Goal: Transaction & Acquisition: Purchase product/service

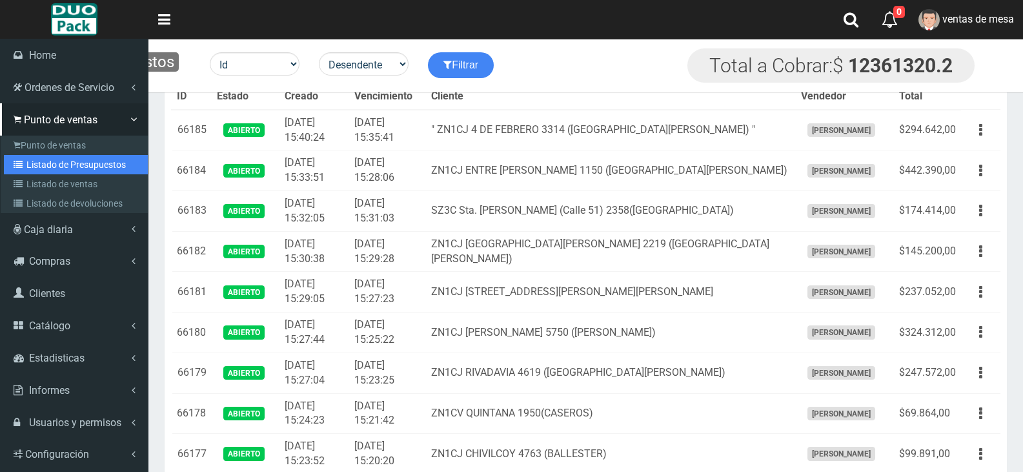
click at [41, 161] on link "Listado de Presupuestos" at bounding box center [76, 164] width 144 height 19
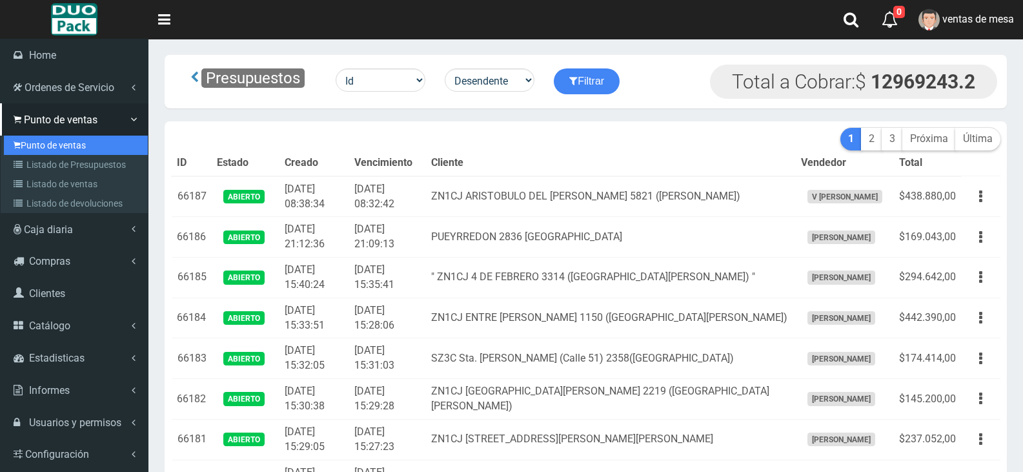
click at [51, 149] on link "Punto de ventas" at bounding box center [76, 145] width 144 height 19
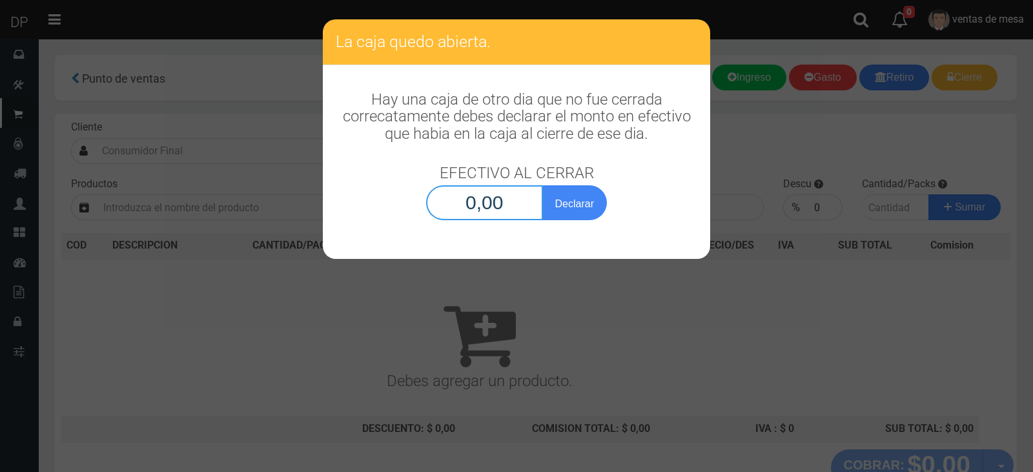
click at [484, 209] on input "0,00" at bounding box center [484, 202] width 117 height 35
type input "1,00"
click at [561, 214] on button "Declarar" at bounding box center [574, 202] width 65 height 35
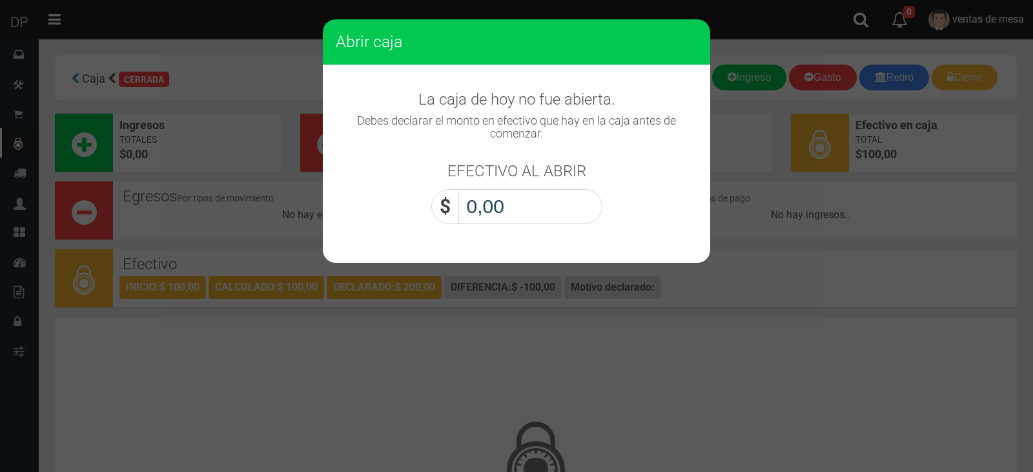
drag, startPoint x: 488, startPoint y: 195, endPoint x: 489, endPoint y: 186, distance: 9.1
click at [489, 194] on input "0,00" at bounding box center [530, 206] width 144 height 35
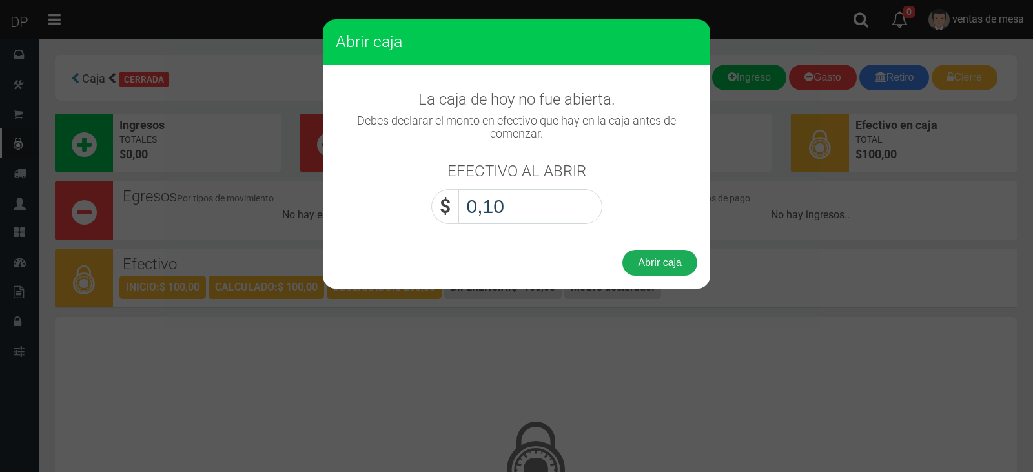
type input "1,00"
click at [654, 256] on button "Abrir caja" at bounding box center [659, 263] width 75 height 26
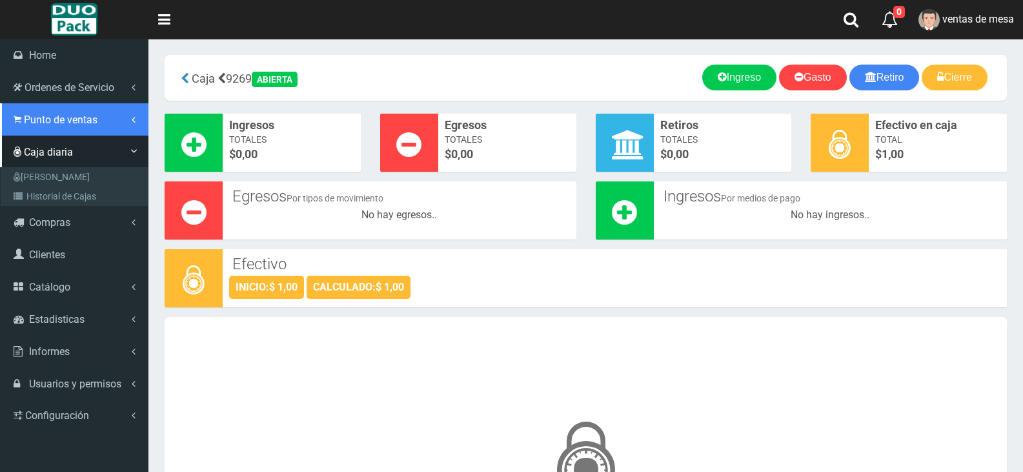
click at [78, 119] on span "Punto de ventas" at bounding box center [61, 120] width 74 height 12
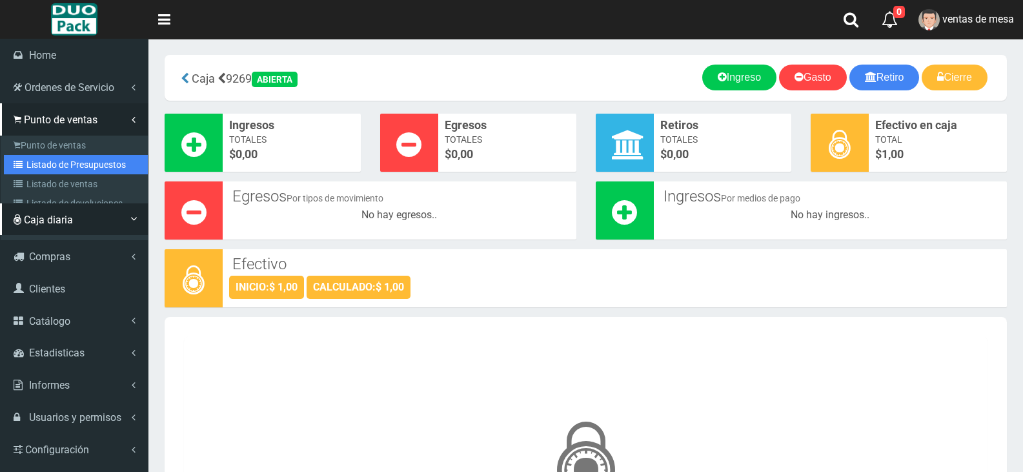
click at [109, 167] on link "Listado de Presupuestos" at bounding box center [76, 164] width 144 height 19
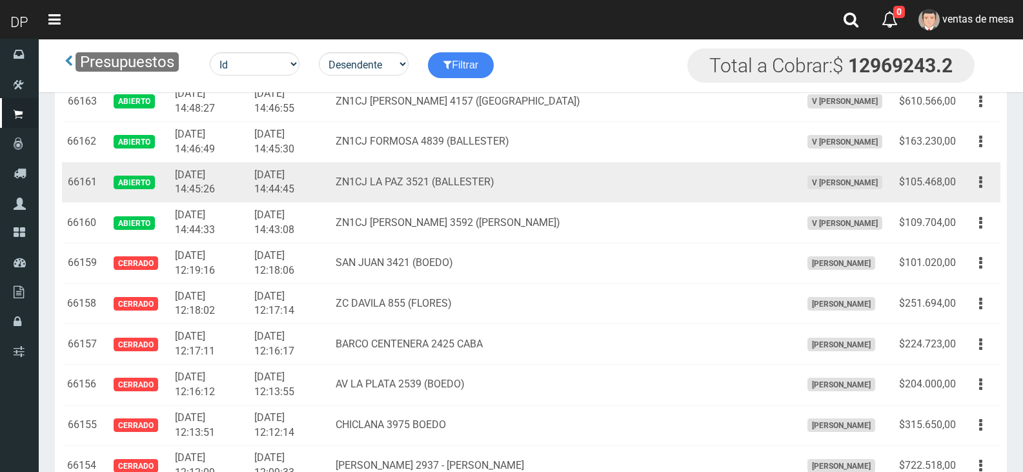
scroll to position [968, 0]
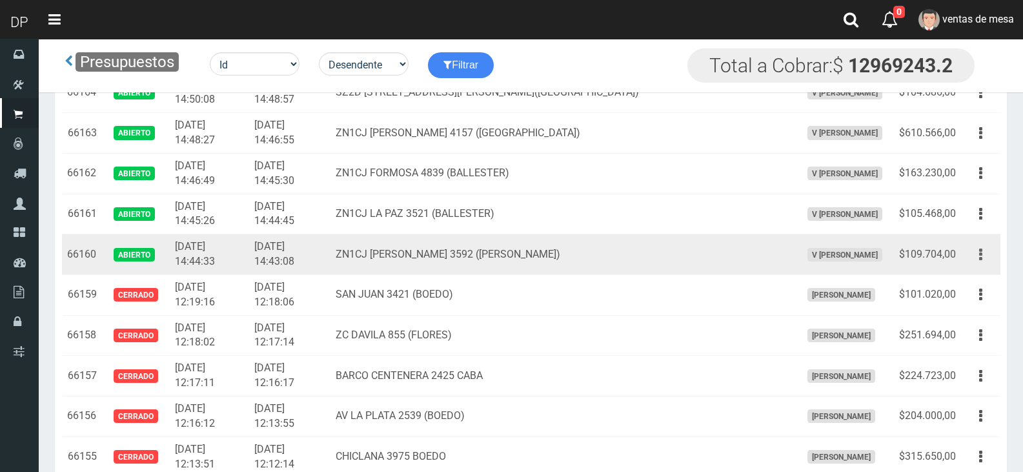
drag, startPoint x: 976, startPoint y: 257, endPoint x: 971, endPoint y: 303, distance: 46.1
click at [976, 259] on button "button" at bounding box center [981, 254] width 29 height 23
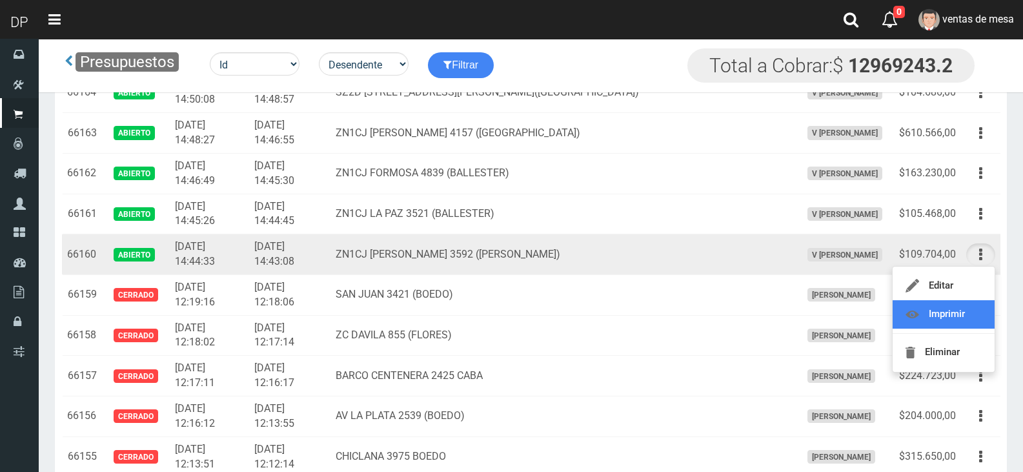
drag, startPoint x: 972, startPoint y: 312, endPoint x: 974, endPoint y: 305, distance: 8.0
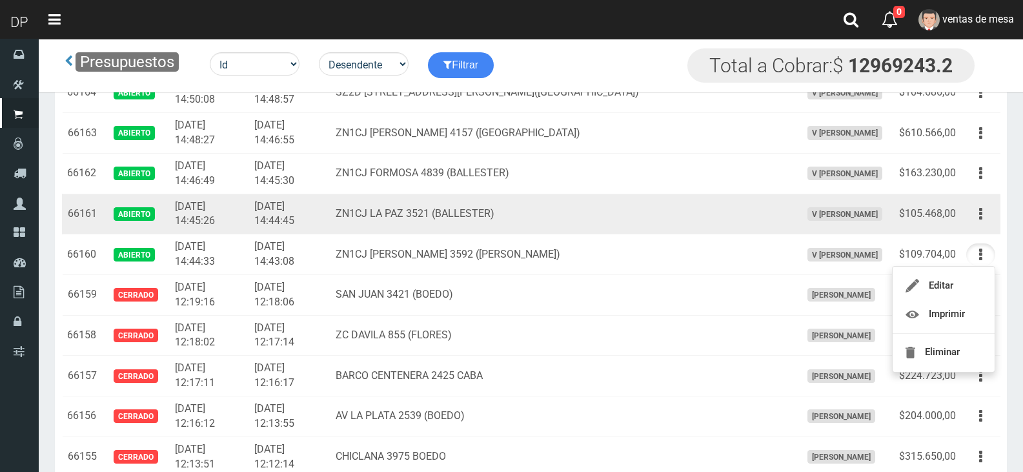
drag, startPoint x: 988, startPoint y: 217, endPoint x: 973, endPoint y: 261, distance: 46.6
click at [988, 217] on button "button" at bounding box center [981, 214] width 29 height 23
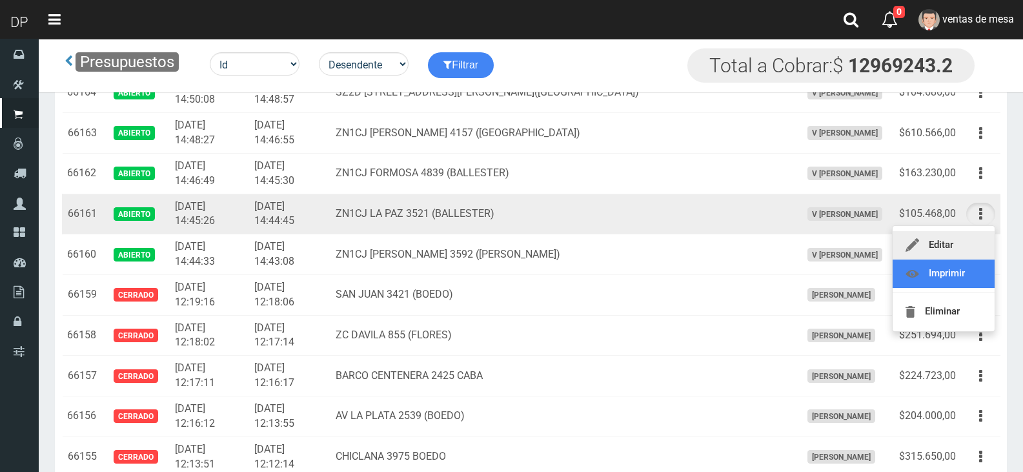
drag, startPoint x: 973, startPoint y: 267, endPoint x: 977, endPoint y: 247, distance: 19.8
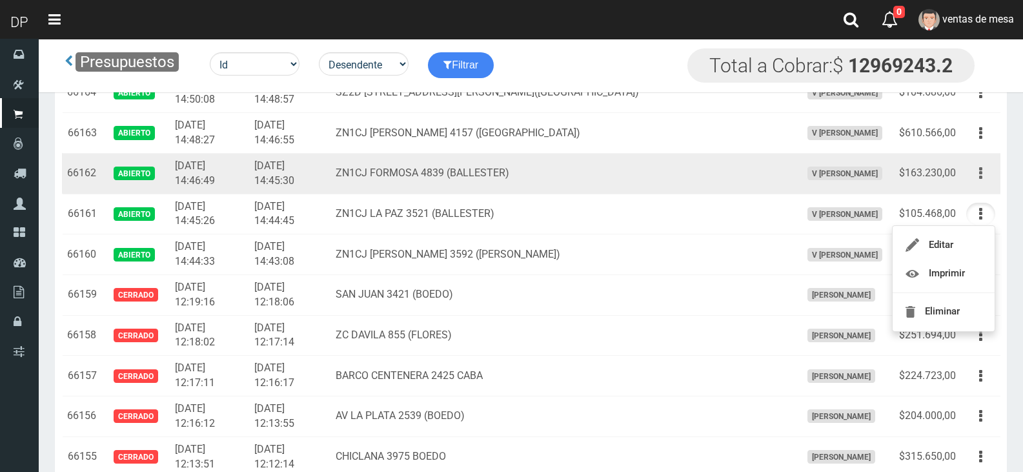
click at [983, 177] on button "button" at bounding box center [981, 173] width 29 height 23
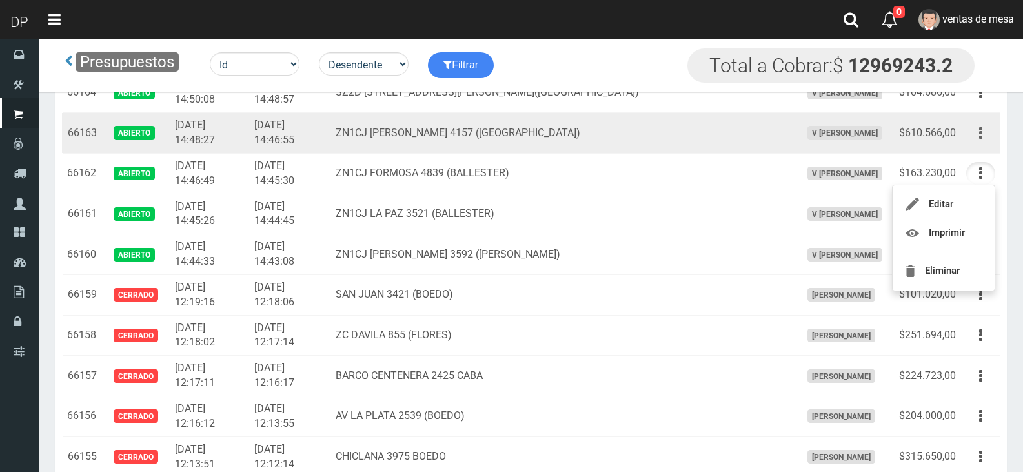
click at [989, 140] on button "button" at bounding box center [981, 133] width 29 height 23
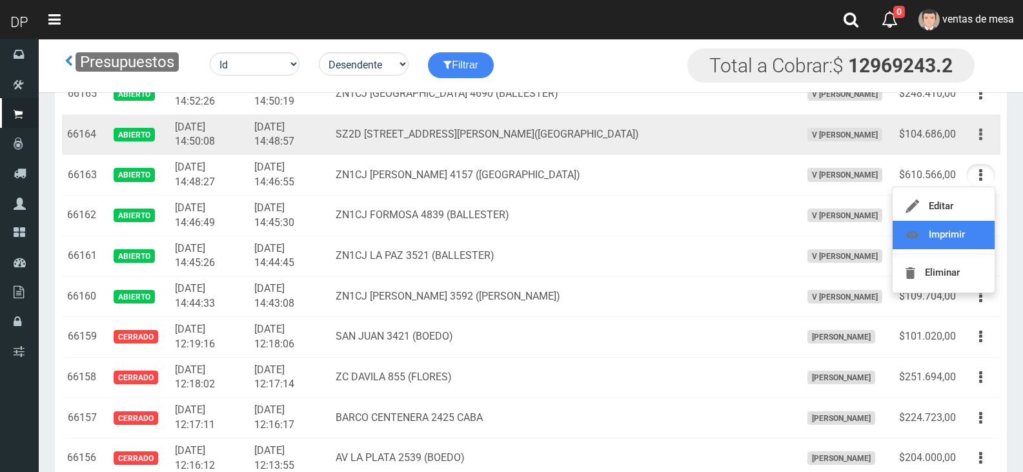
scroll to position [904, 0]
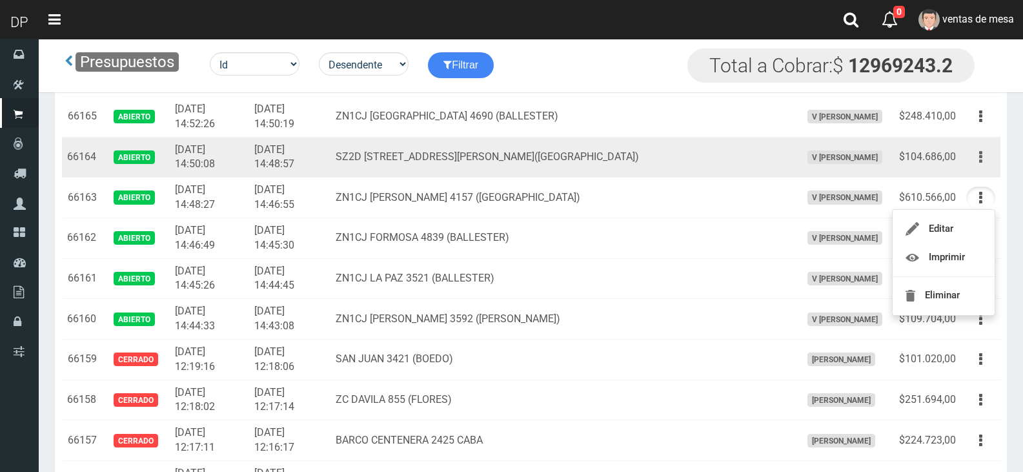
click at [975, 150] on button "button" at bounding box center [981, 157] width 29 height 23
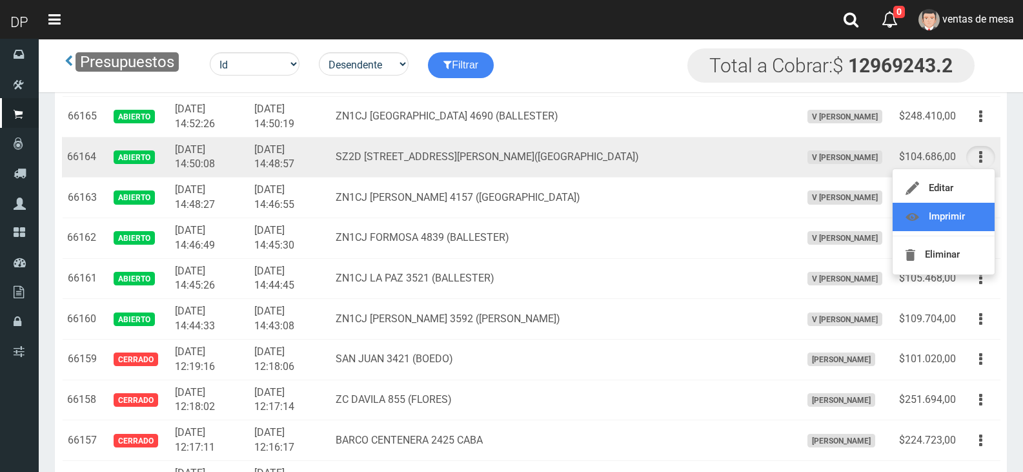
drag, startPoint x: 980, startPoint y: 221, endPoint x: 980, endPoint y: 145, distance: 76.8
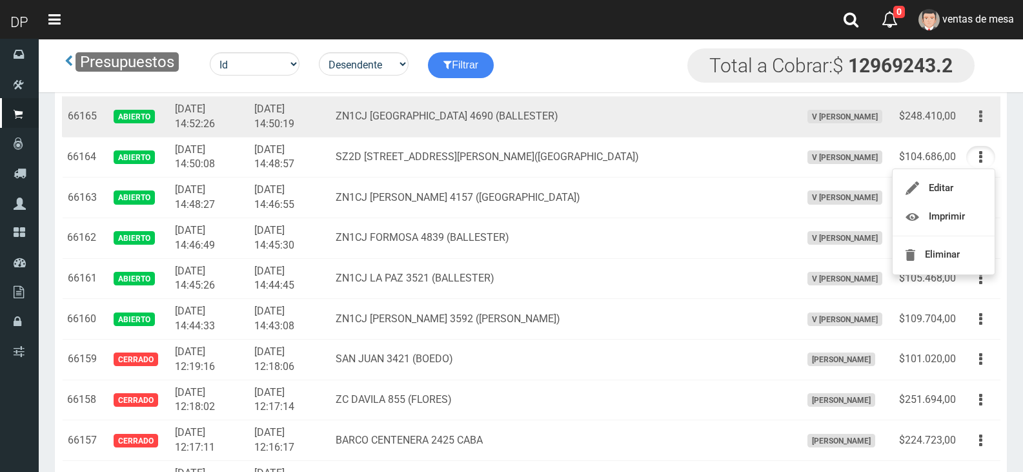
click at [978, 114] on button "button" at bounding box center [981, 116] width 29 height 23
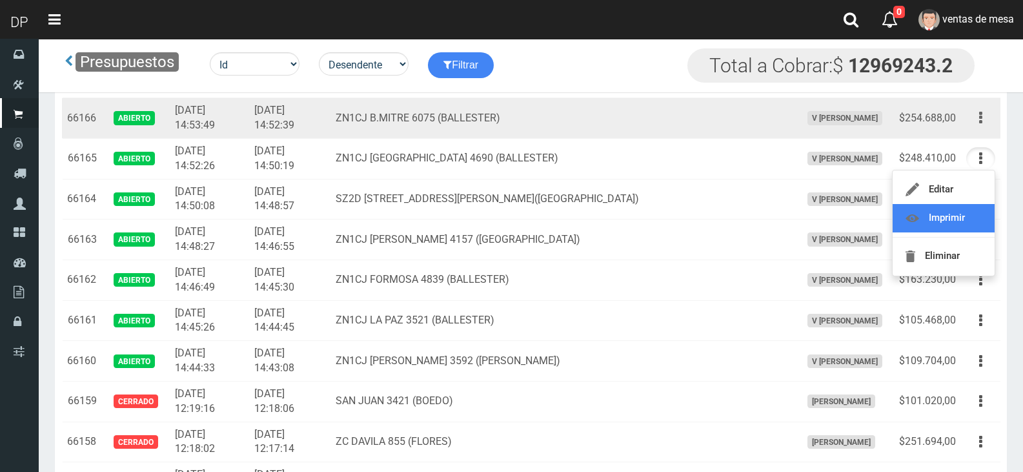
scroll to position [839, 0]
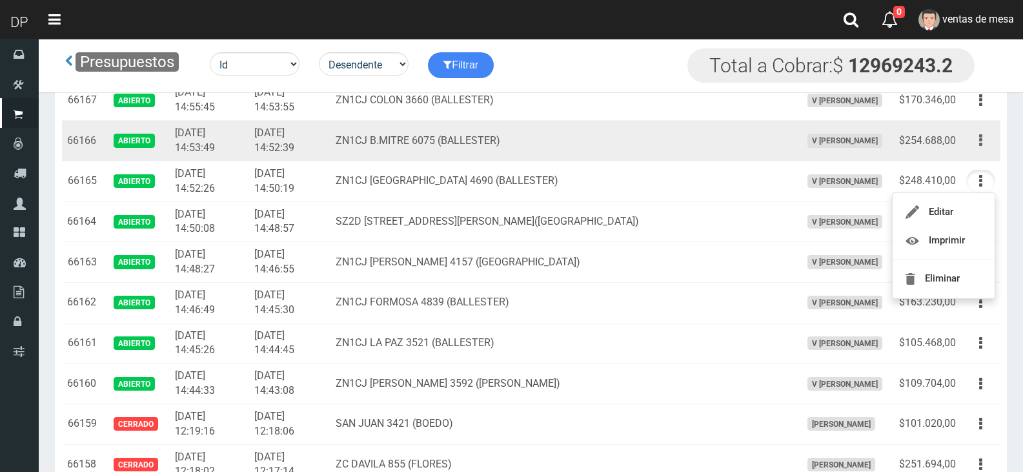
click at [978, 150] on button "button" at bounding box center [981, 140] width 29 height 23
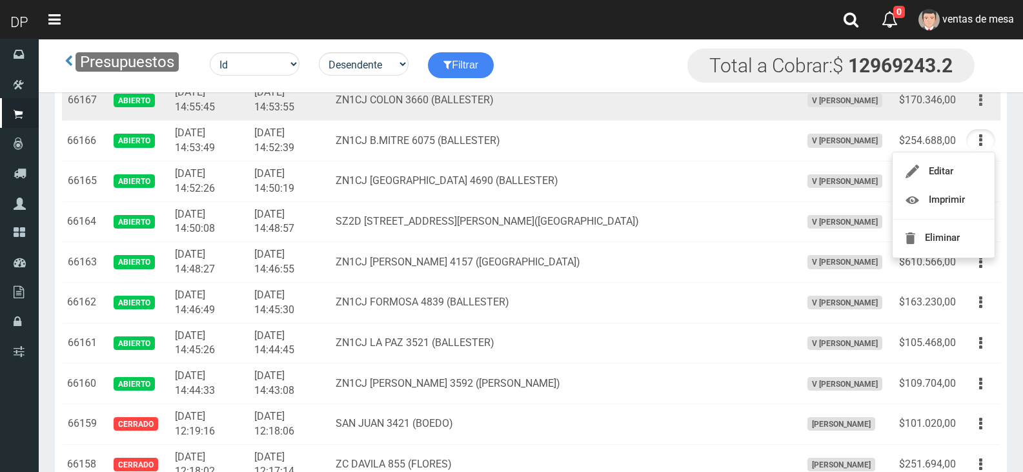
click at [981, 99] on icon "button" at bounding box center [980, 100] width 3 height 23
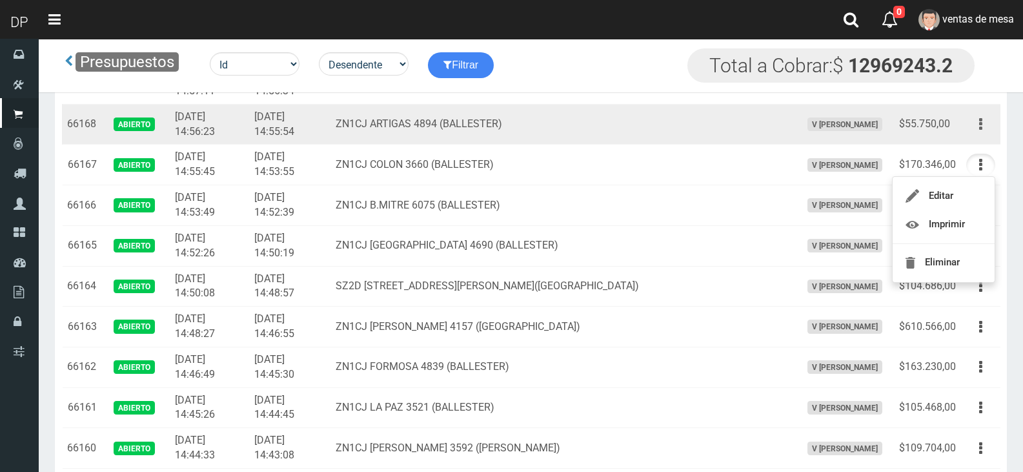
drag, startPoint x: 985, startPoint y: 128, endPoint x: 983, endPoint y: 137, distance: 9.2
click at [986, 128] on button "button" at bounding box center [981, 124] width 29 height 23
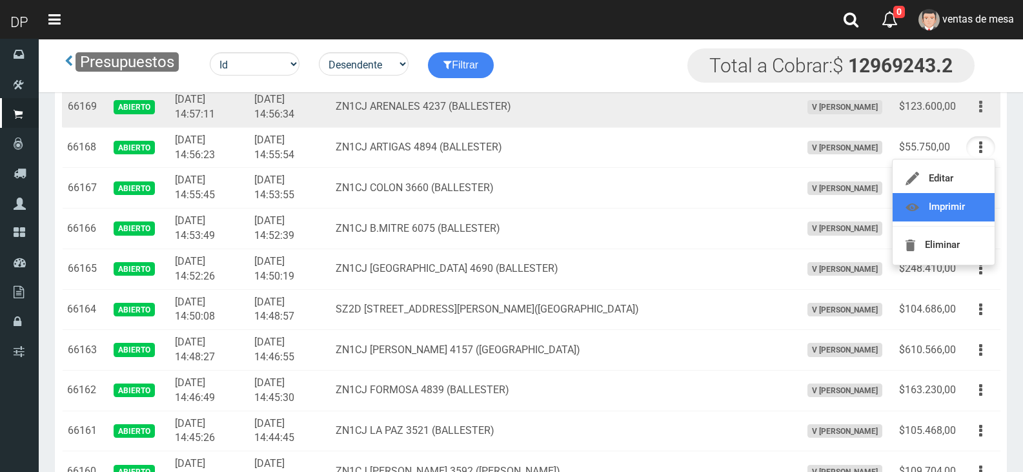
scroll to position [710, 0]
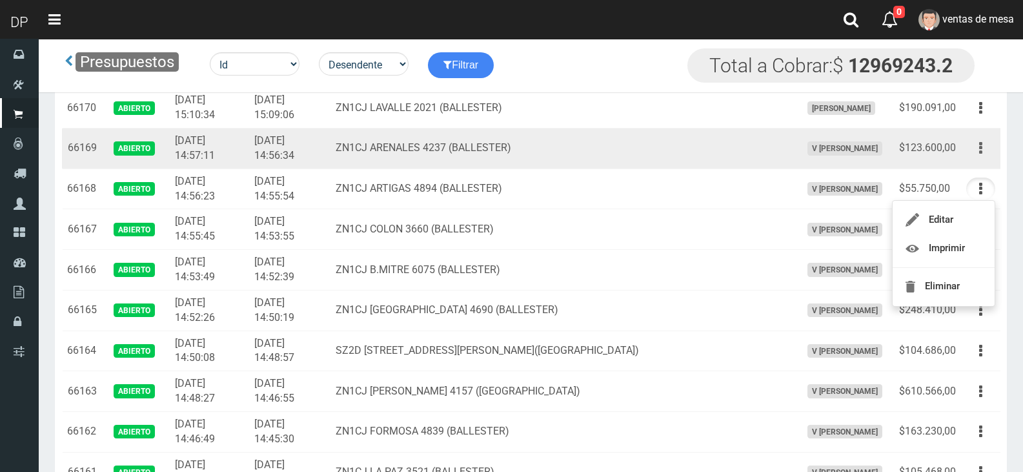
click at [975, 149] on button "button" at bounding box center [981, 148] width 29 height 23
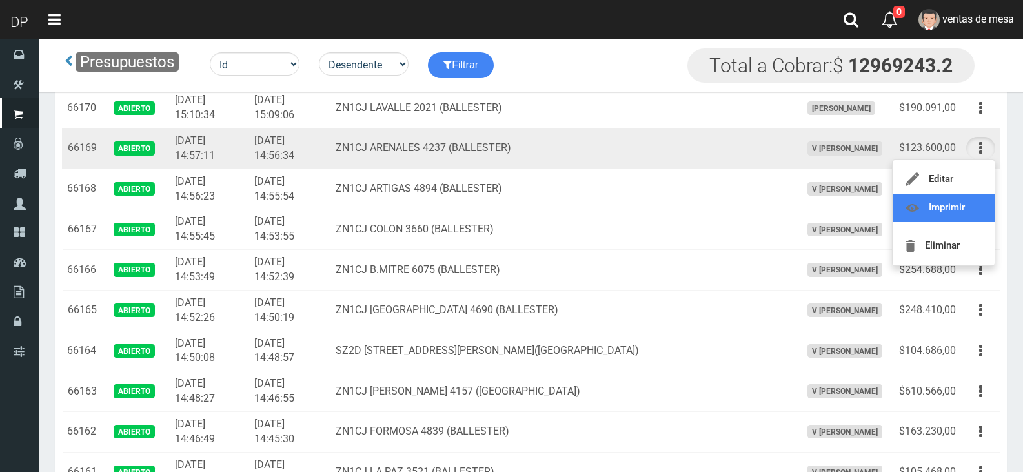
drag, startPoint x: 964, startPoint y: 207, endPoint x: 947, endPoint y: 206, distance: 16.8
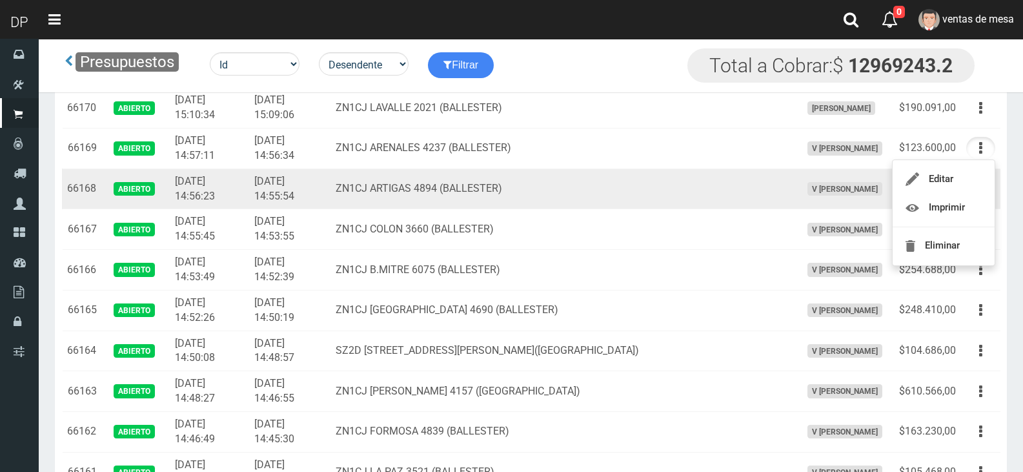
click at [631, 188] on td "ZN1CJ ARTIGAS 4894 (BALLESTER)" at bounding box center [564, 189] width 466 height 41
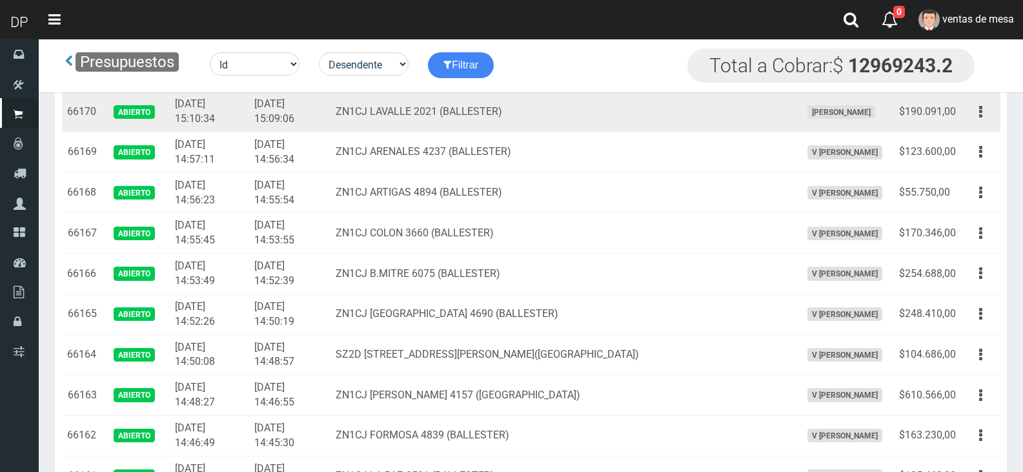
scroll to position [646, 0]
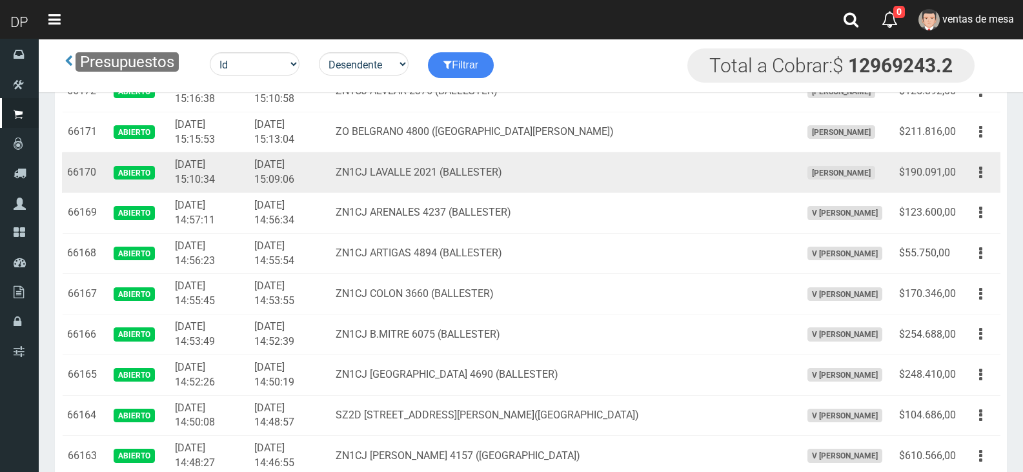
click at [980, 185] on td "Editar Imprimir Eliminar" at bounding box center [980, 172] width 39 height 41
click at [983, 175] on button "button" at bounding box center [981, 172] width 29 height 23
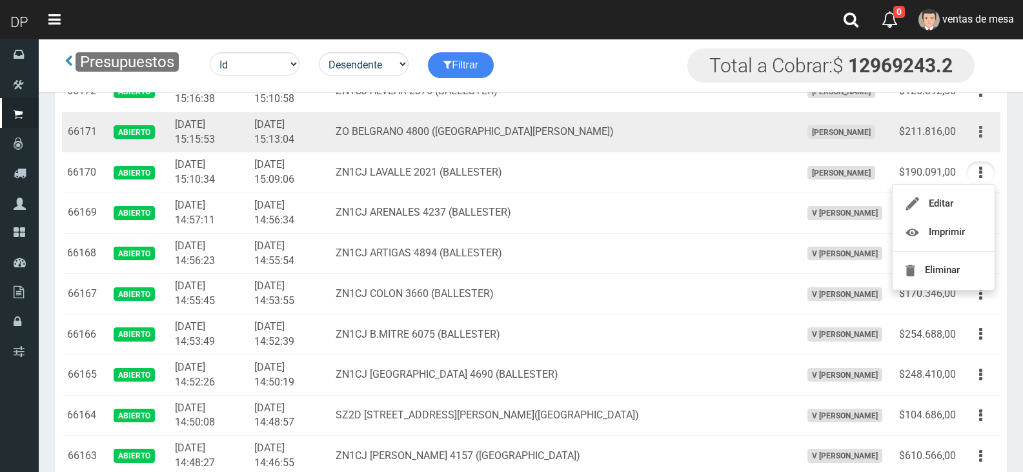
click at [974, 132] on button "button" at bounding box center [981, 132] width 29 height 23
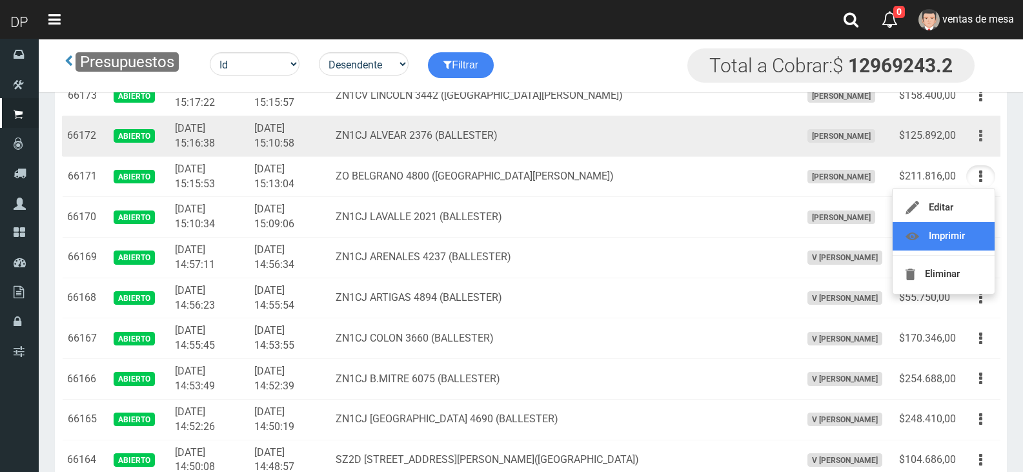
scroll to position [581, 0]
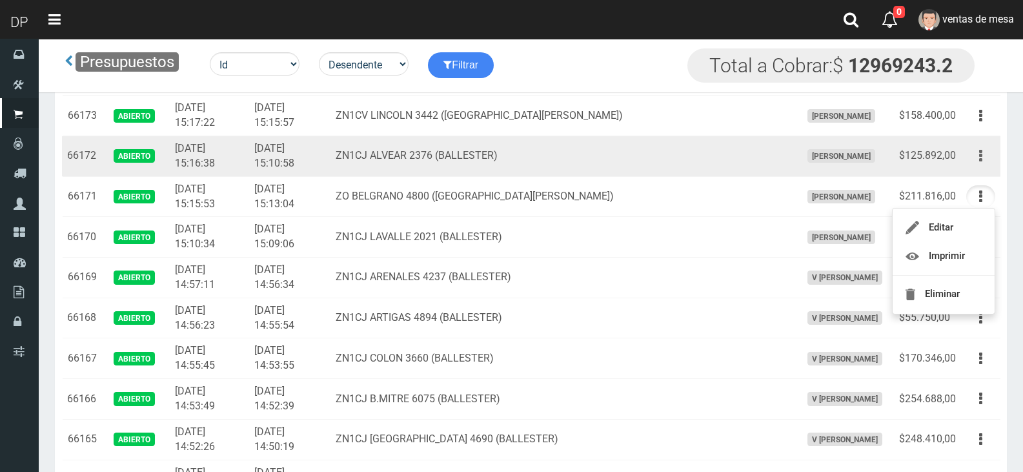
click at [985, 152] on button "button" at bounding box center [981, 156] width 29 height 23
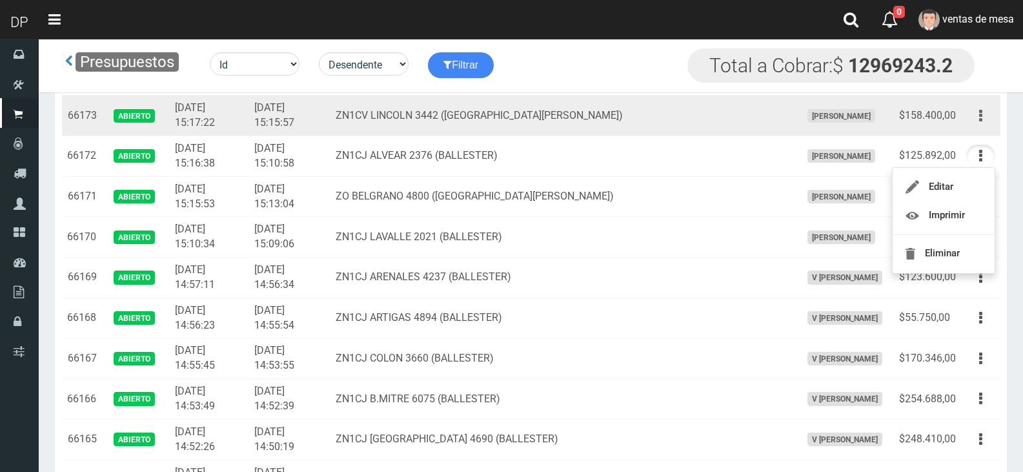
click at [979, 116] on button "button" at bounding box center [981, 116] width 29 height 23
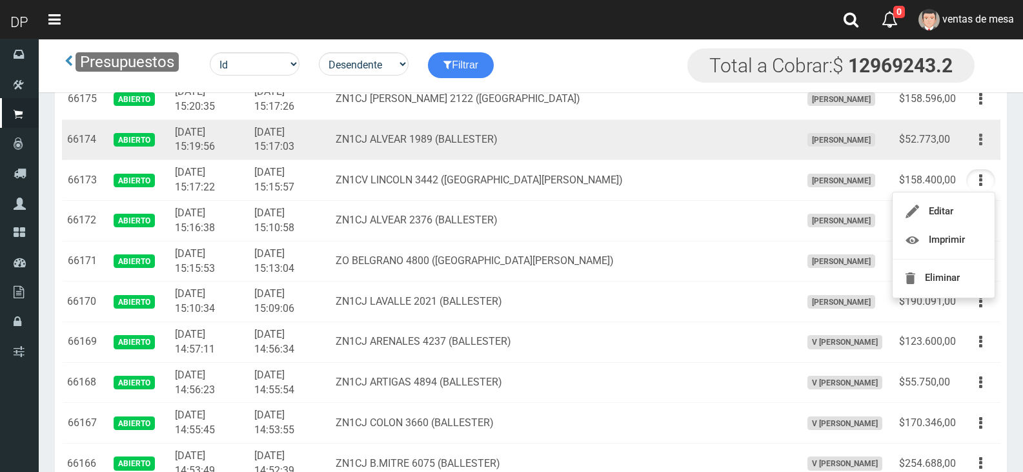
click at [977, 147] on button "button" at bounding box center [981, 139] width 29 height 23
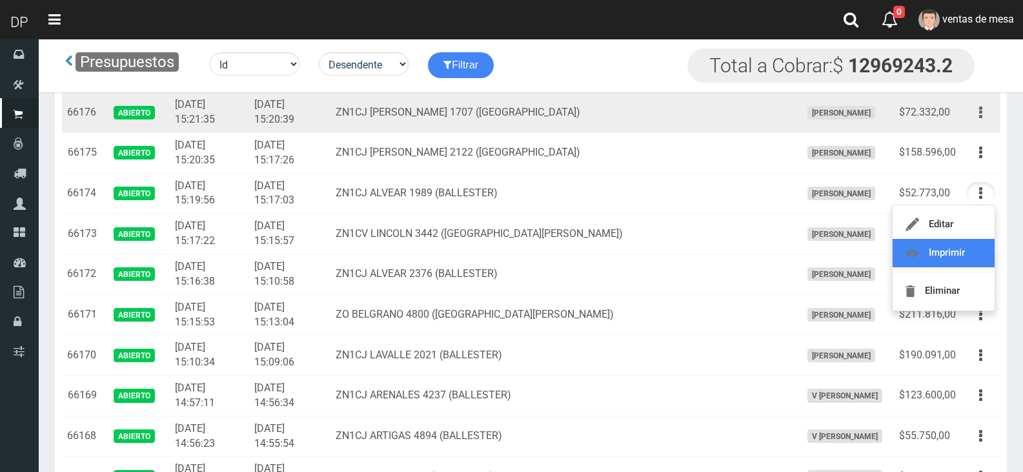
scroll to position [452, 0]
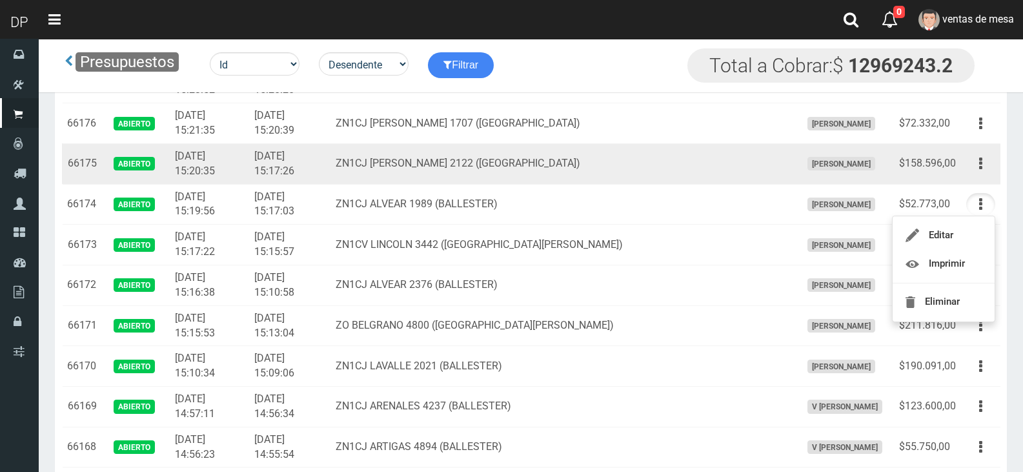
drag, startPoint x: 982, startPoint y: 158, endPoint x: 976, endPoint y: 207, distance: 49.5
click at [982, 159] on icon "button" at bounding box center [980, 163] width 3 height 23
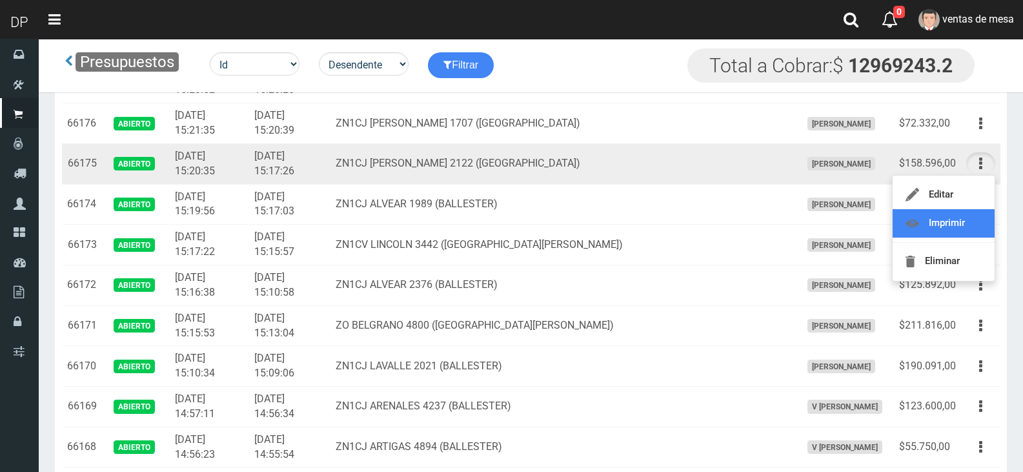
drag, startPoint x: 971, startPoint y: 220, endPoint x: 979, endPoint y: 163, distance: 57.3
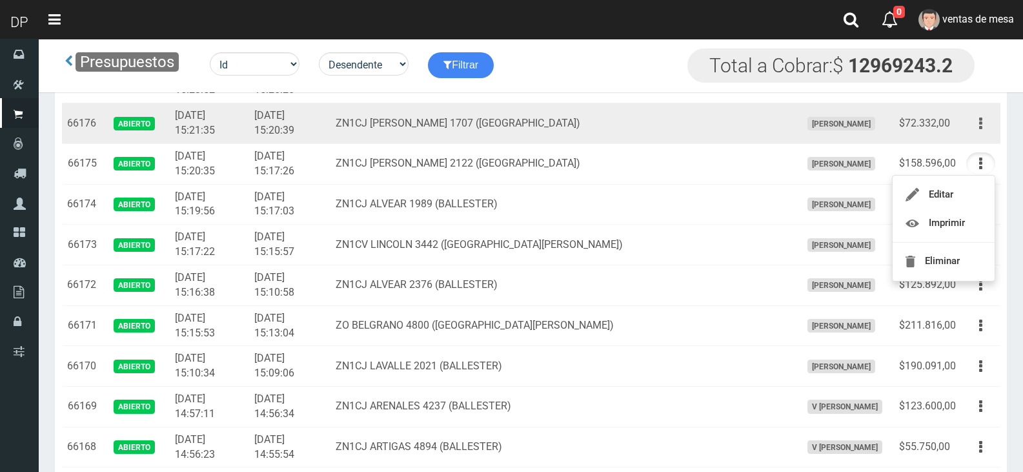
click at [986, 125] on button "button" at bounding box center [981, 123] width 29 height 23
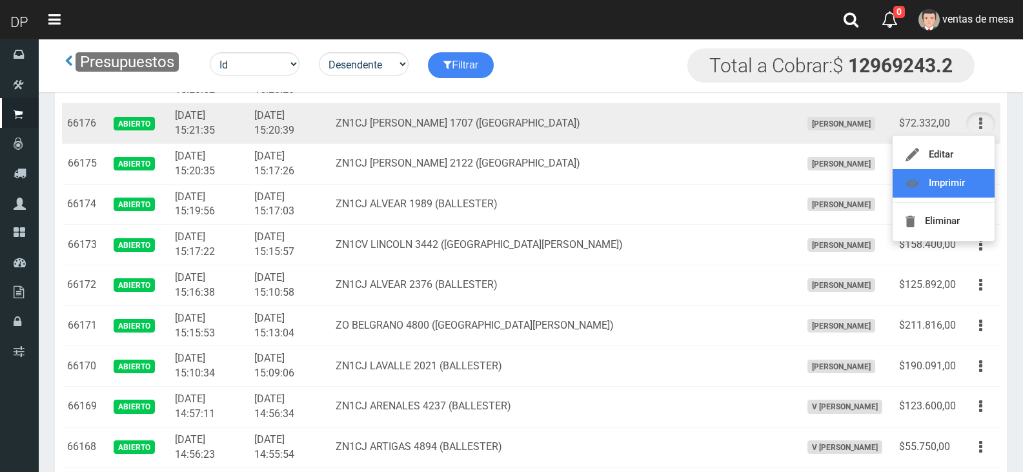
scroll to position [387, 0]
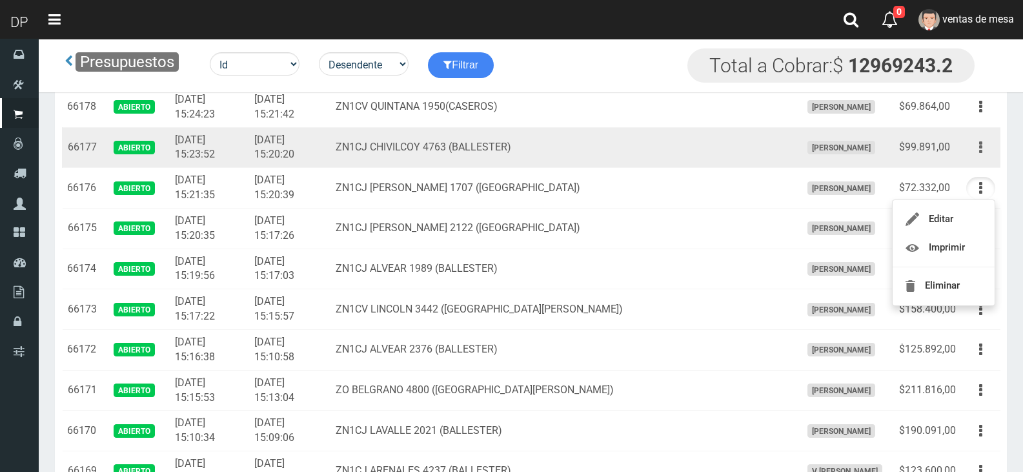
click at [982, 154] on icon "button" at bounding box center [980, 147] width 3 height 23
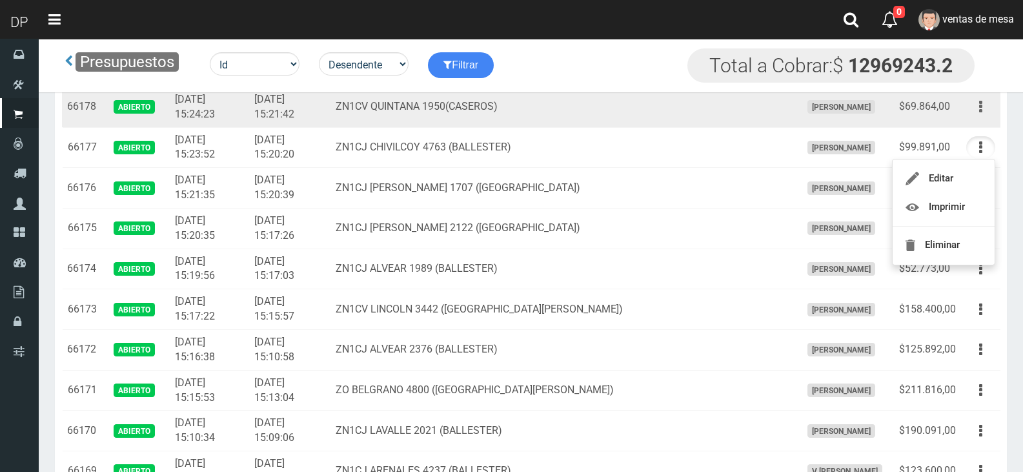
click at [977, 113] on button "button" at bounding box center [981, 107] width 29 height 23
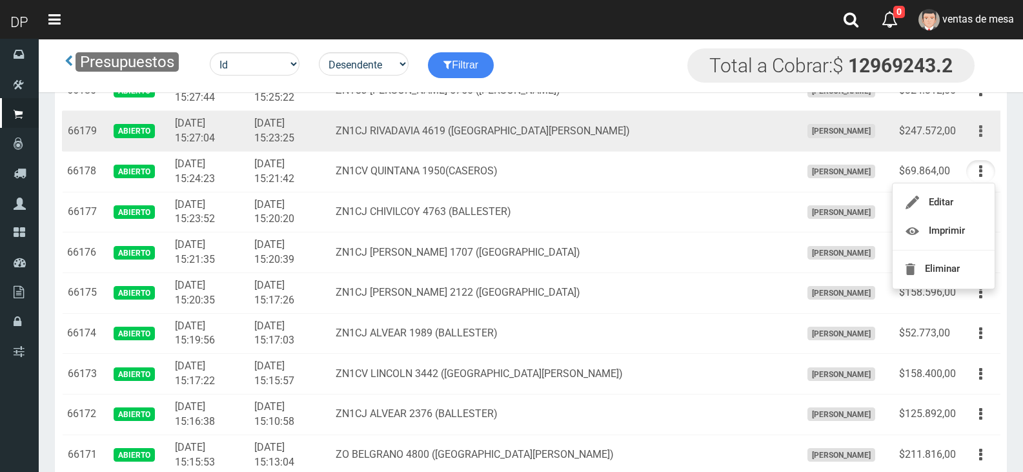
click at [982, 141] on icon "button" at bounding box center [980, 131] width 3 height 23
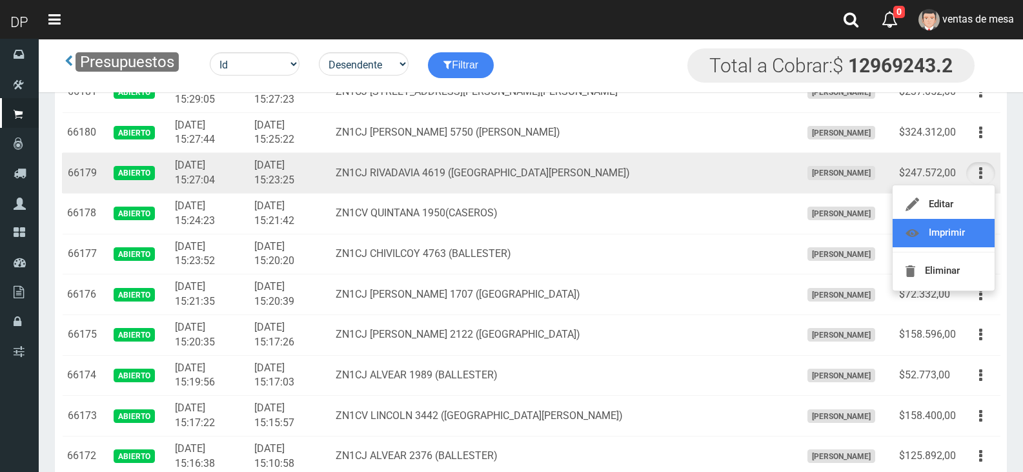
scroll to position [258, 0]
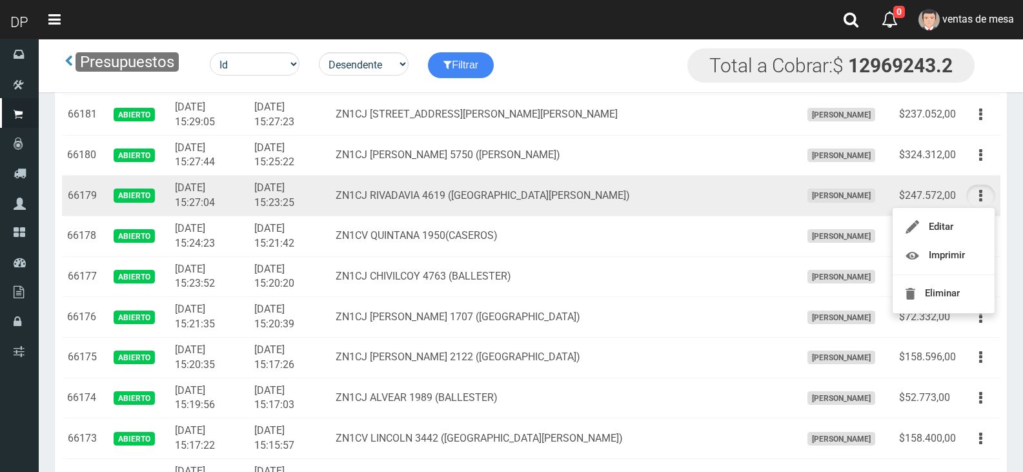
click at [984, 165] on button "button" at bounding box center [981, 155] width 29 height 23
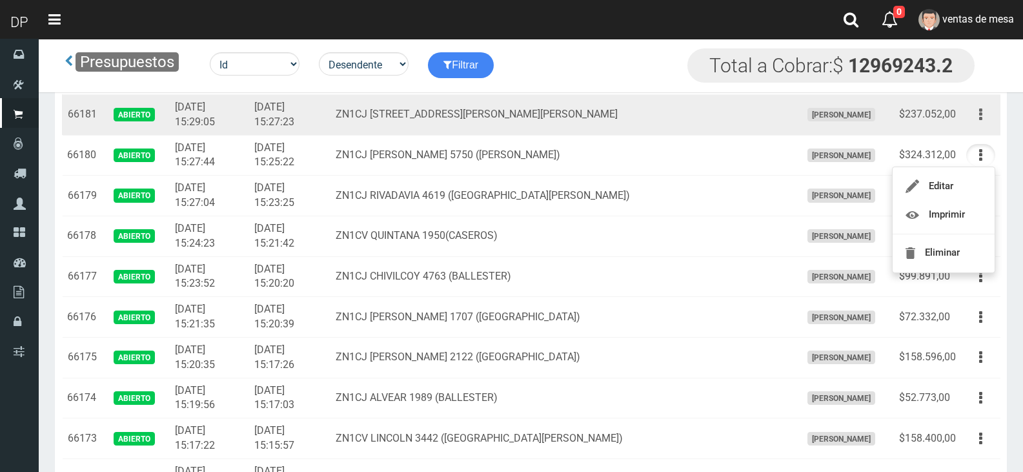
click at [984, 124] on button "button" at bounding box center [981, 114] width 29 height 23
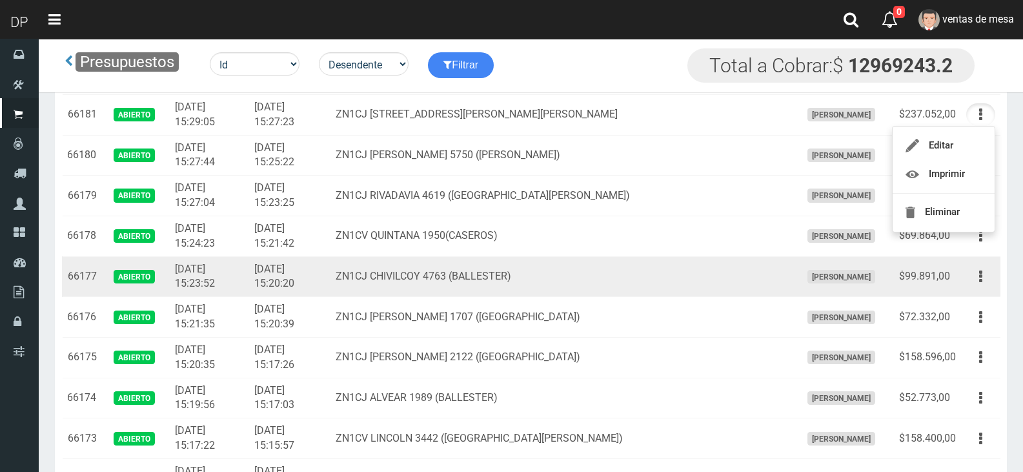
click at [707, 199] on td "ZN1CJ RIVADAVIA 4619 ([GEOGRAPHIC_DATA][PERSON_NAME])" at bounding box center [564, 196] width 466 height 41
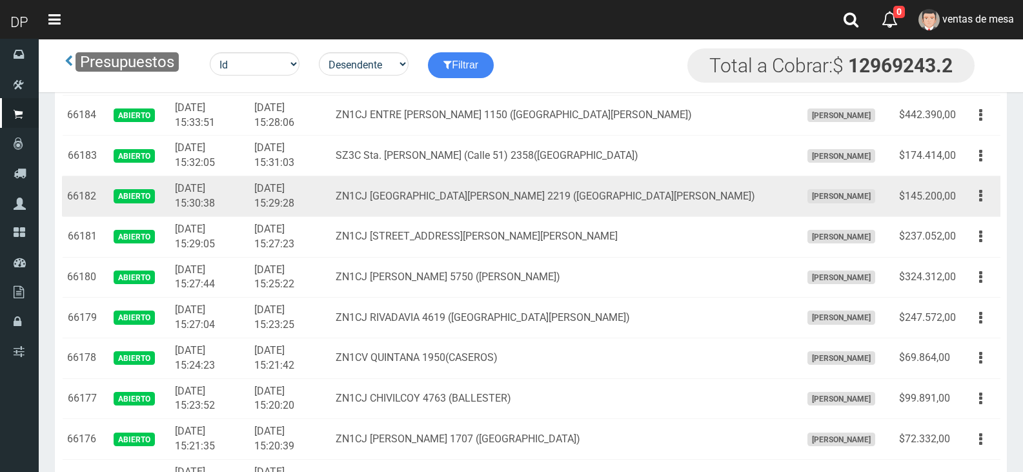
scroll to position [129, 0]
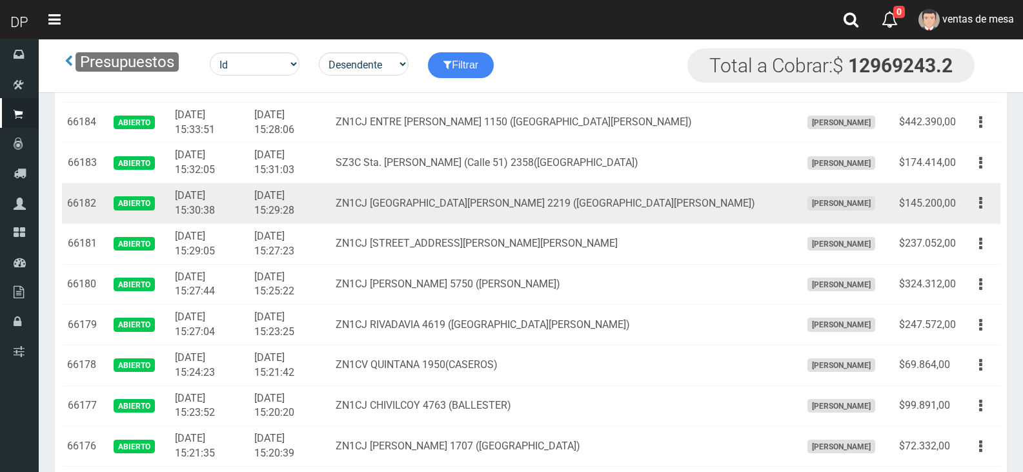
drag, startPoint x: 671, startPoint y: 199, endPoint x: 687, endPoint y: 200, distance: 16.2
click at [671, 199] on td "ZN1CJ [GEOGRAPHIC_DATA][PERSON_NAME] 2219 ([GEOGRAPHIC_DATA][PERSON_NAME])" at bounding box center [564, 203] width 466 height 41
click at [980, 207] on icon "button" at bounding box center [980, 203] width 3 height 23
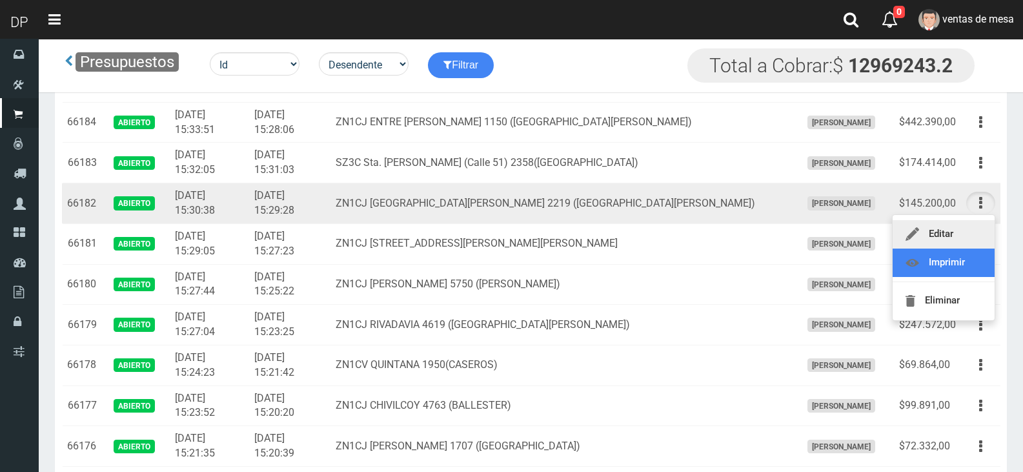
drag, startPoint x: 967, startPoint y: 259, endPoint x: 968, endPoint y: 245, distance: 14.3
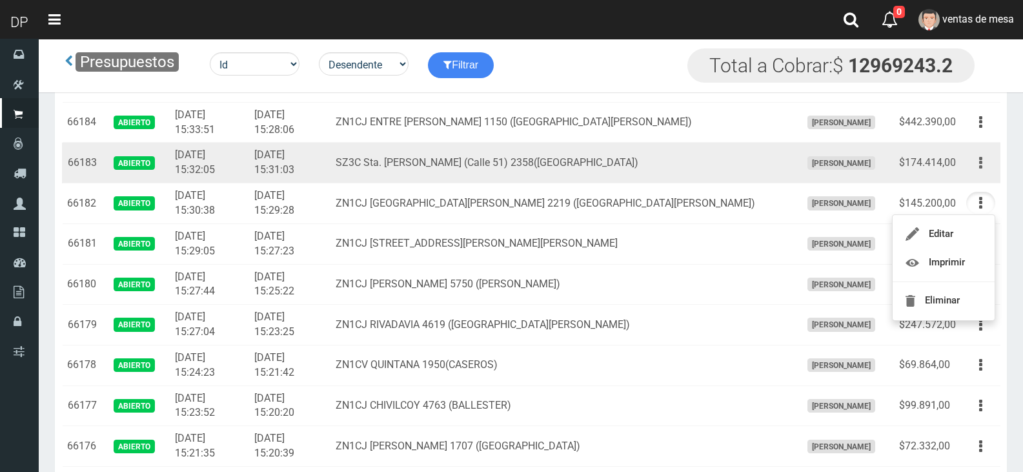
click at [985, 159] on button "button" at bounding box center [981, 163] width 29 height 23
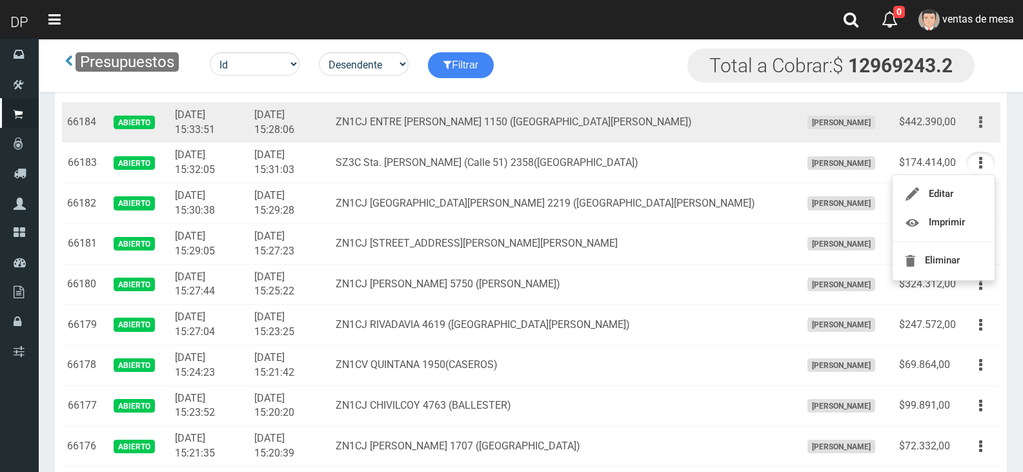
click at [974, 128] on button "button" at bounding box center [981, 122] width 29 height 23
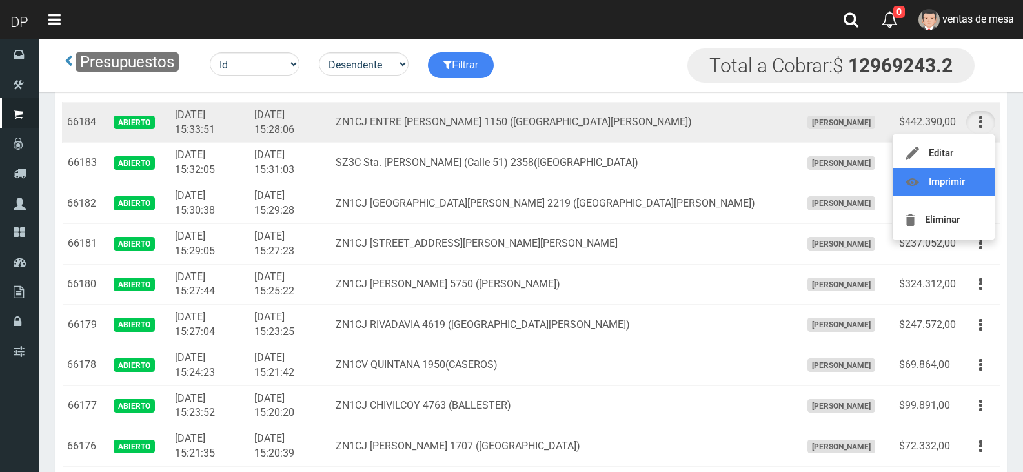
drag, startPoint x: 963, startPoint y: 190, endPoint x: 958, endPoint y: 185, distance: 7.8
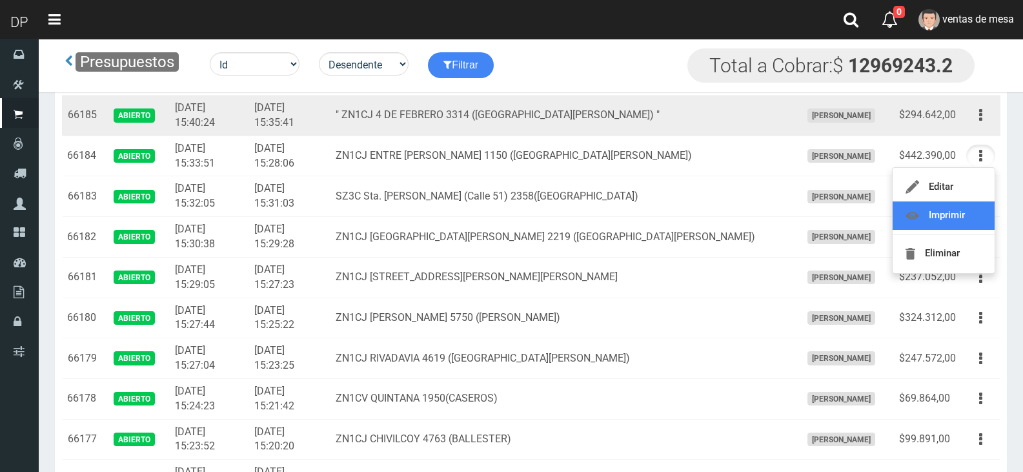
scroll to position [65, 0]
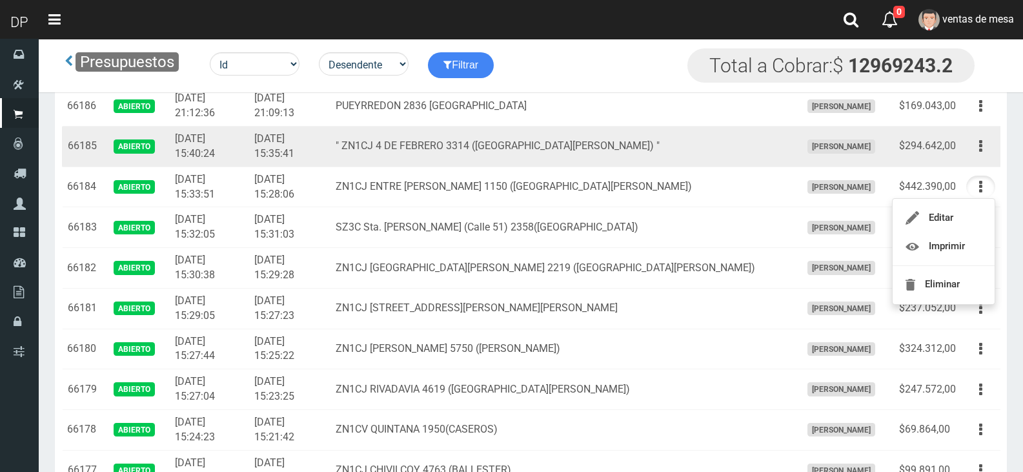
click at [987, 158] on td "Editar Imprimir Eliminar" at bounding box center [980, 147] width 39 height 41
drag, startPoint x: 976, startPoint y: 145, endPoint x: 974, endPoint y: 161, distance: 16.8
click at [975, 145] on button "button" at bounding box center [981, 146] width 29 height 23
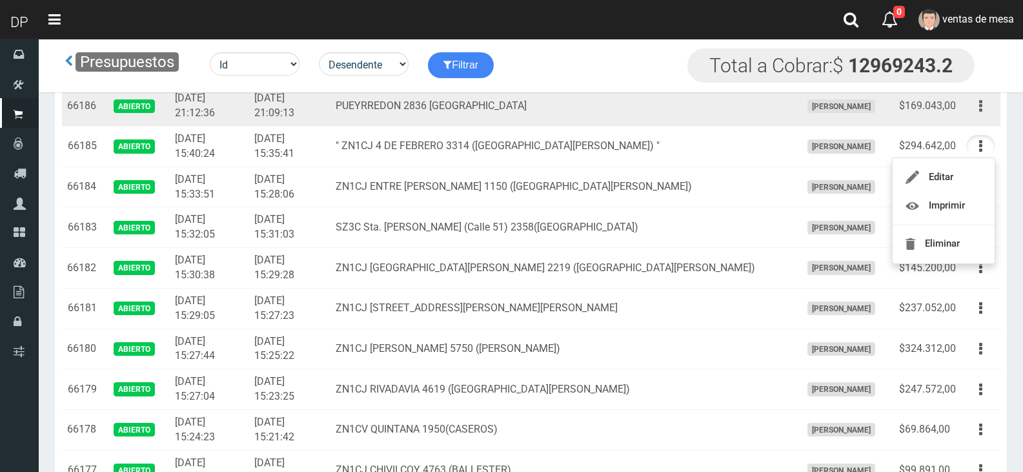
click at [981, 115] on icon "button" at bounding box center [980, 106] width 3 height 23
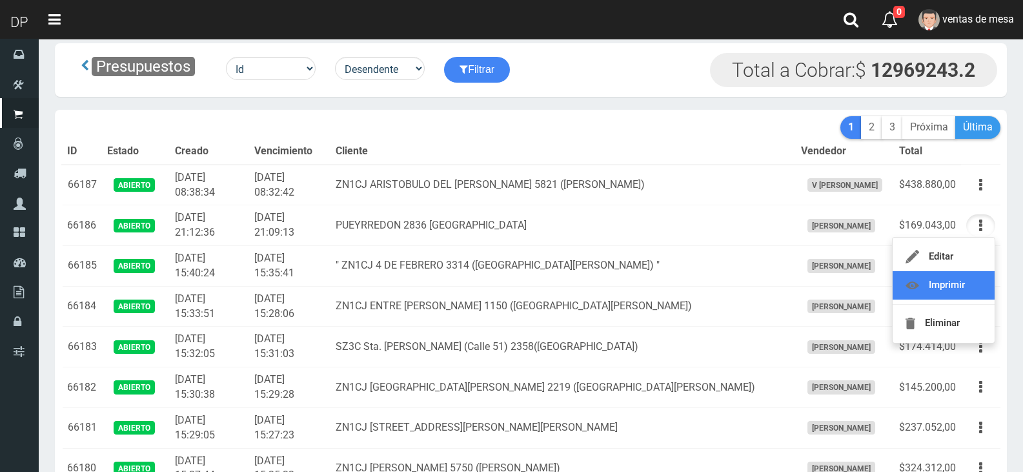
scroll to position [0, 0]
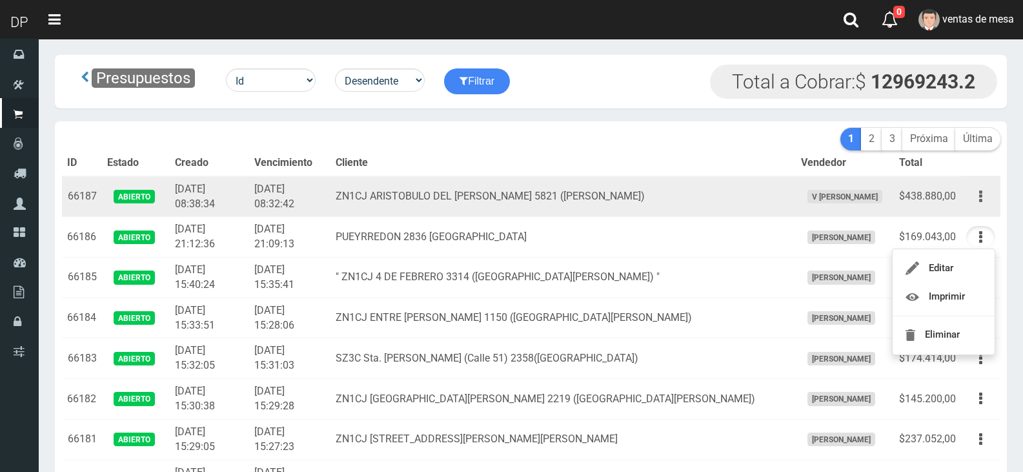
click at [985, 198] on button "button" at bounding box center [981, 196] width 29 height 23
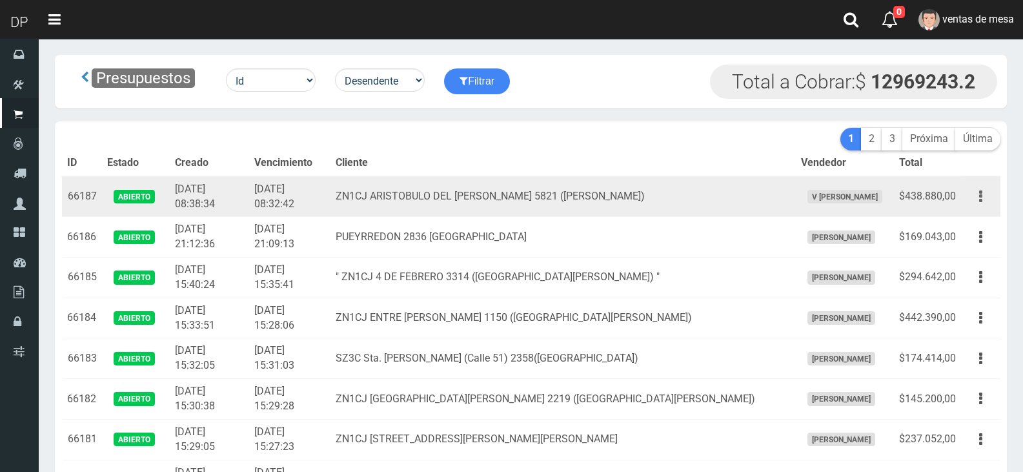
click at [972, 196] on button "button" at bounding box center [981, 196] width 29 height 23
click at [967, 251] on link "Imprimir" at bounding box center [944, 256] width 102 height 28
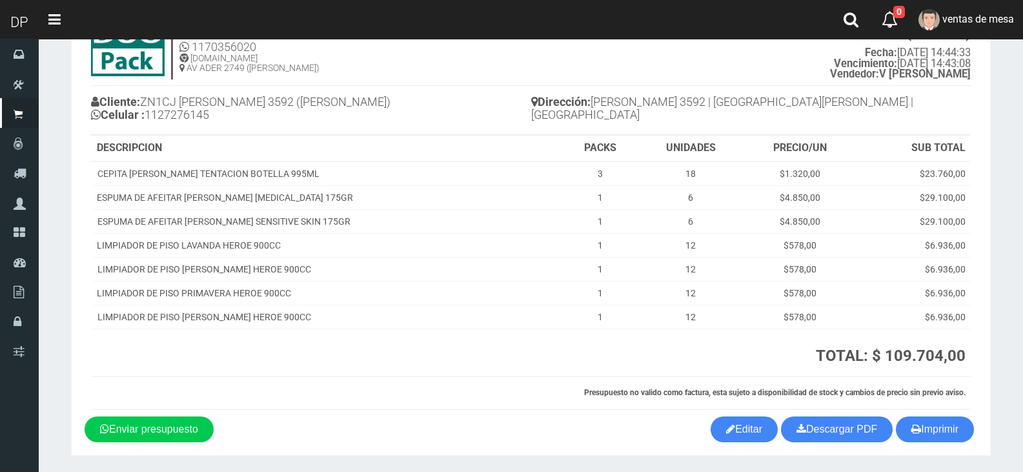
scroll to position [101, 0]
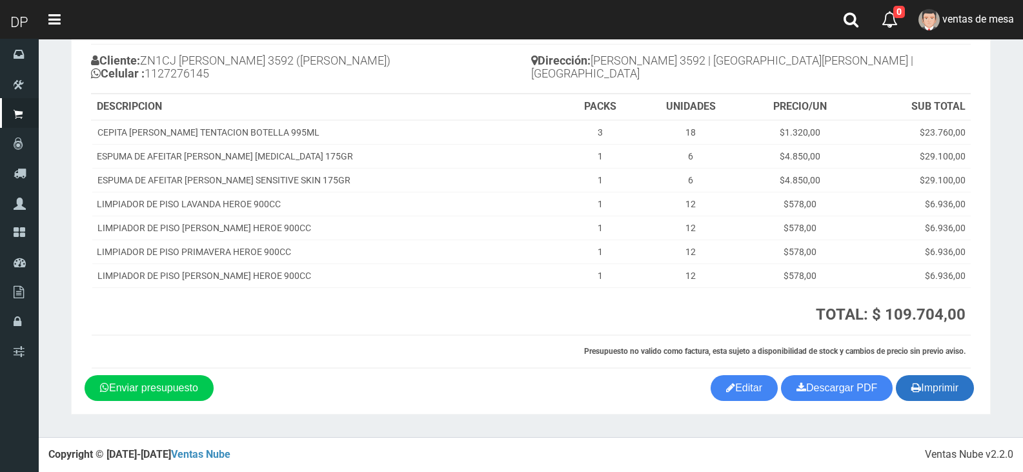
click at [913, 389] on icon "button" at bounding box center [917, 387] width 10 height 18
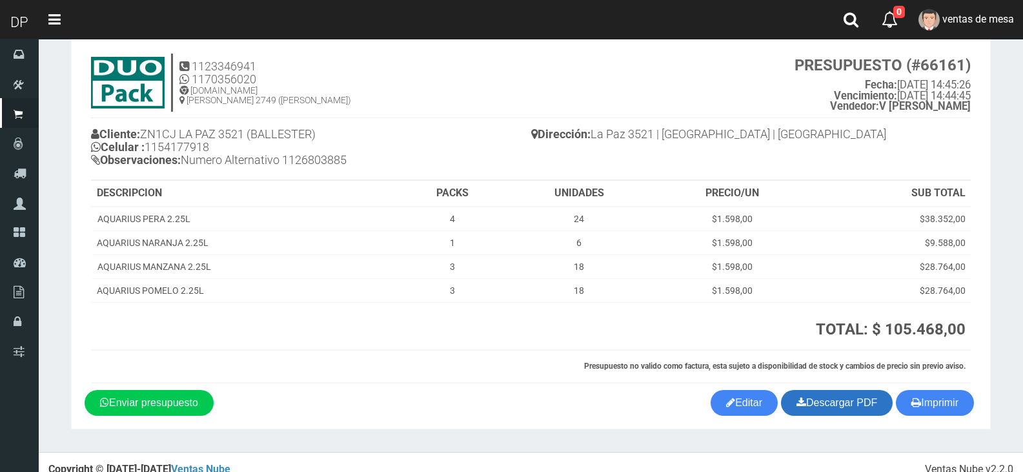
scroll to position [43, 0]
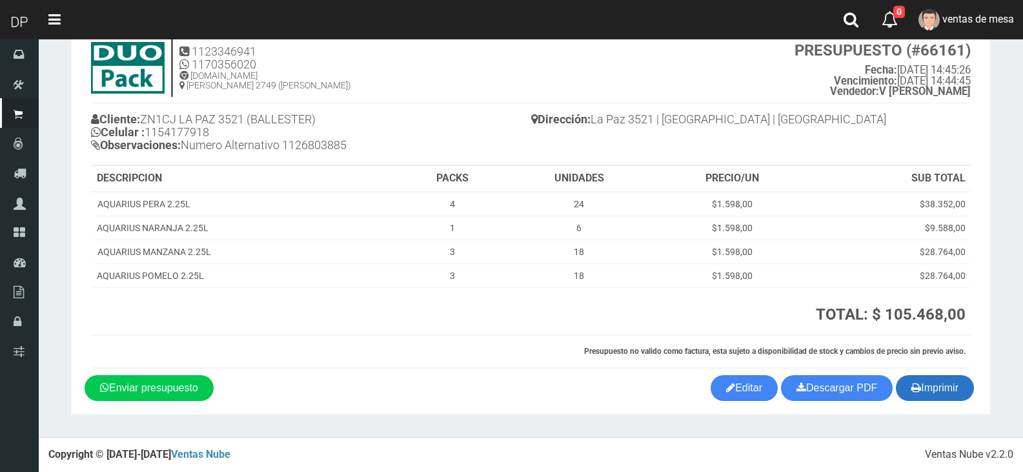
click at [939, 401] on button "Imprimir" at bounding box center [935, 388] width 78 height 26
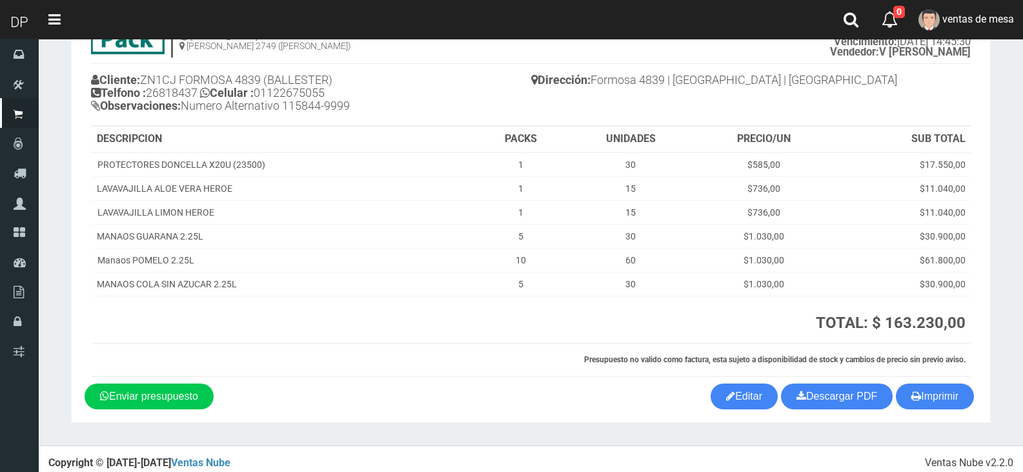
scroll to position [90, 0]
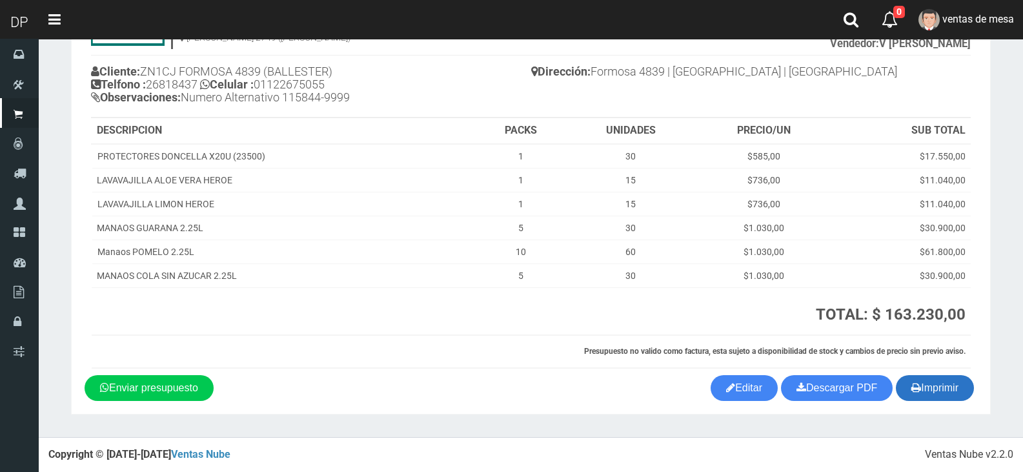
click at [914, 390] on icon "button" at bounding box center [917, 387] width 10 height 18
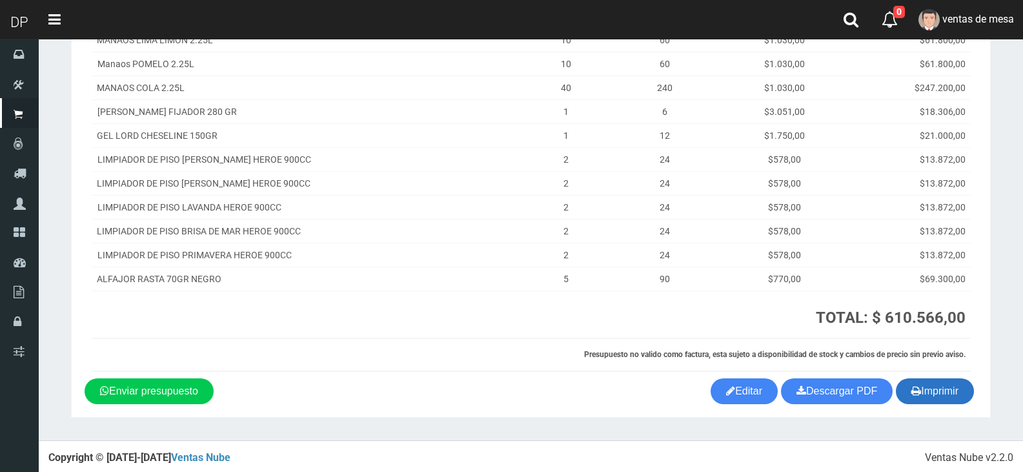
scroll to position [234, 0]
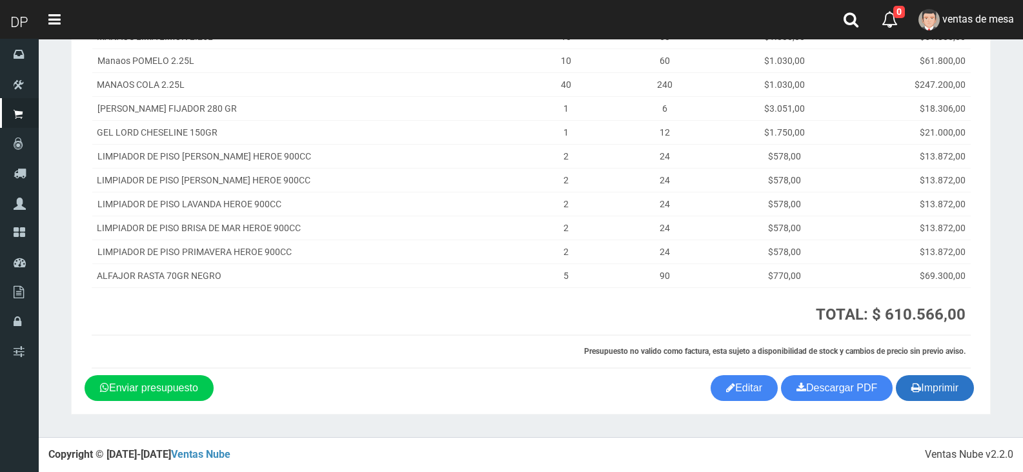
click at [931, 393] on button "Imprimir" at bounding box center [935, 388] width 78 height 26
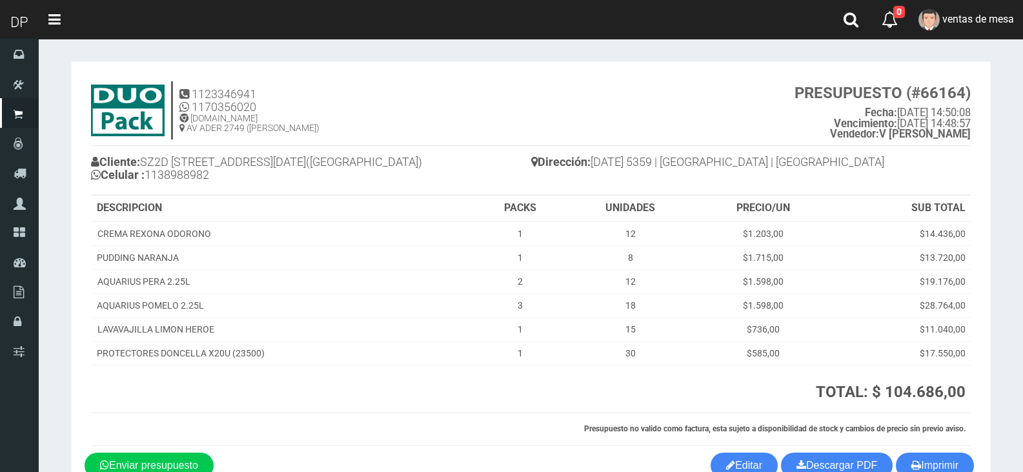
scroll to position [77, 0]
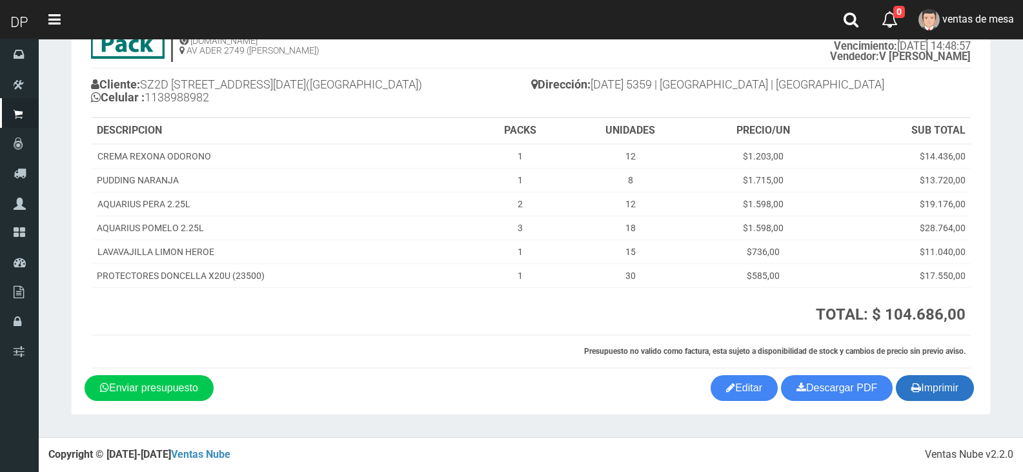
click at [958, 385] on button "Imprimir" at bounding box center [935, 388] width 78 height 26
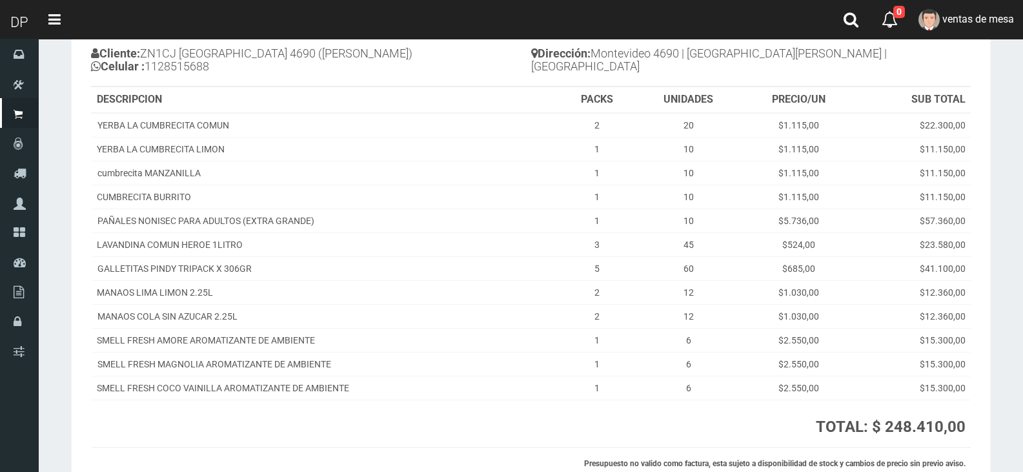
scroll to position [221, 0]
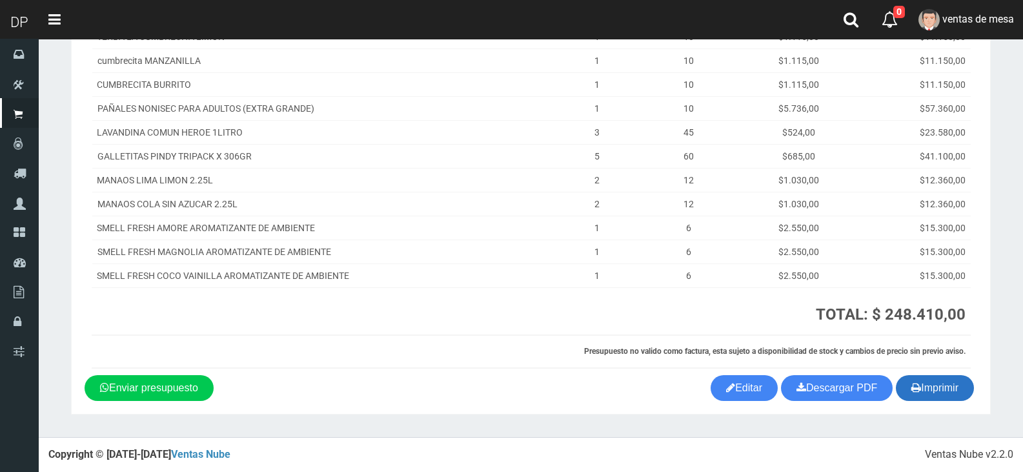
click at [919, 398] on button "Imprimir" at bounding box center [935, 388] width 78 height 26
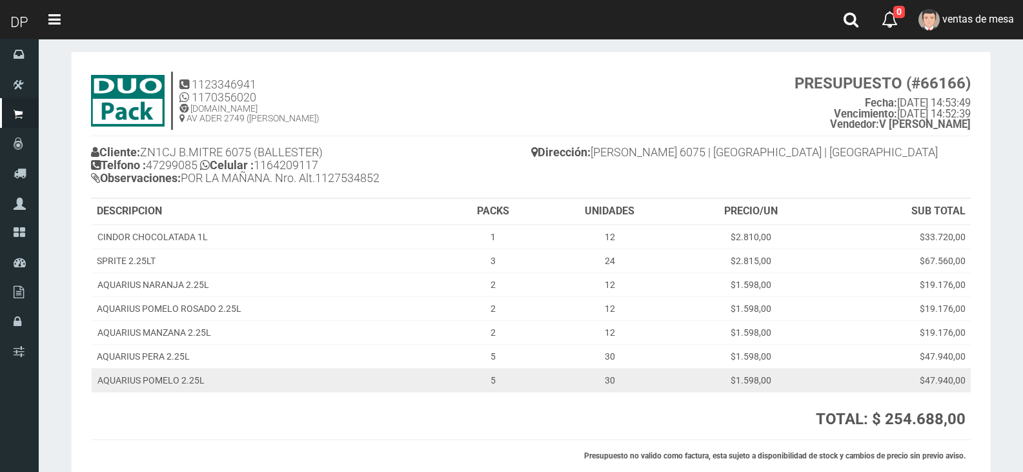
scroll to position [114, 0]
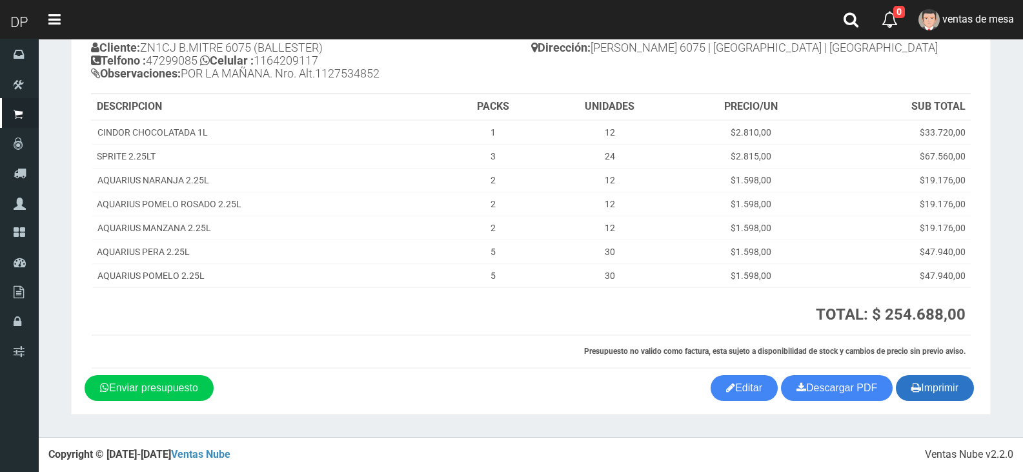
click at [914, 378] on button "Imprimir" at bounding box center [935, 388] width 78 height 26
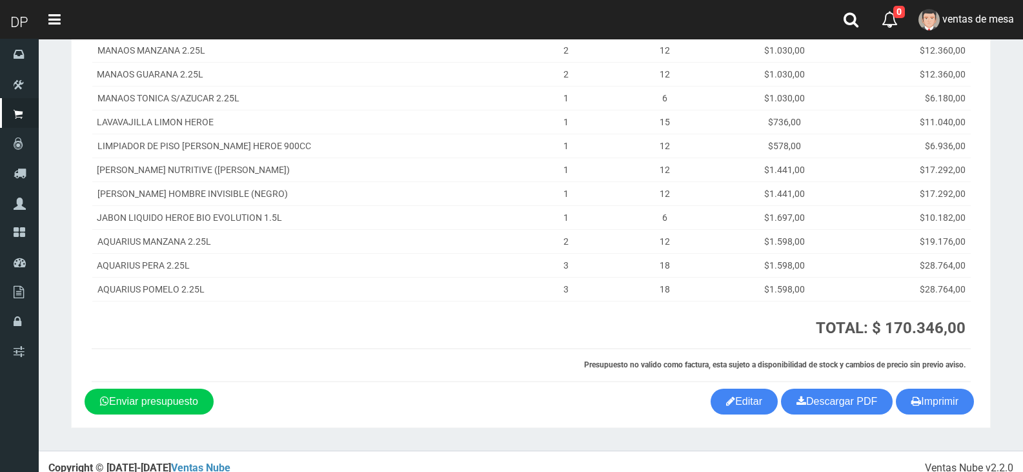
scroll to position [210, 0]
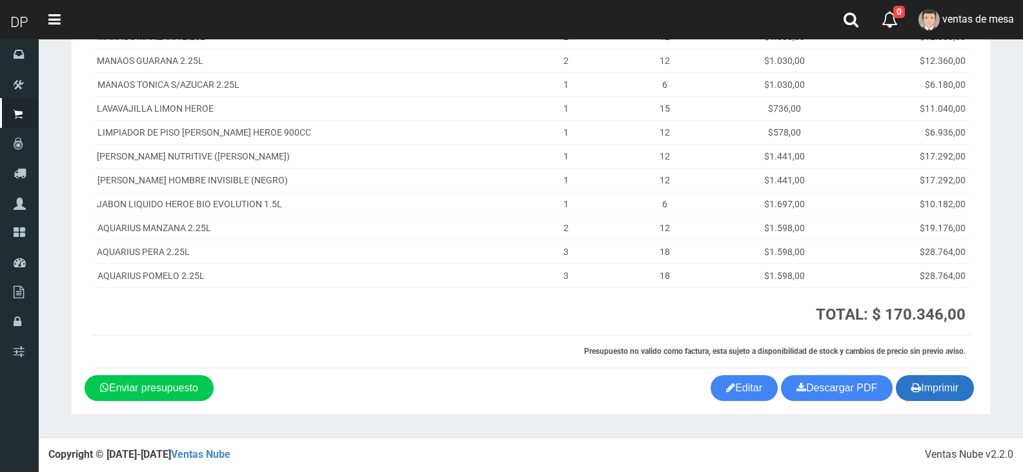
click at [912, 384] on icon "button" at bounding box center [917, 387] width 10 height 18
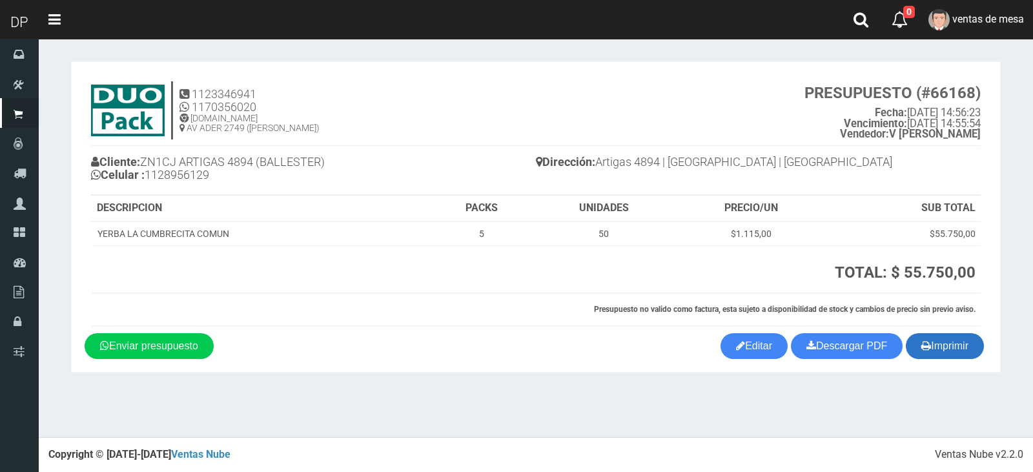
click at [954, 352] on button "Imprimir" at bounding box center [945, 346] width 78 height 26
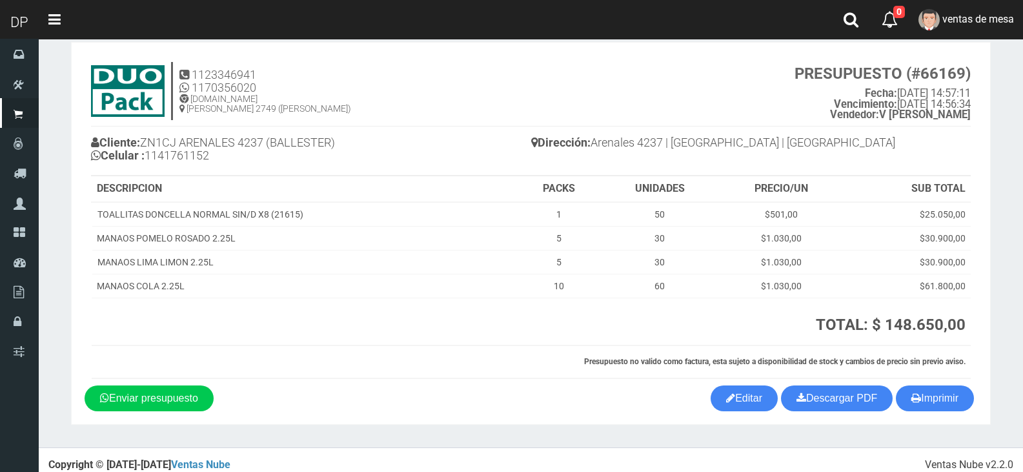
scroll to position [30, 0]
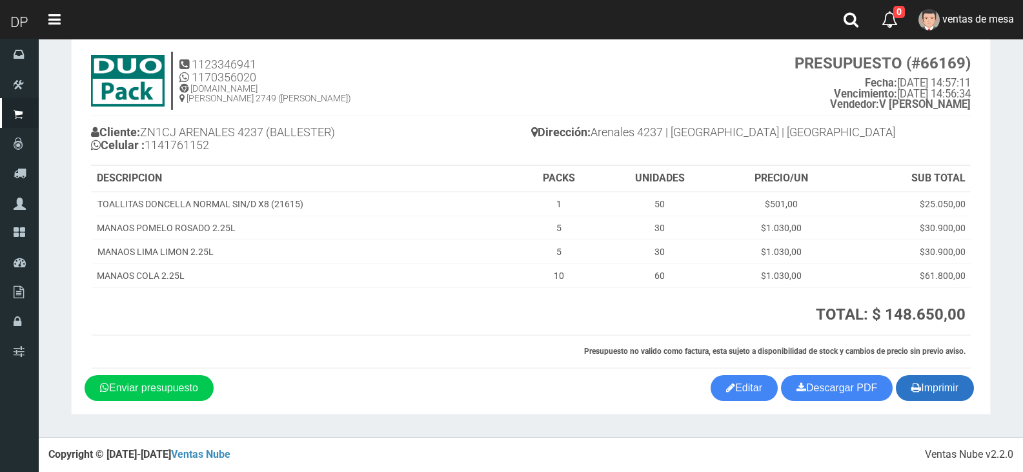
click at [938, 389] on button "Imprimir" at bounding box center [935, 388] width 78 height 26
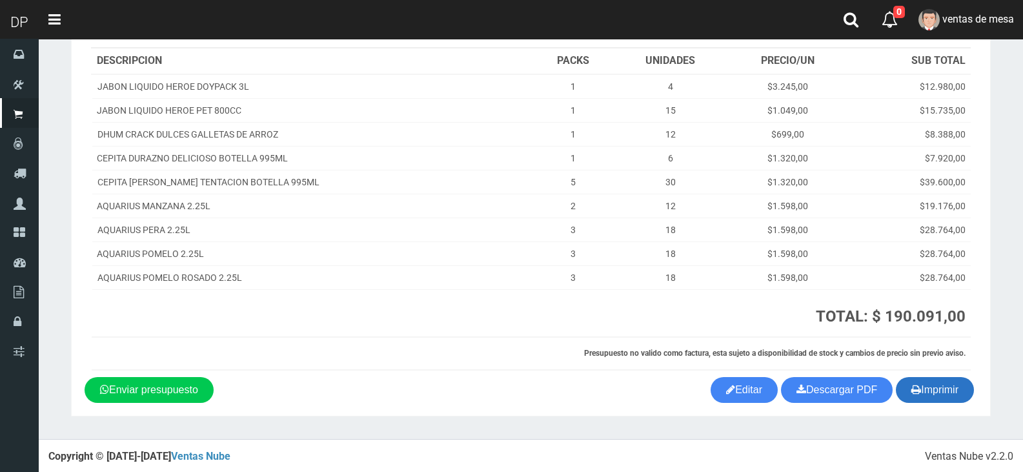
scroll to position [162, 0]
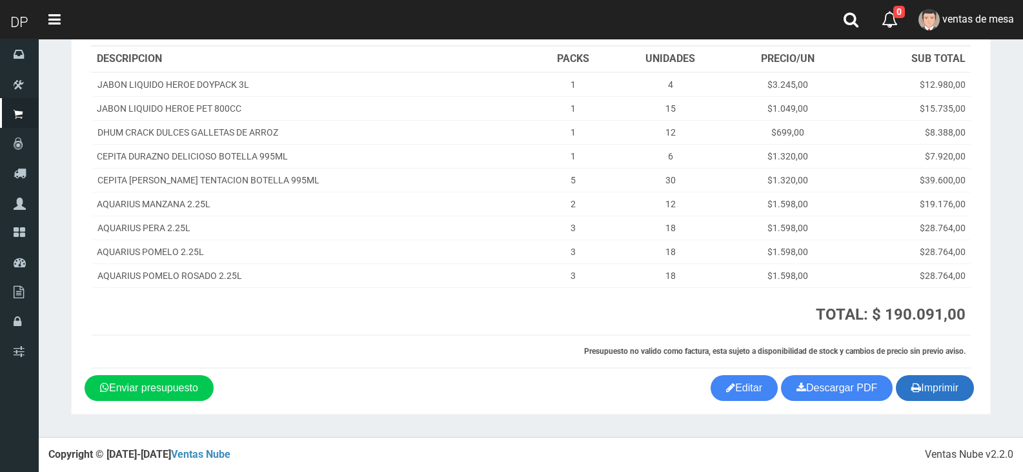
click at [924, 388] on button "Imprimir" at bounding box center [935, 388] width 78 height 26
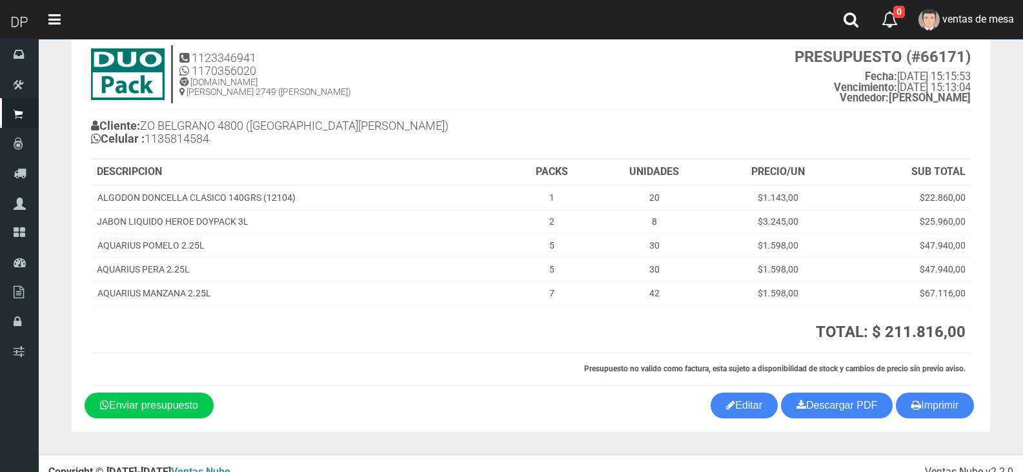
scroll to position [54, 0]
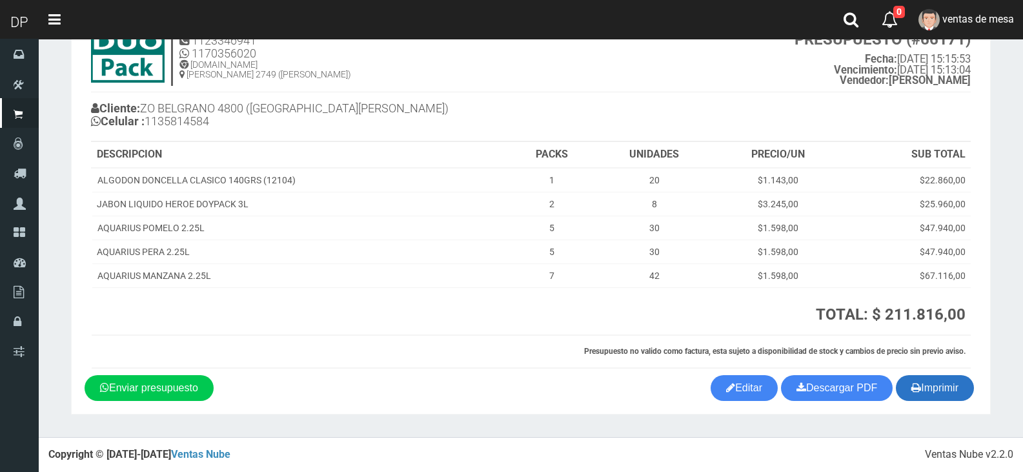
click at [923, 392] on button "Imprimir" at bounding box center [935, 388] width 78 height 26
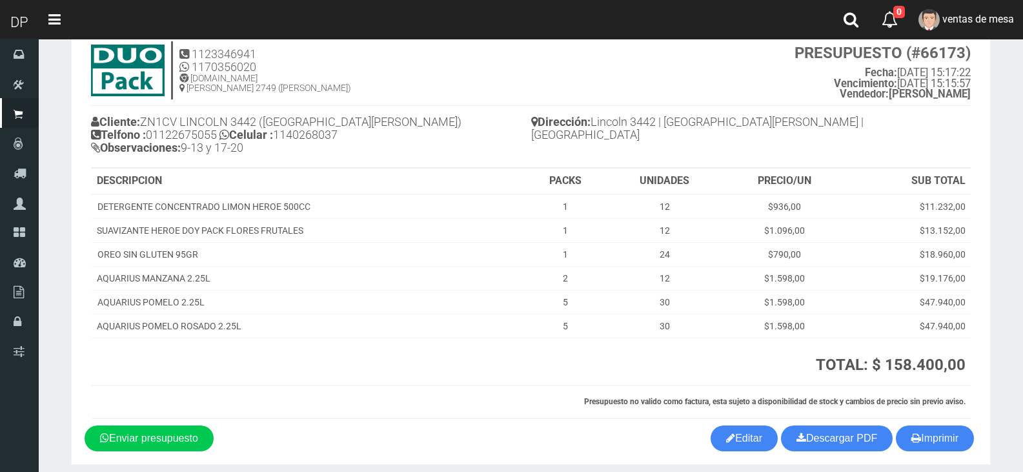
scroll to position [90, 0]
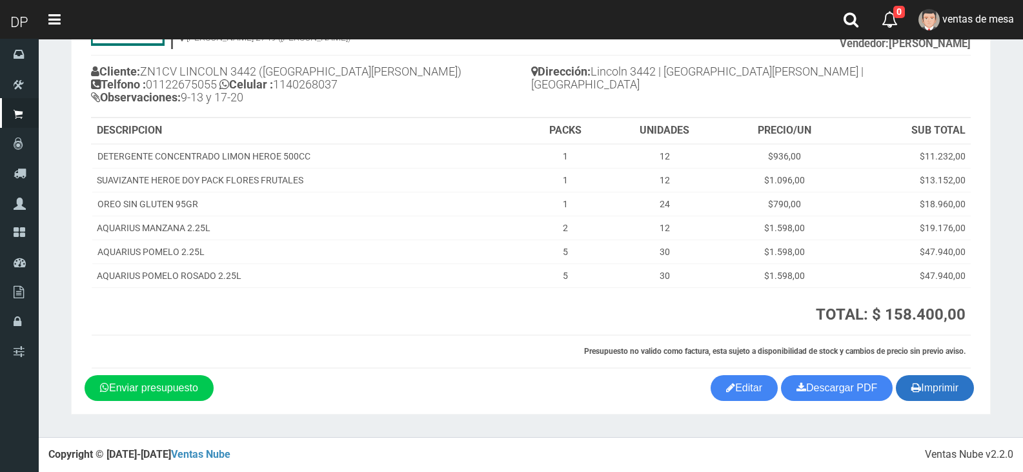
click at [935, 384] on button "Imprimir" at bounding box center [935, 388] width 78 height 26
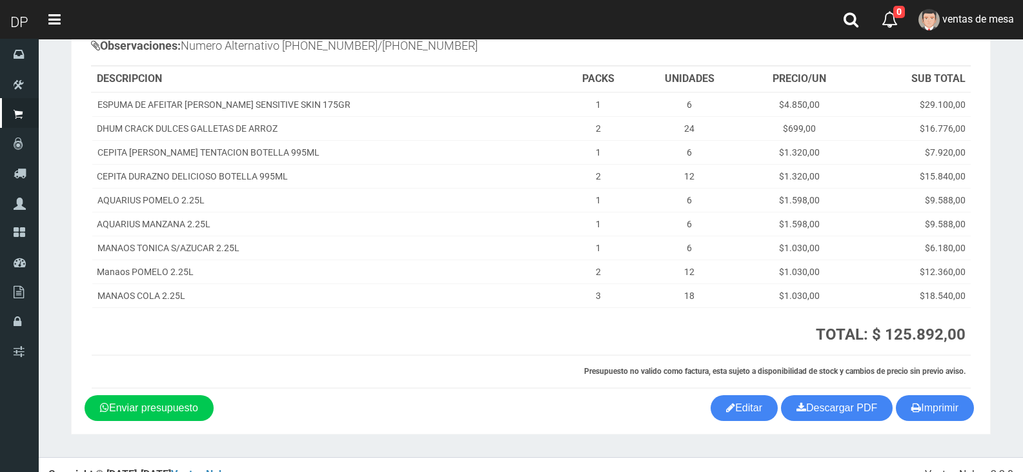
scroll to position [162, 0]
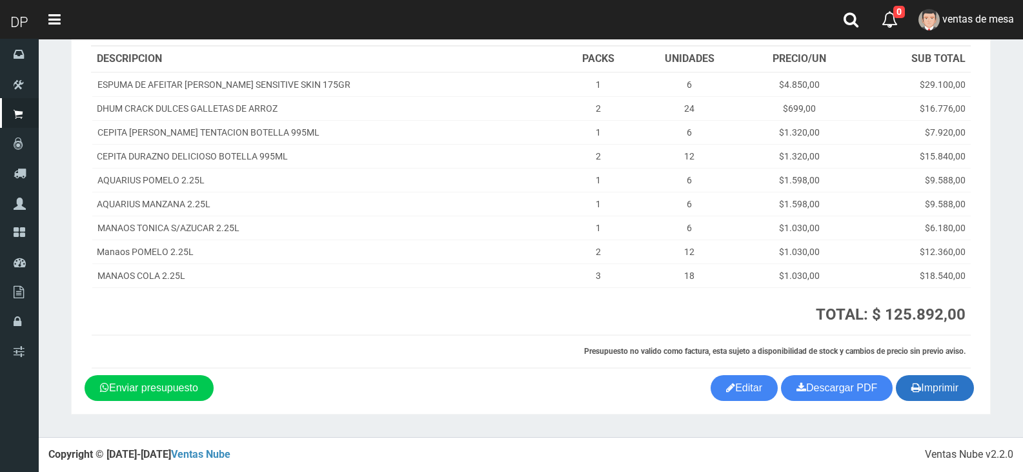
click at [928, 380] on button "Imprimir" at bounding box center [935, 388] width 78 height 26
click at [928, 381] on button "Imprimir" at bounding box center [935, 388] width 78 height 26
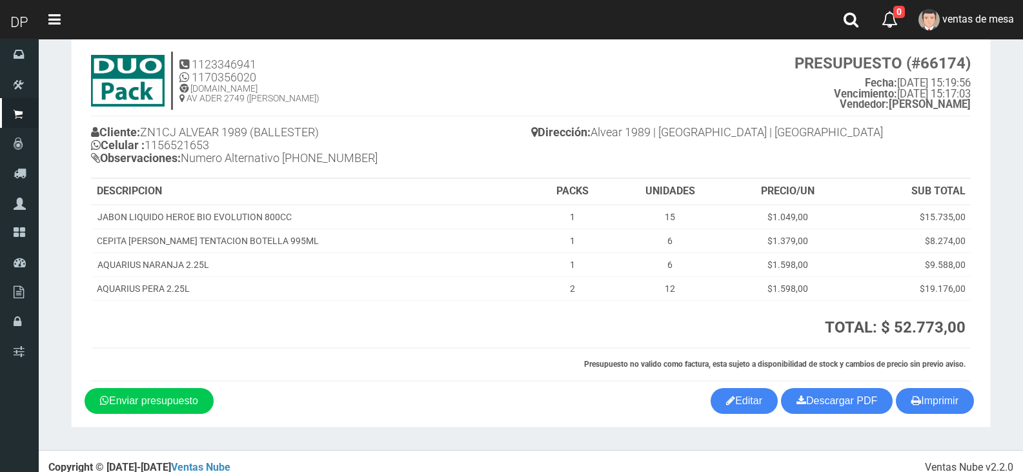
scroll to position [43, 0]
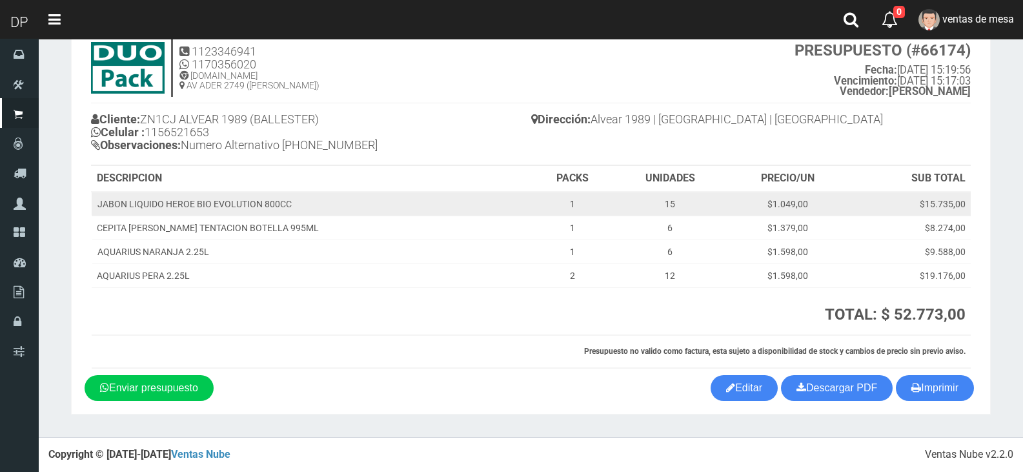
drag, startPoint x: 890, startPoint y: 197, endPoint x: 890, endPoint y: 204, distance: 7.1
click at [890, 197] on td "$15.735,00" at bounding box center [909, 204] width 123 height 25
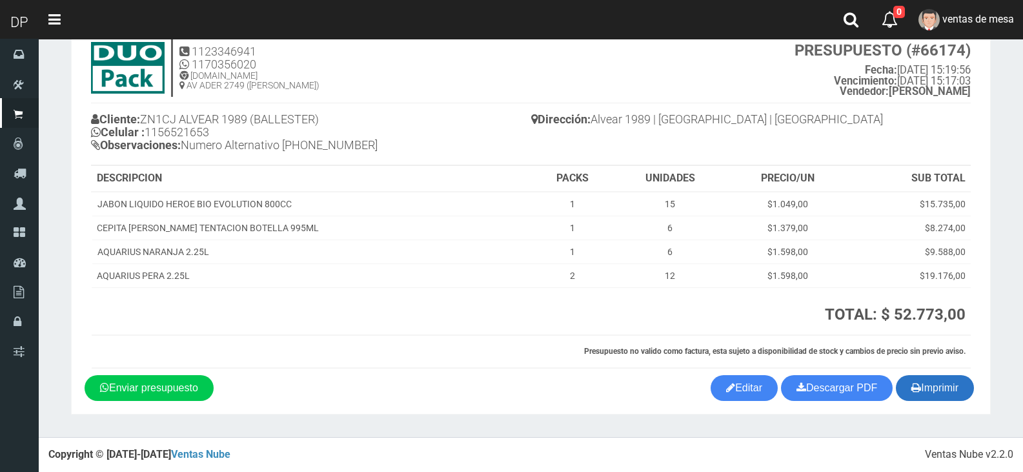
click at [927, 383] on button "Imprimir" at bounding box center [935, 388] width 78 height 26
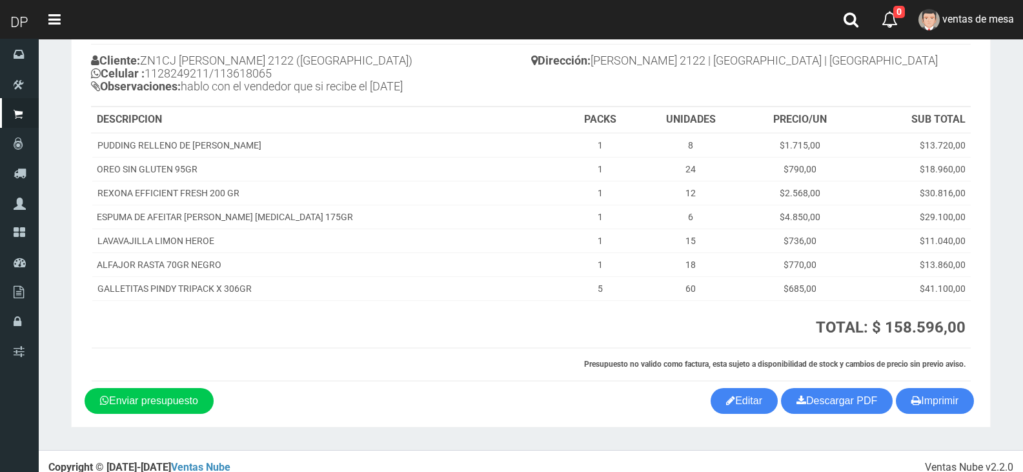
scroll to position [114, 0]
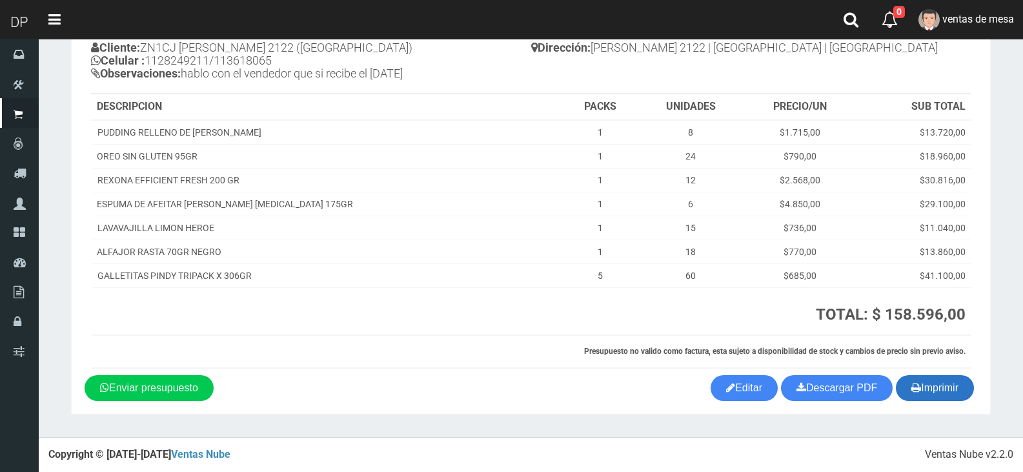
click at [912, 387] on icon "button" at bounding box center [917, 387] width 10 height 18
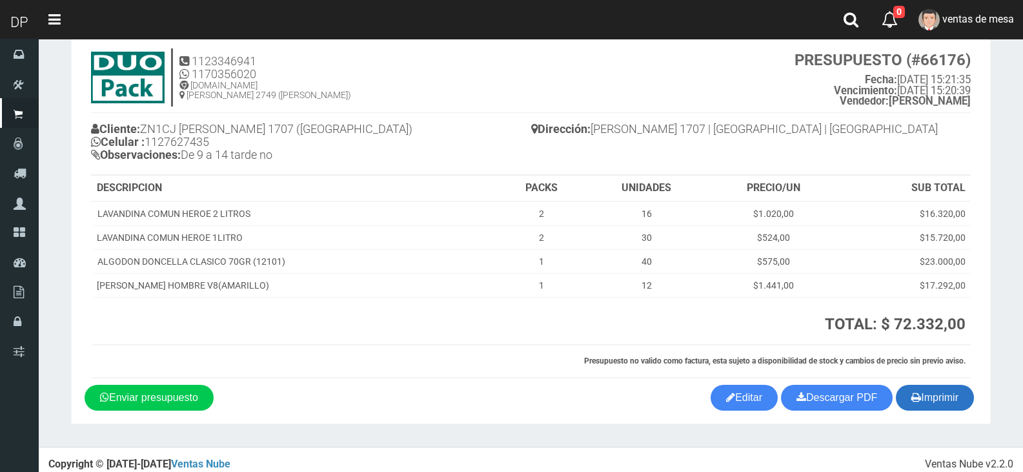
scroll to position [43, 0]
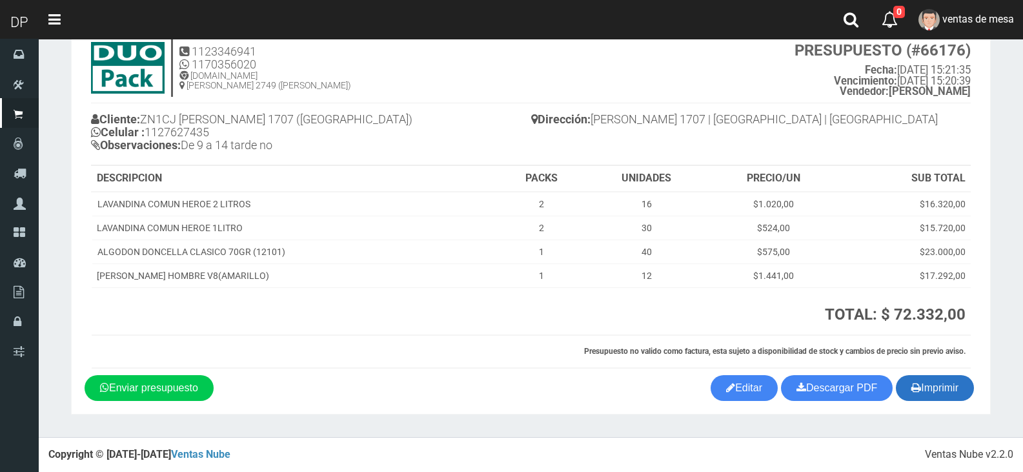
click at [937, 390] on button "Imprimir" at bounding box center [935, 388] width 78 height 26
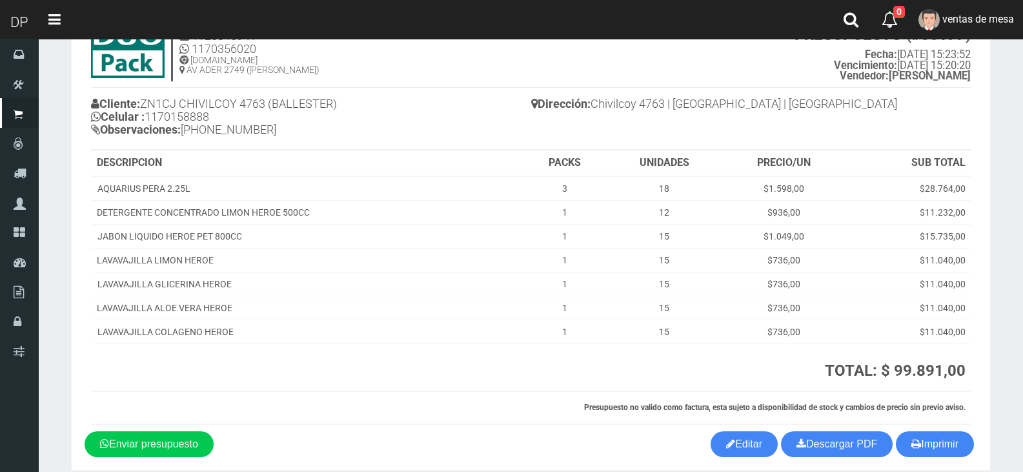
scroll to position [114, 0]
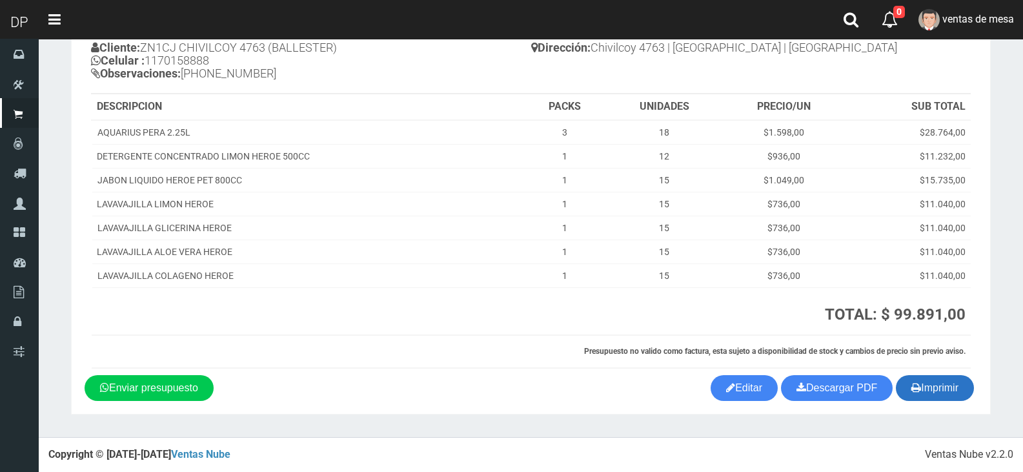
click at [941, 388] on button "Imprimir" at bounding box center [935, 388] width 78 height 26
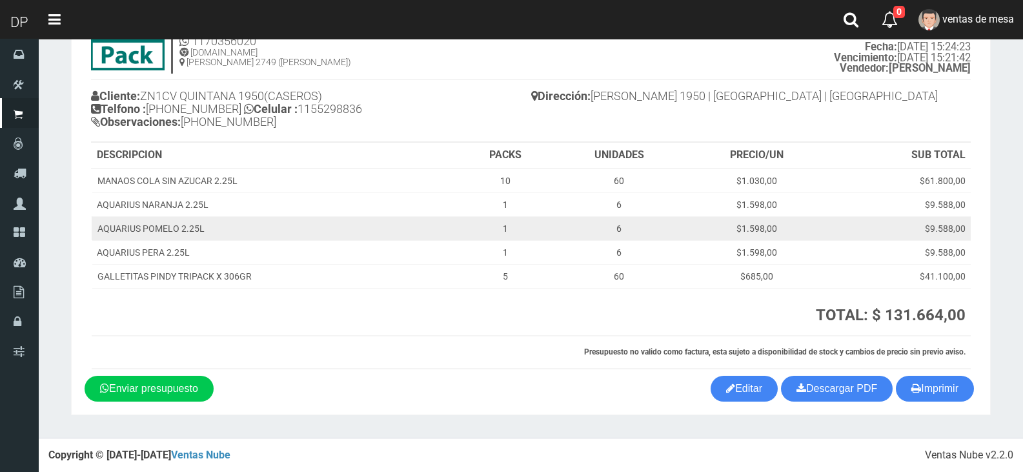
scroll to position [67, 0]
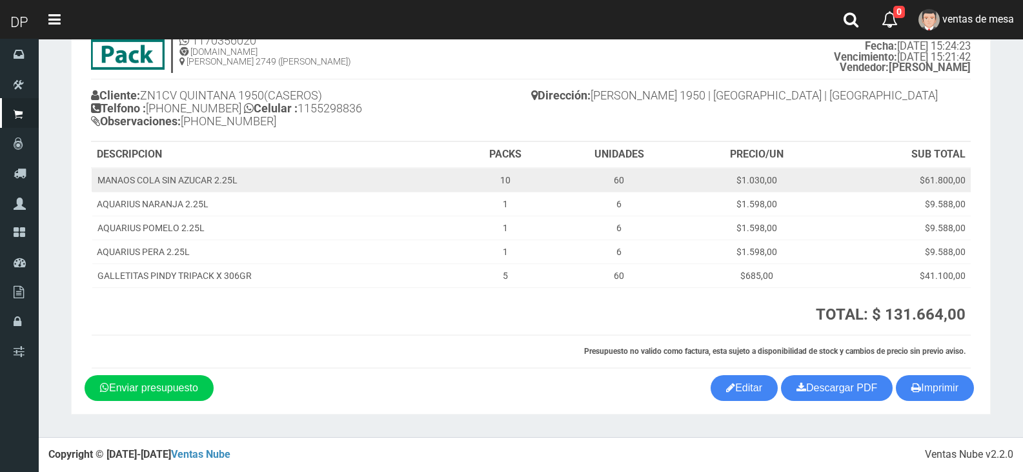
click at [923, 175] on td "$61.800,00" at bounding box center [899, 180] width 143 height 25
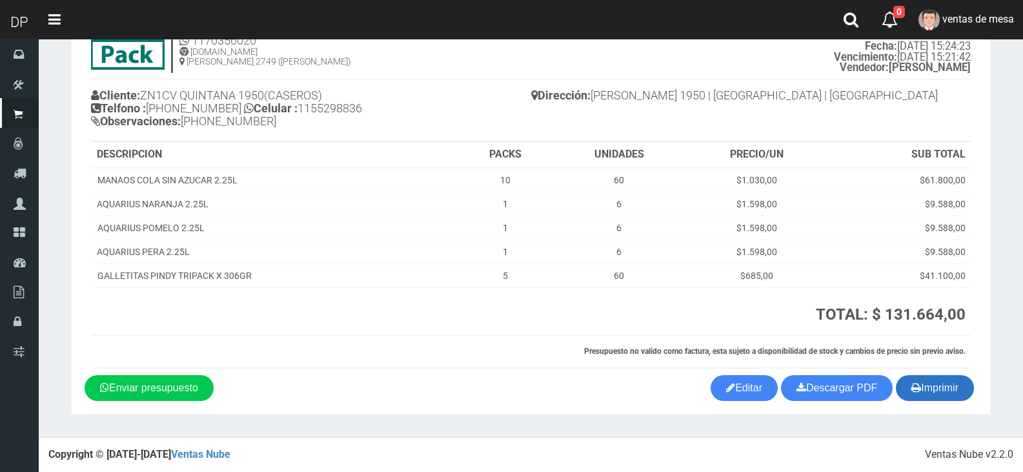
click at [941, 384] on button "Imprimir" at bounding box center [935, 388] width 78 height 26
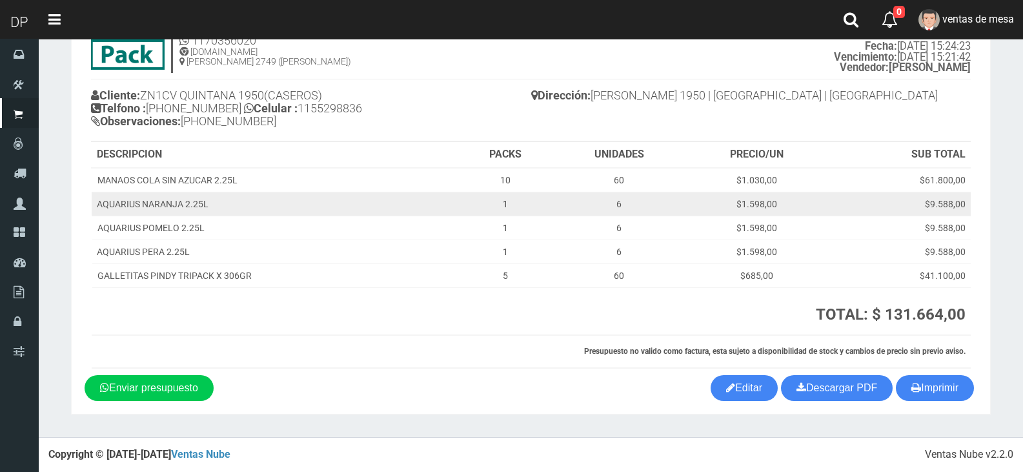
scroll to position [0, 0]
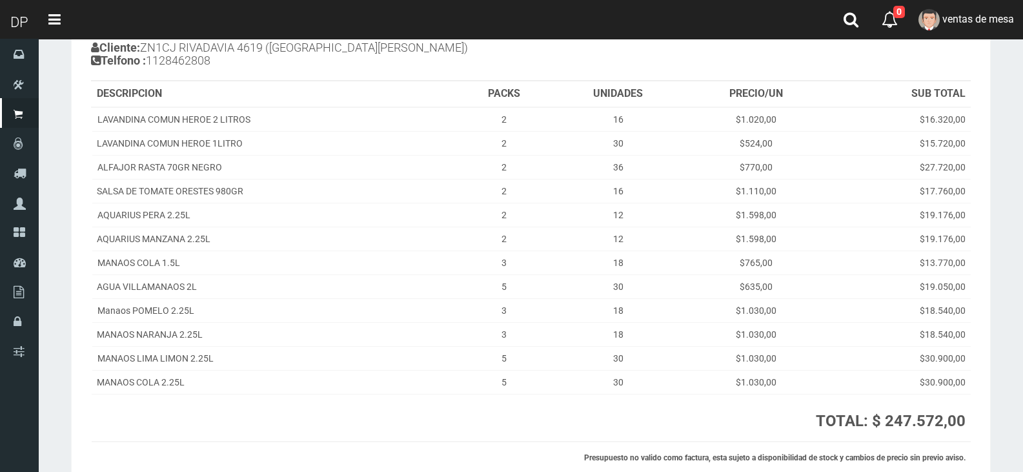
scroll to position [221, 0]
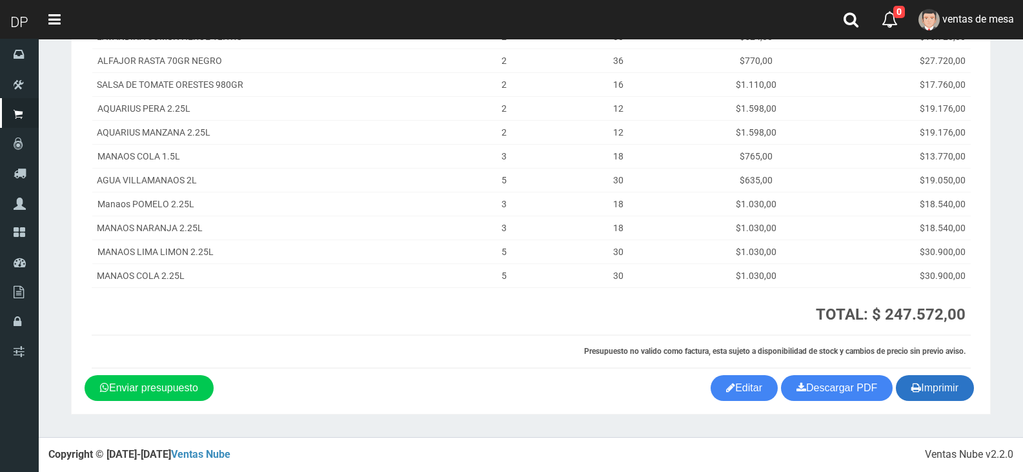
click at [919, 389] on button "Imprimir" at bounding box center [935, 388] width 78 height 26
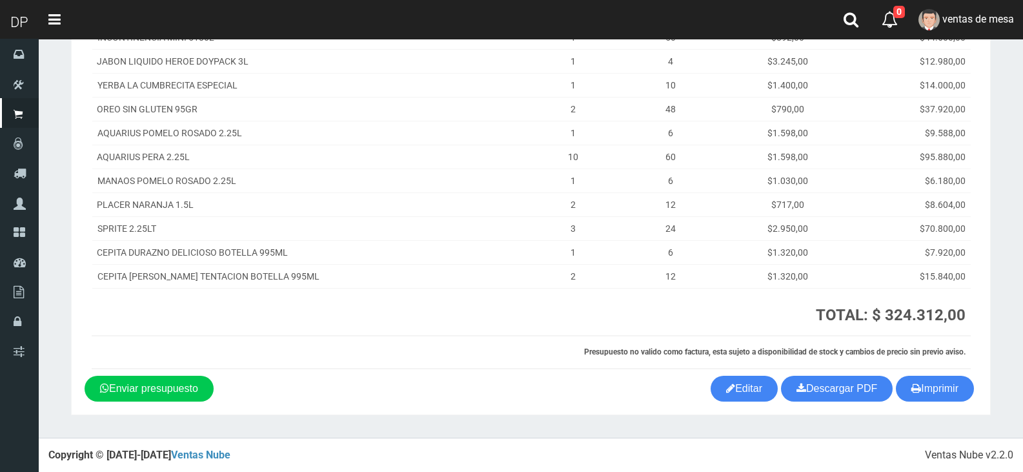
scroll to position [197, 0]
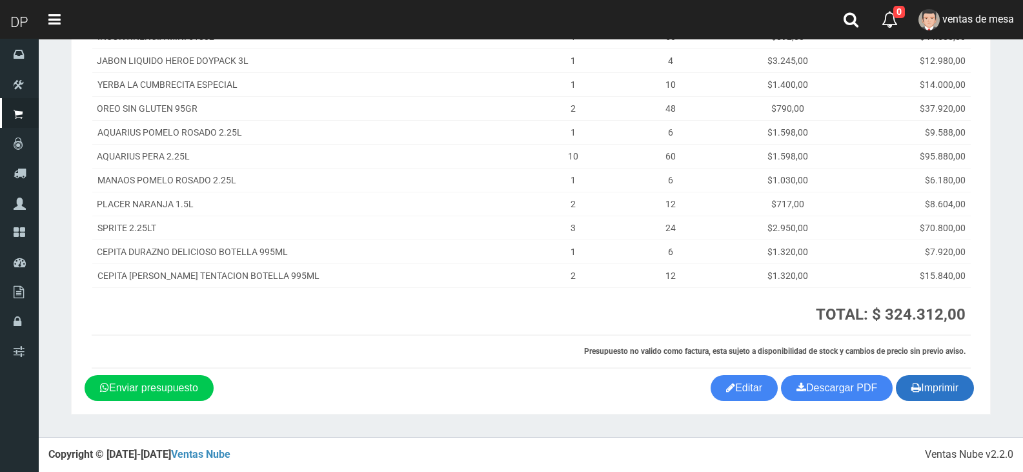
click at [915, 381] on button "Imprimir" at bounding box center [935, 388] width 78 height 26
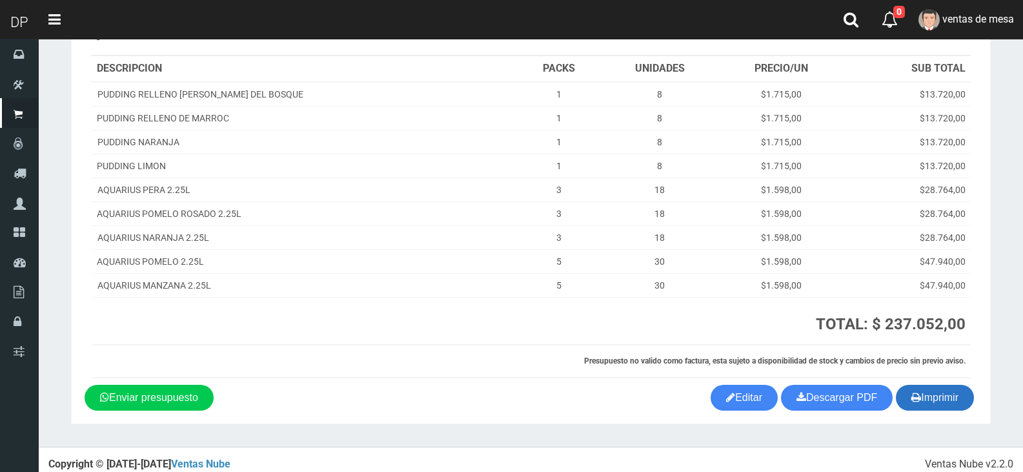
scroll to position [162, 0]
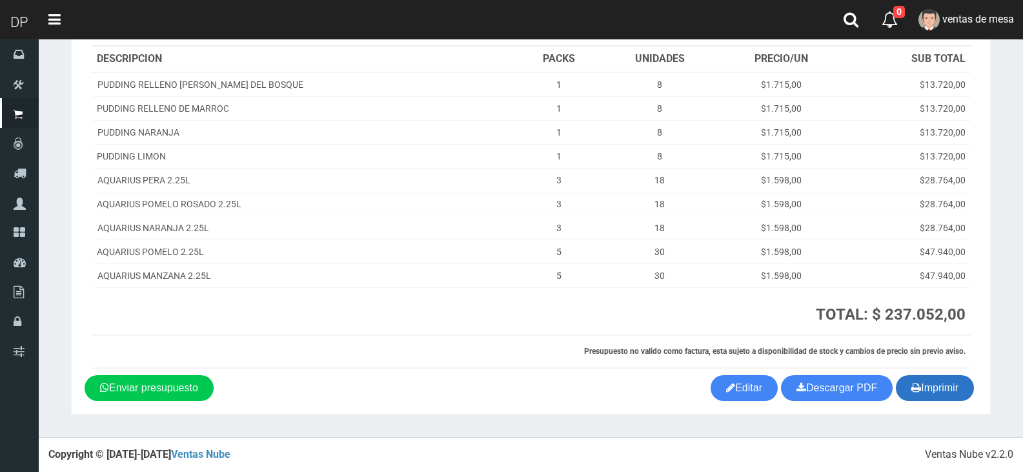
click at [963, 390] on button "Imprimir" at bounding box center [935, 388] width 78 height 26
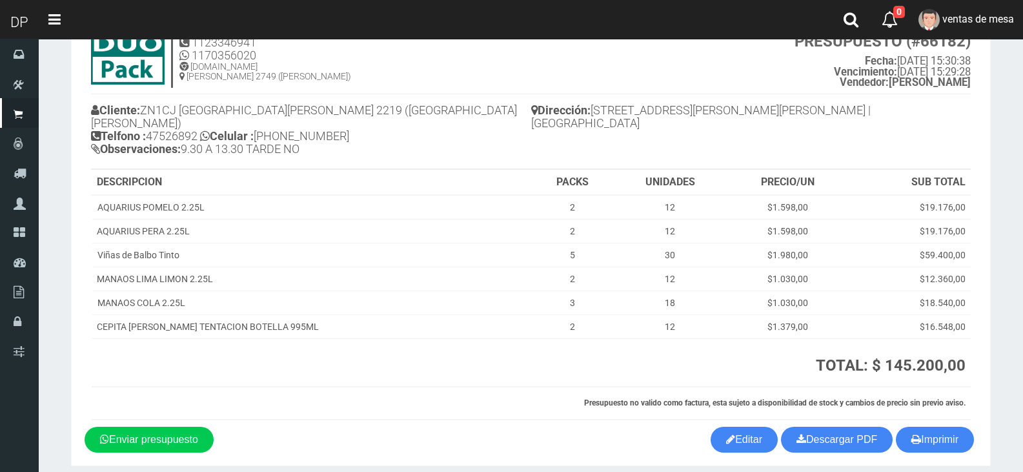
scroll to position [90, 0]
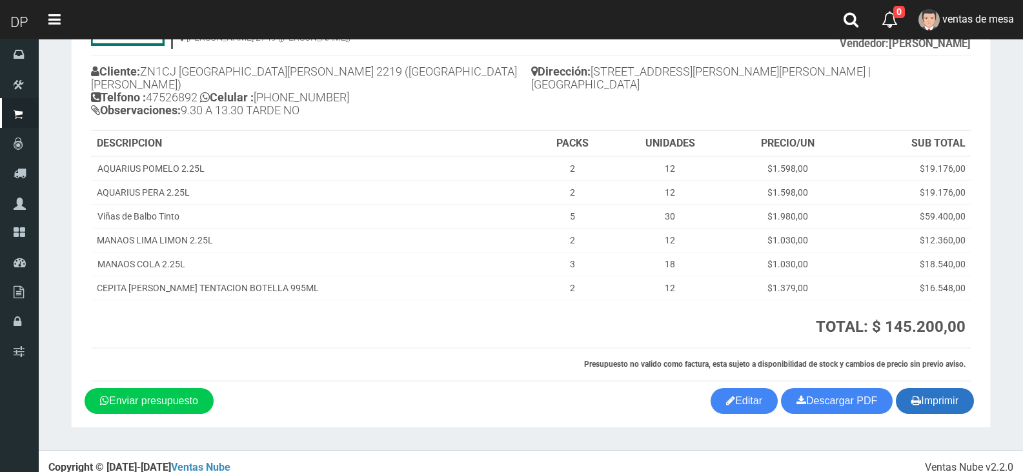
click at [941, 400] on button "Imprimir" at bounding box center [935, 401] width 78 height 26
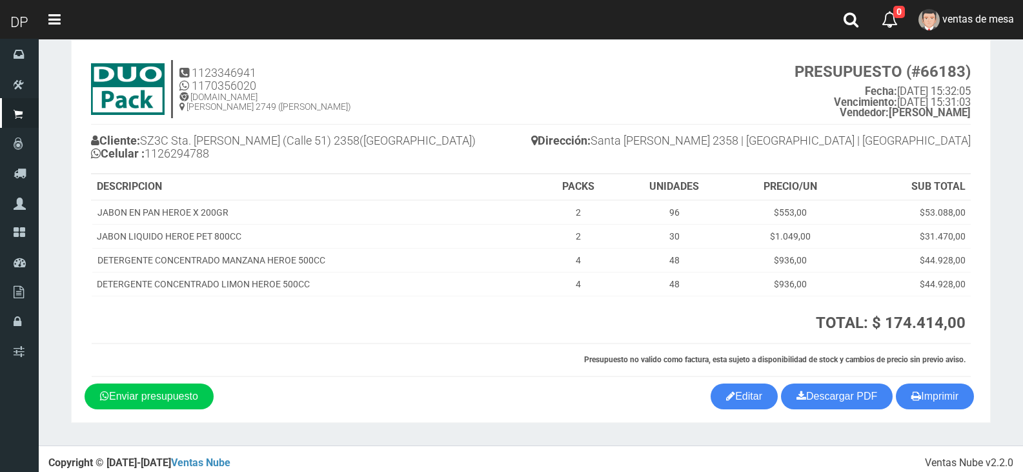
scroll to position [30, 0]
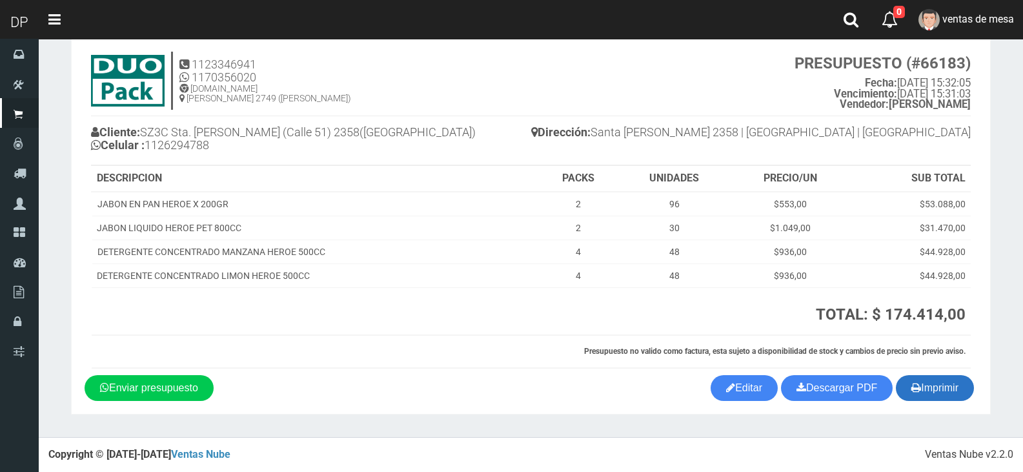
click at [919, 385] on button "Imprimir" at bounding box center [935, 388] width 78 height 26
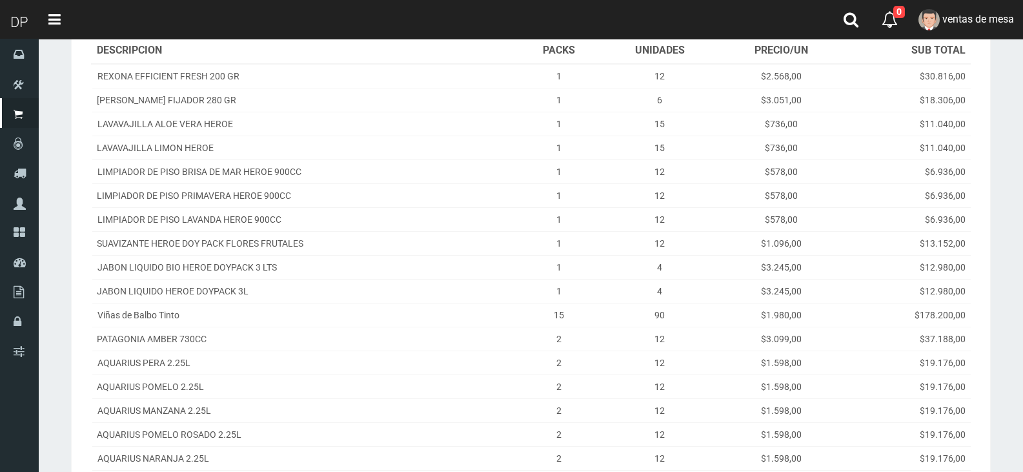
scroll to position [353, 0]
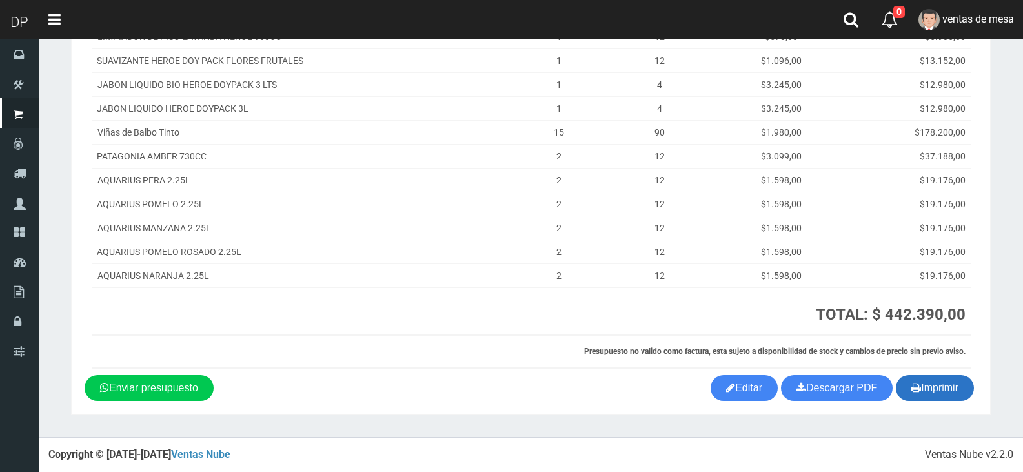
click at [912, 386] on icon "button" at bounding box center [917, 387] width 10 height 18
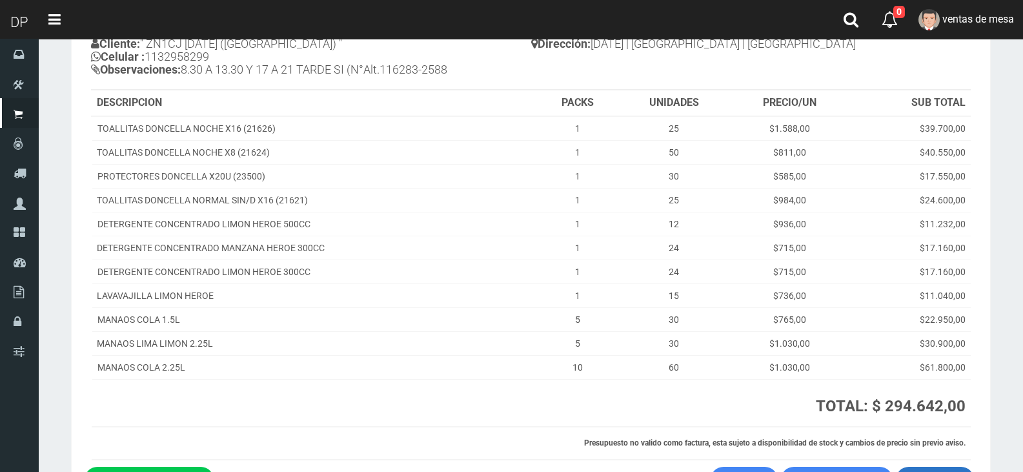
scroll to position [210, 0]
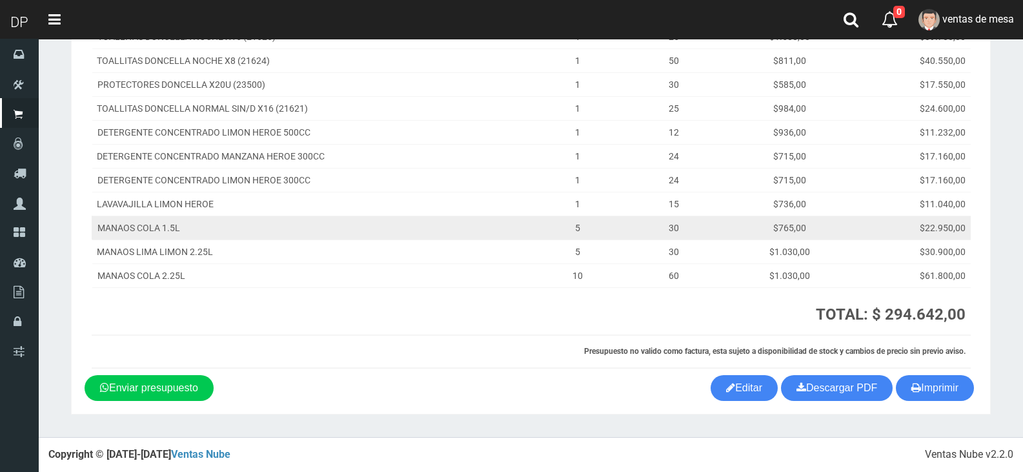
click at [890, 218] on td "$22.950,00" at bounding box center [910, 228] width 121 height 24
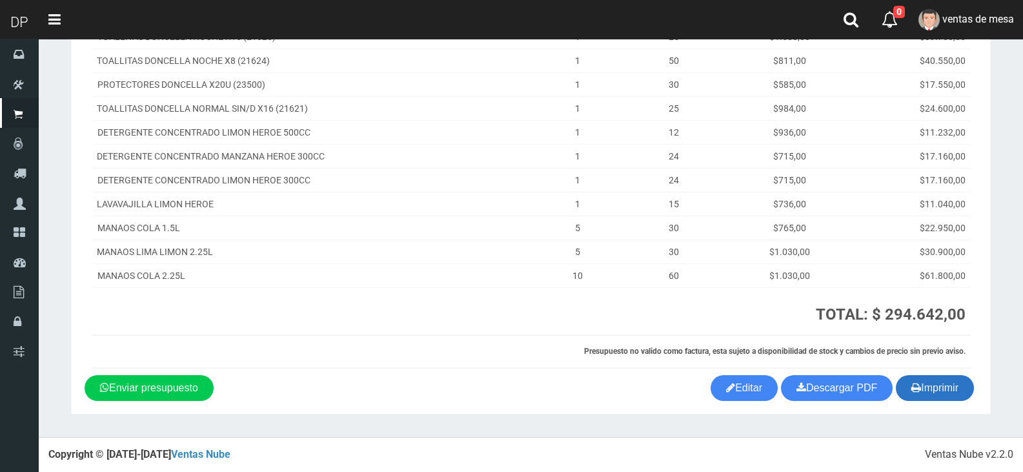
click at [928, 400] on button "Imprimir" at bounding box center [935, 388] width 78 height 26
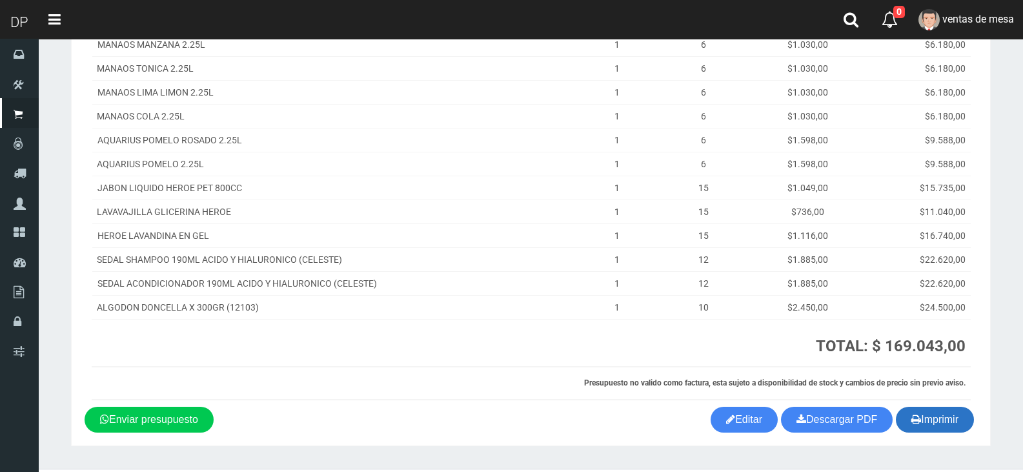
scroll to position [269, 0]
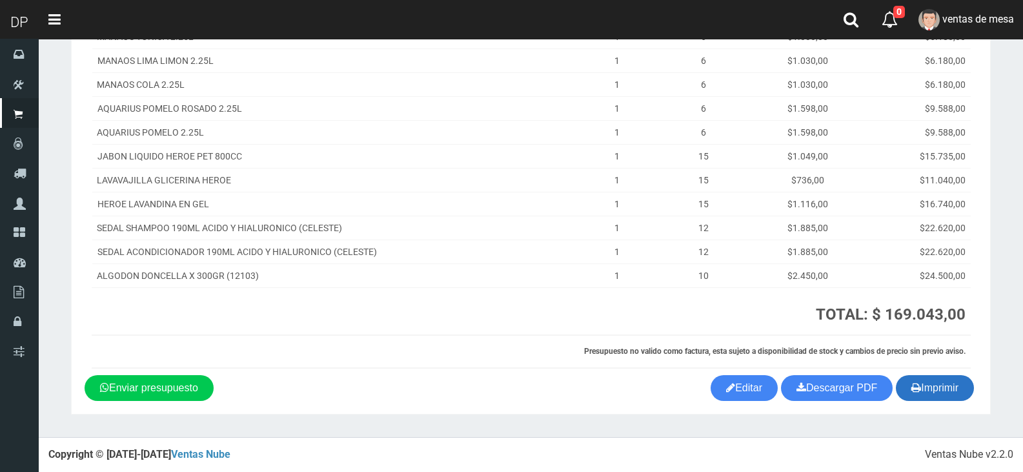
click at [916, 392] on icon "button" at bounding box center [917, 387] width 10 height 18
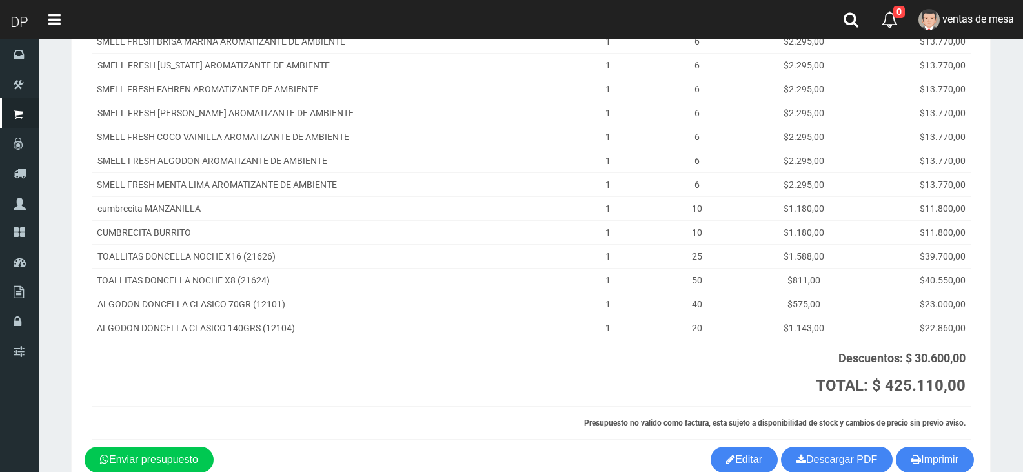
scroll to position [517, 0]
click at [939, 462] on button "Imprimir" at bounding box center [935, 459] width 78 height 26
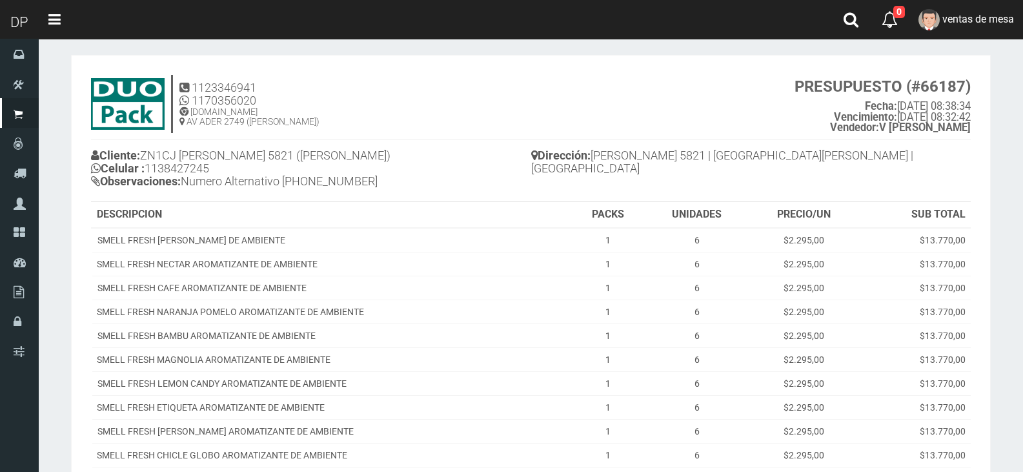
scroll to position [0, 0]
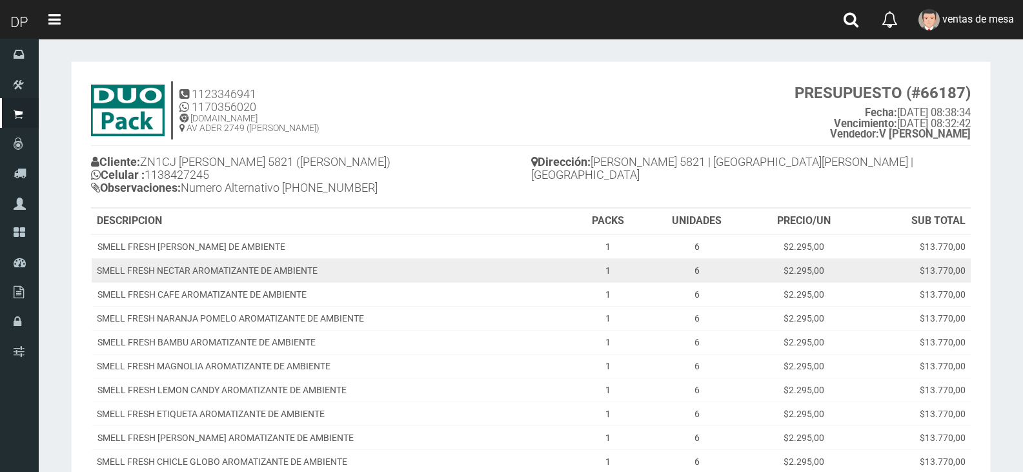
click at [620, 275] on td "1" at bounding box center [608, 270] width 74 height 24
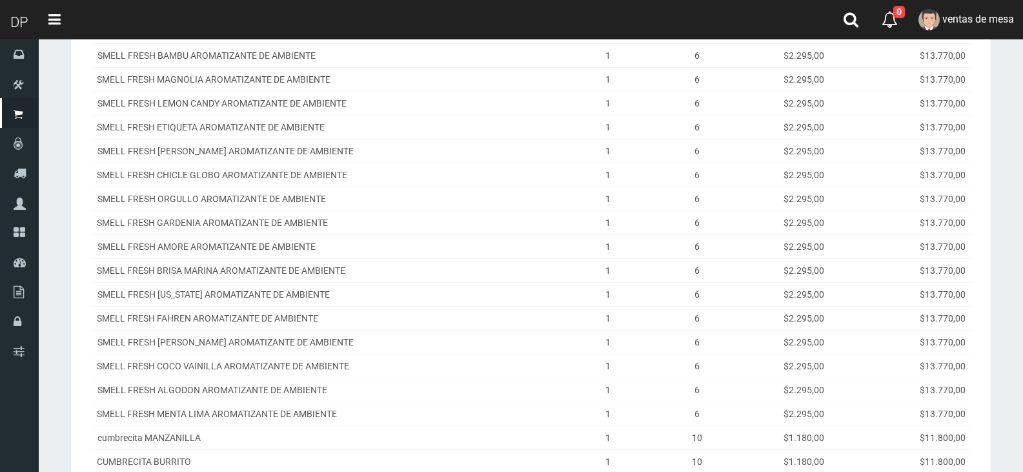
scroll to position [517, 0]
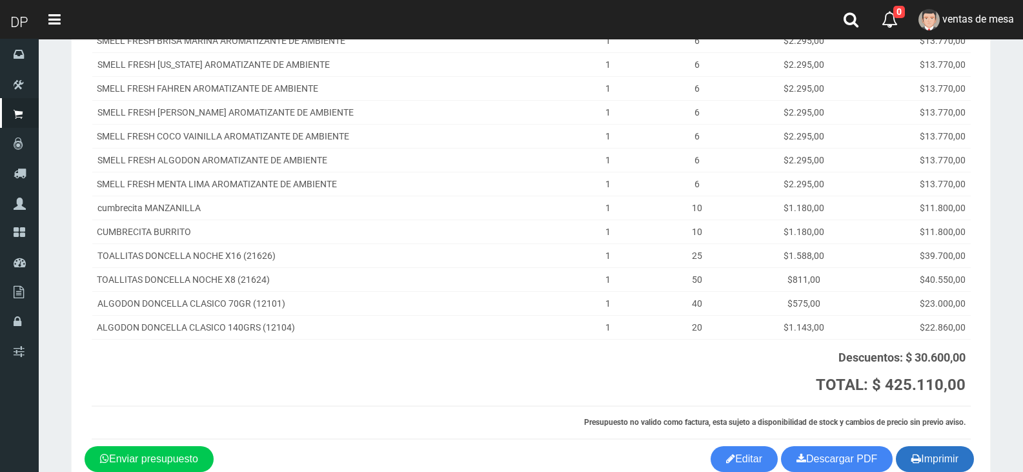
click at [920, 463] on button "Imprimir" at bounding box center [935, 459] width 78 height 26
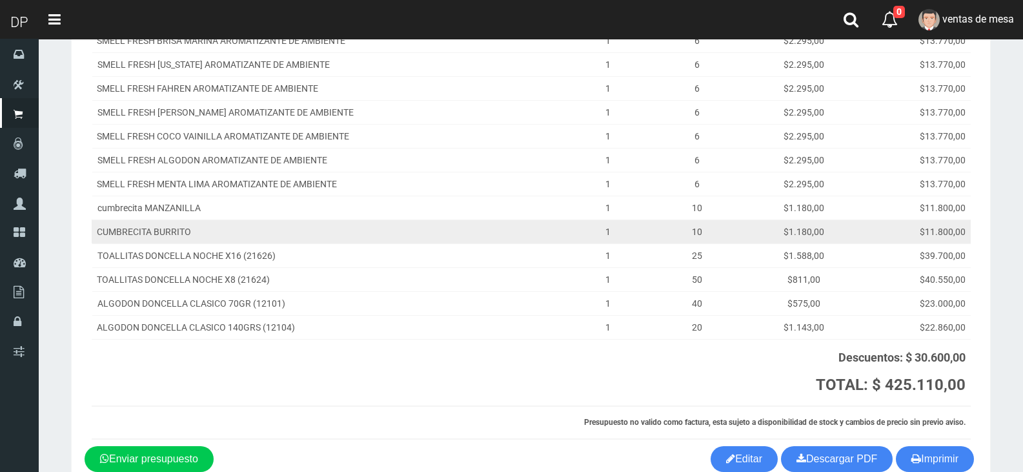
click at [379, 240] on td "CUMBRECITA BURRITO" at bounding box center [332, 232] width 480 height 24
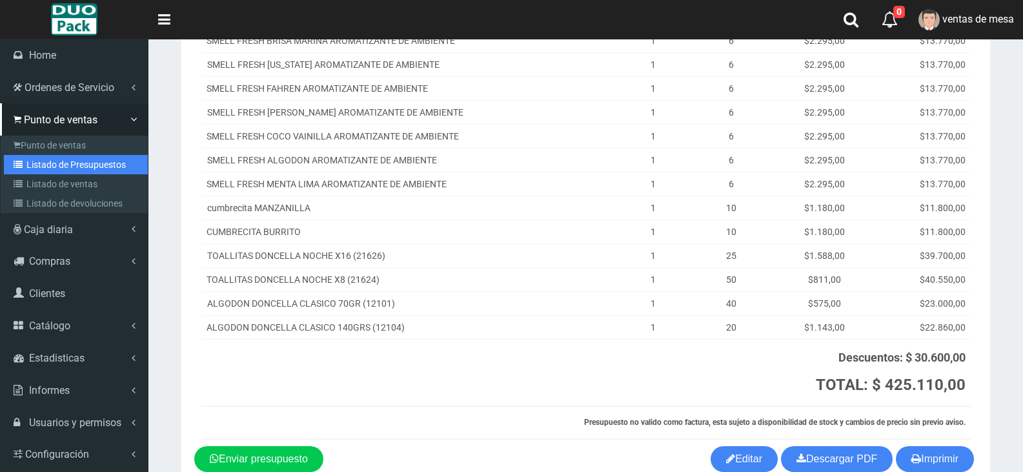
click at [28, 165] on link "Listado de Presupuestos" at bounding box center [76, 164] width 144 height 19
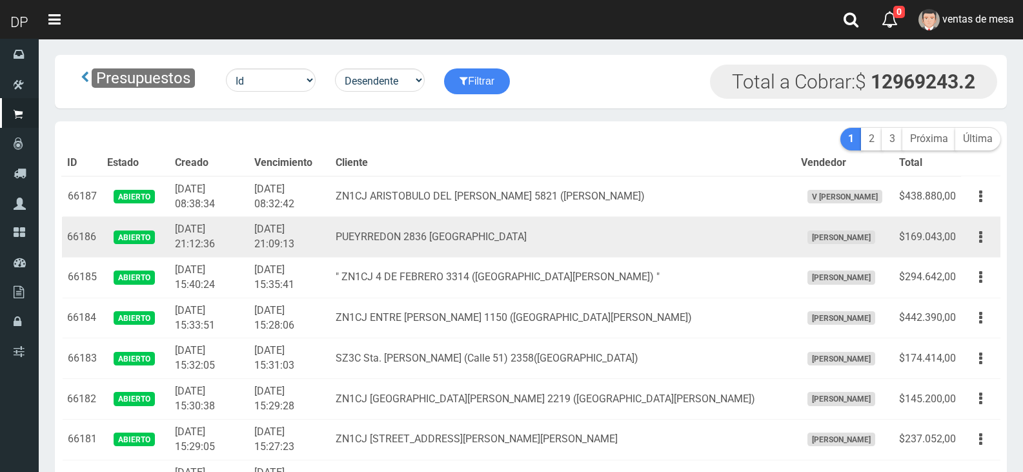
drag, startPoint x: 134, startPoint y: 214, endPoint x: 136, endPoint y: 221, distance: 6.6
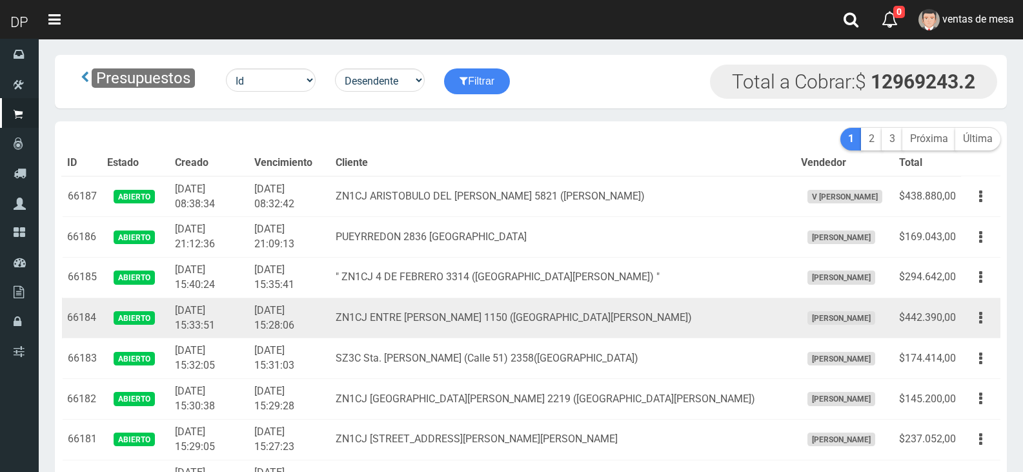
click at [116, 305] on td "Abierto" at bounding box center [136, 318] width 68 height 41
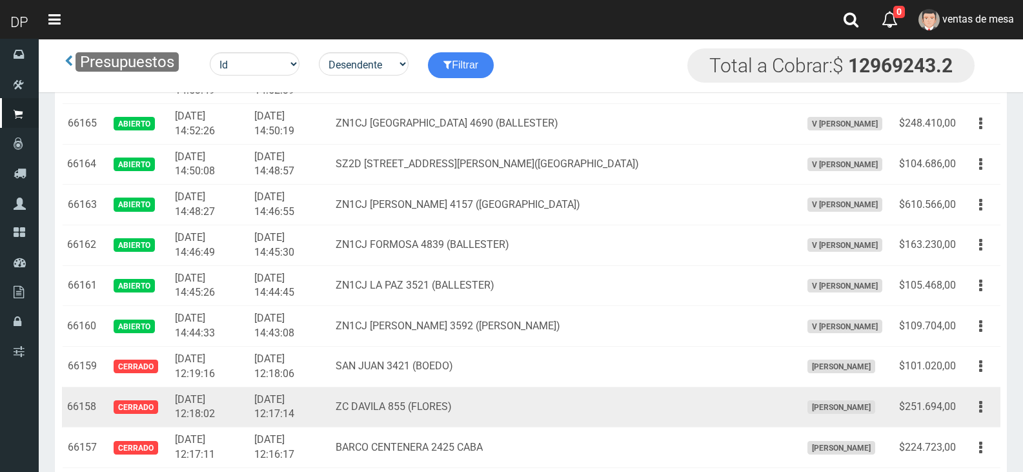
drag, startPoint x: 66, startPoint y: 238, endPoint x: 353, endPoint y: 418, distance: 338.2
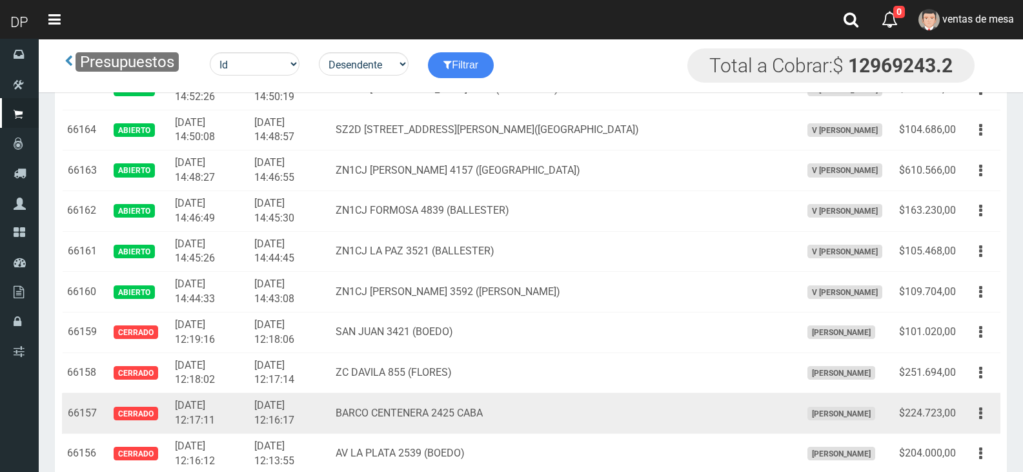
scroll to position [961, 0]
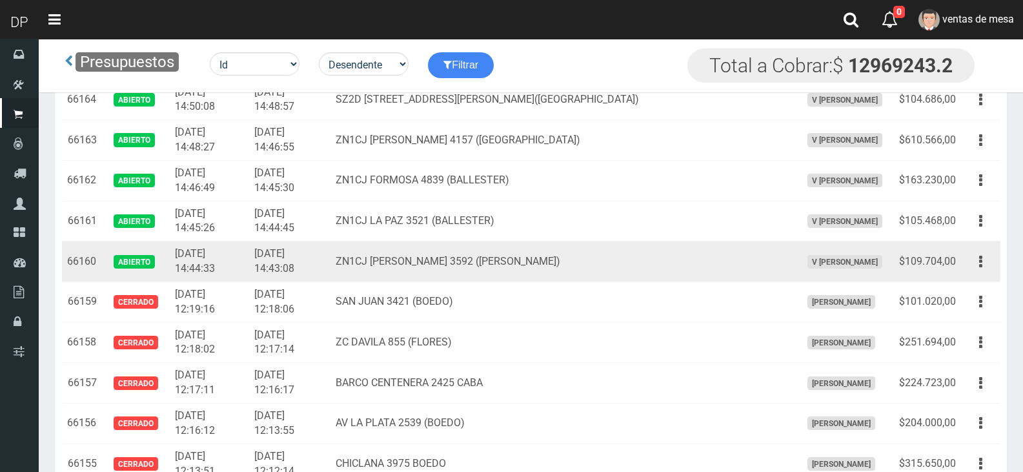
click at [456, 252] on td "ZN1CJ FRANCISCO HUE 3592 (BALLESTER)" at bounding box center [564, 261] width 466 height 41
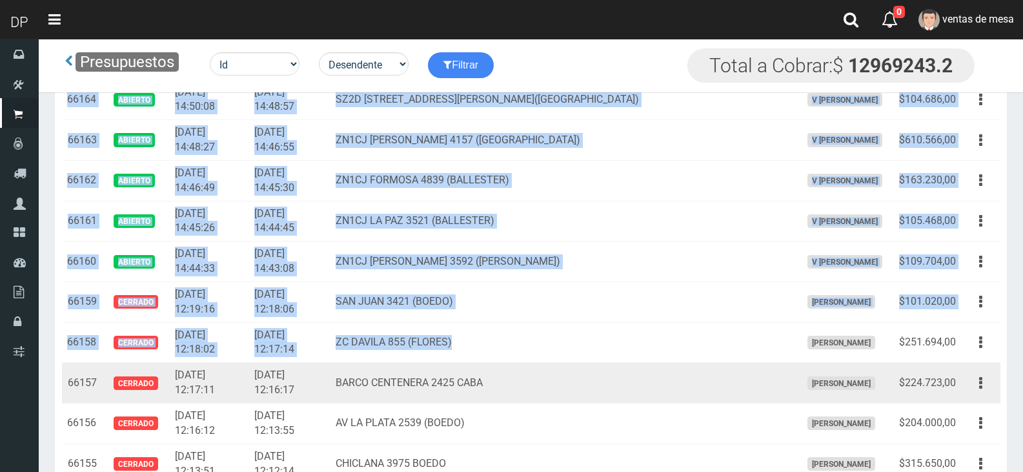
drag, startPoint x: 515, startPoint y: 358, endPoint x: 539, endPoint y: 378, distance: 32.1
click at [515, 359] on td "ZC DAVILA 855 (FLORES)" at bounding box center [564, 342] width 466 height 41
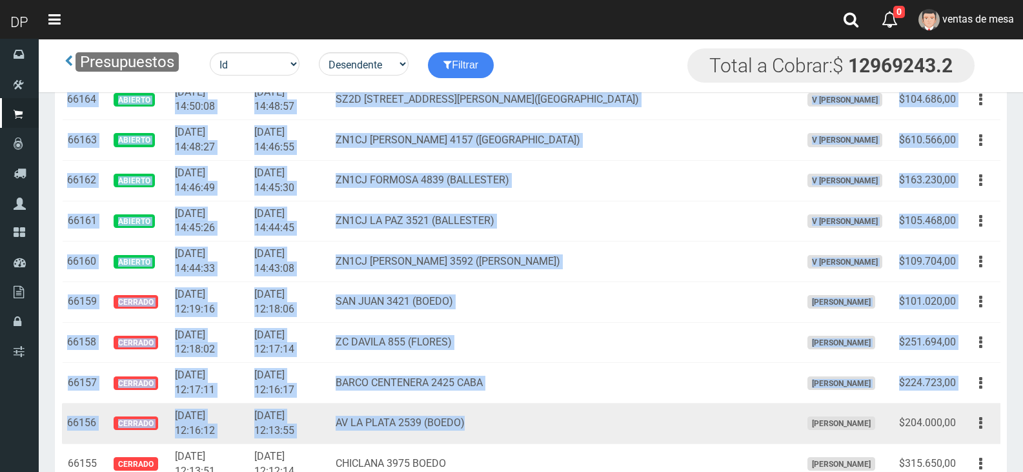
click at [620, 423] on td "AV LA PLATA 2539 (BOEDO)" at bounding box center [564, 424] width 466 height 41
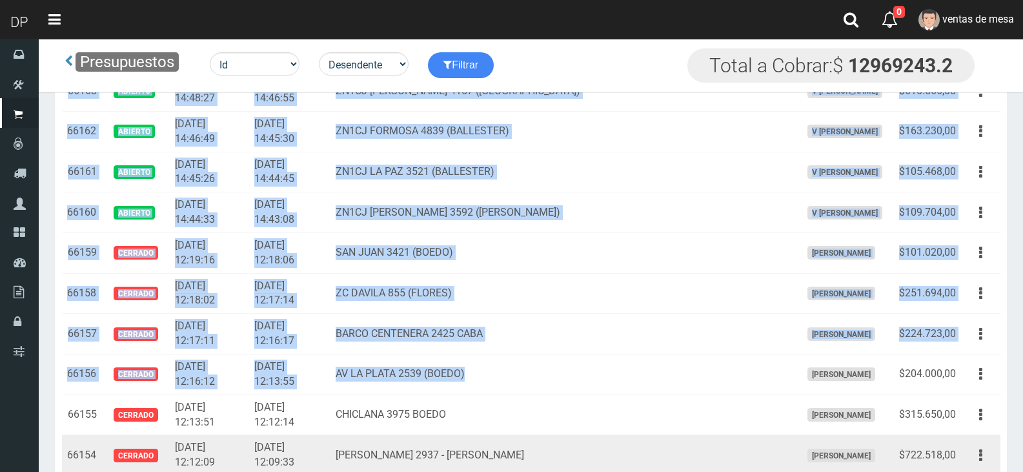
scroll to position [1091, 0]
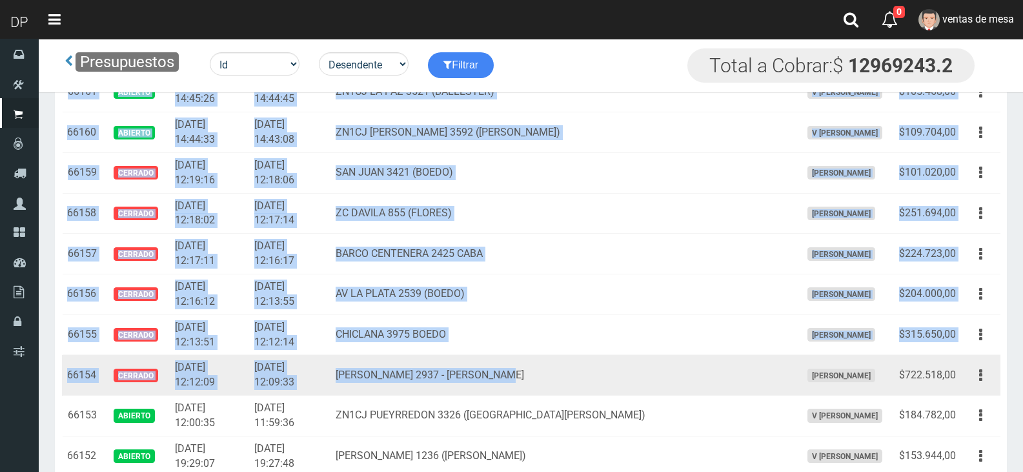
click at [697, 373] on td "[PERSON_NAME] 2937 - [PERSON_NAME]" at bounding box center [564, 375] width 466 height 41
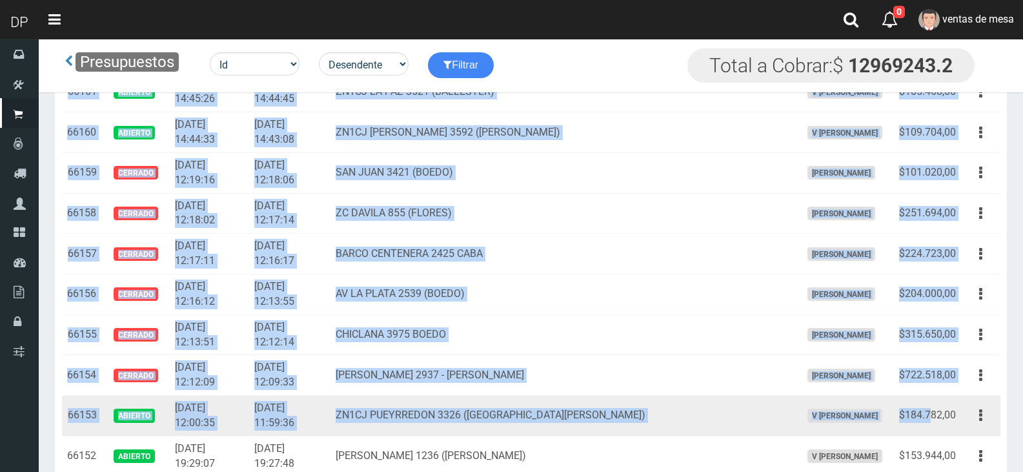
click at [928, 415] on td "$184.782,00" at bounding box center [927, 416] width 67 height 41
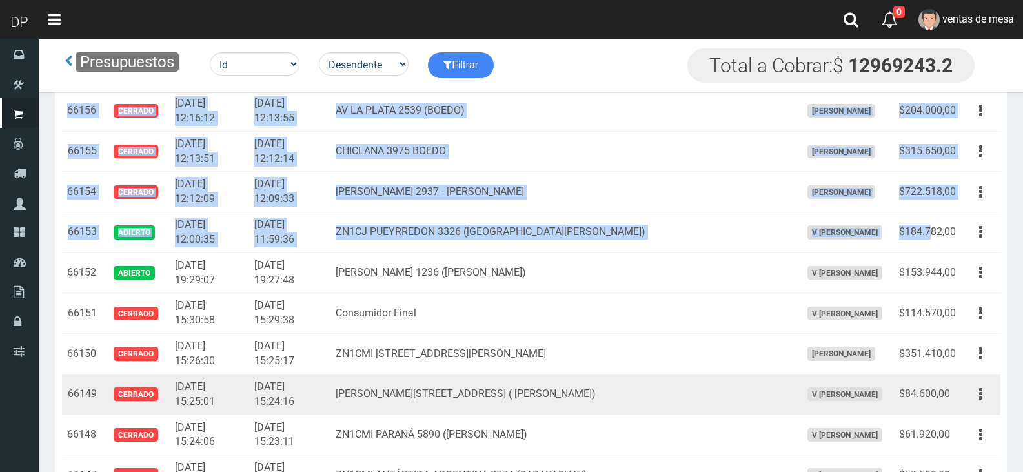
scroll to position [1284, 0]
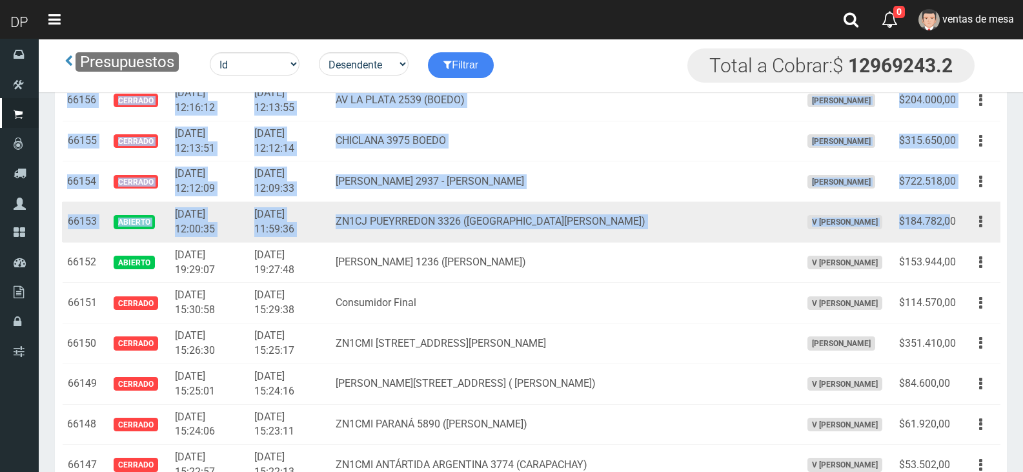
click at [953, 221] on td "$184.782,00" at bounding box center [927, 222] width 67 height 41
click at [959, 224] on td "$184.782,00" at bounding box center [927, 222] width 67 height 41
click at [959, 219] on td "$184.782,00" at bounding box center [927, 222] width 67 height 41
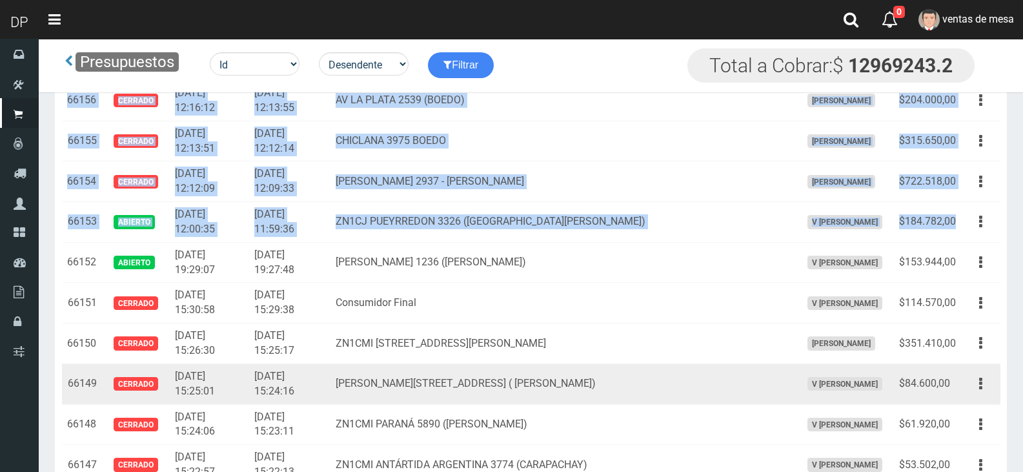
copy tbody "66186 Abierto 2025-09-04 21:12:36 2025-09-04 21:09:13 PUEYRREDON 2836 VILLA BAL…"
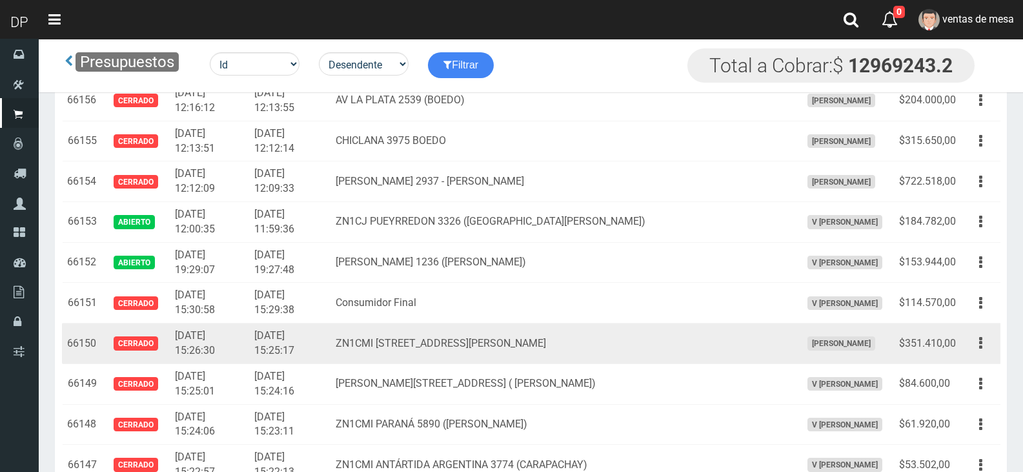
drag, startPoint x: 329, startPoint y: 351, endPoint x: 351, endPoint y: 334, distance: 28.0
click at [329, 351] on td "[DATE] 15:25:17" at bounding box center [289, 343] width 81 height 41
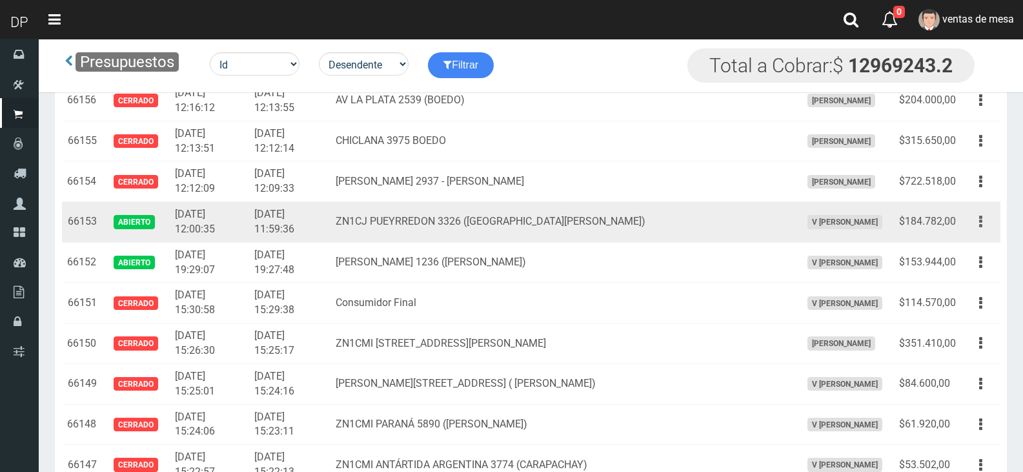
click at [983, 227] on button "button" at bounding box center [981, 221] width 29 height 23
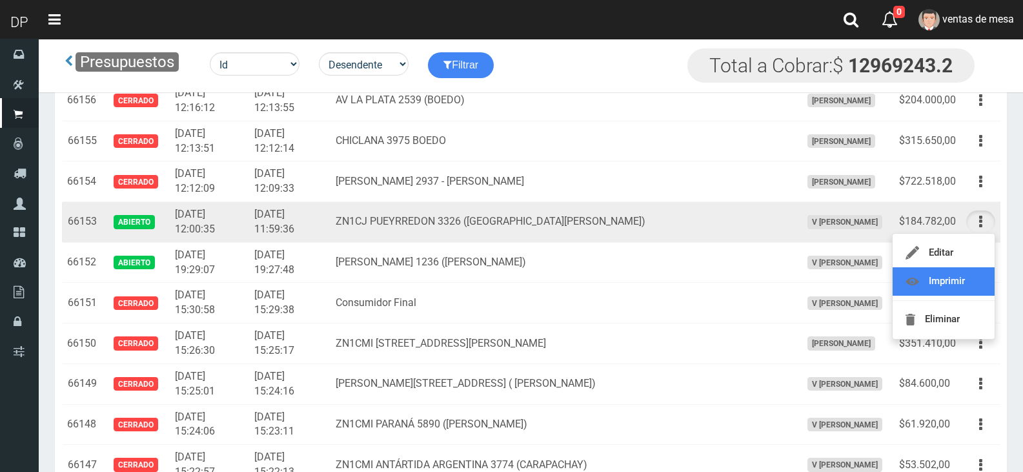
click at [968, 279] on link "Imprimir" at bounding box center [944, 281] width 102 height 28
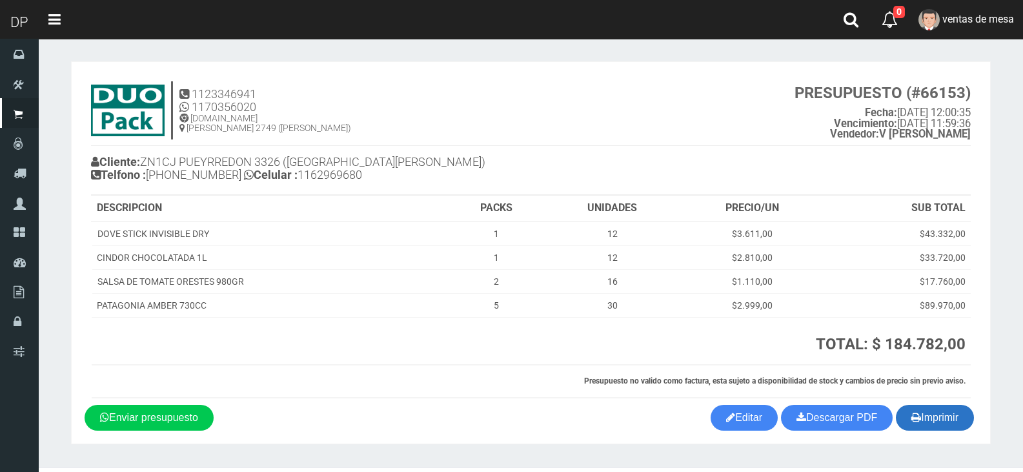
click at [970, 420] on button "Imprimir" at bounding box center [935, 418] width 78 height 26
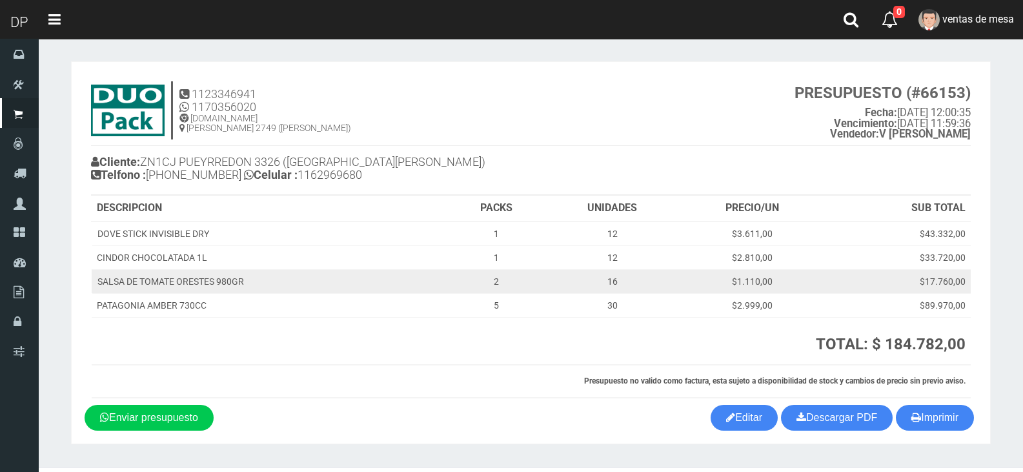
click at [573, 272] on td "16" at bounding box center [612, 281] width 136 height 24
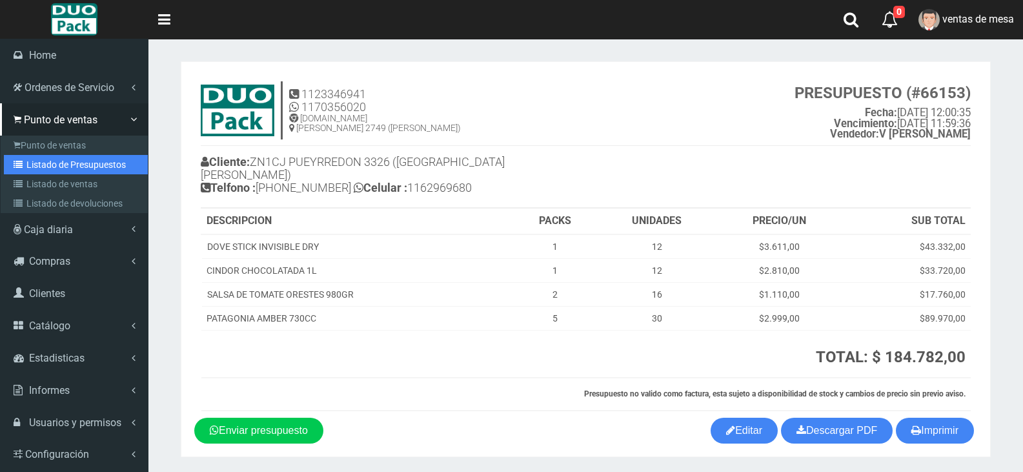
click at [45, 170] on link "Listado de Presupuestos" at bounding box center [76, 164] width 144 height 19
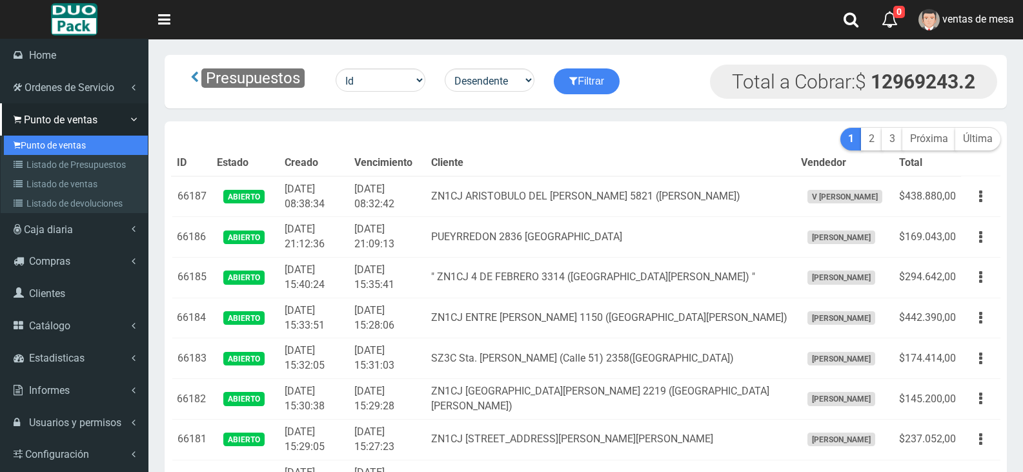
click at [32, 148] on link "Punto de ventas" at bounding box center [76, 145] width 144 height 19
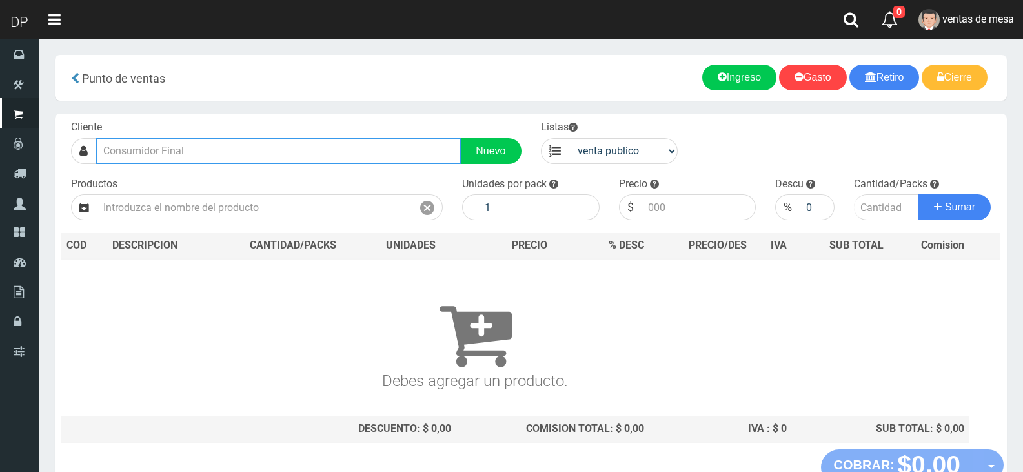
click at [171, 163] on input "text" at bounding box center [278, 151] width 365 height 26
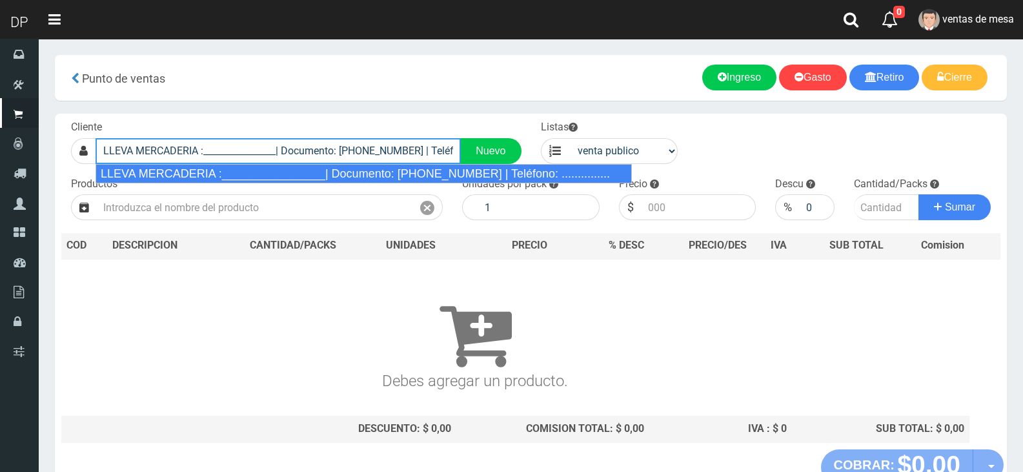
type input "LLEVA MERCADERIA :________________| Documento: [PHONE_NUMBER] | Teléfono: .....…"
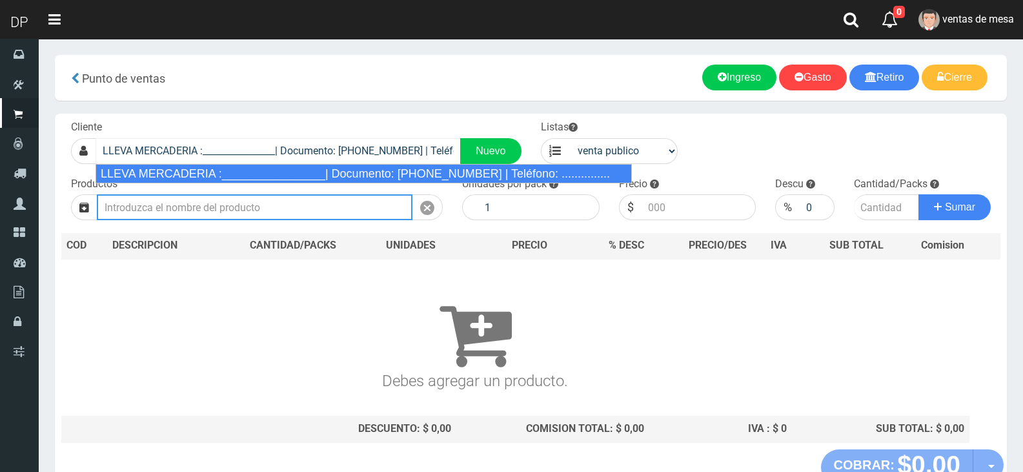
select select "2"
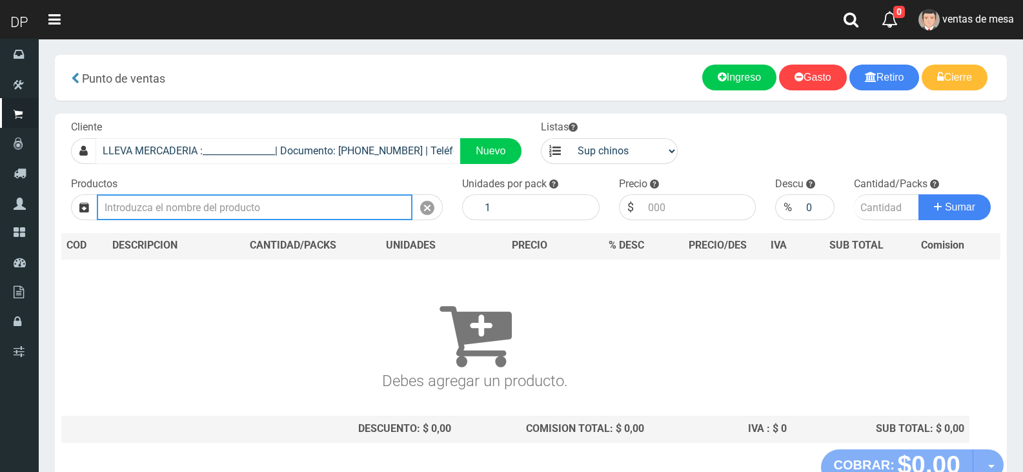
type input "1"
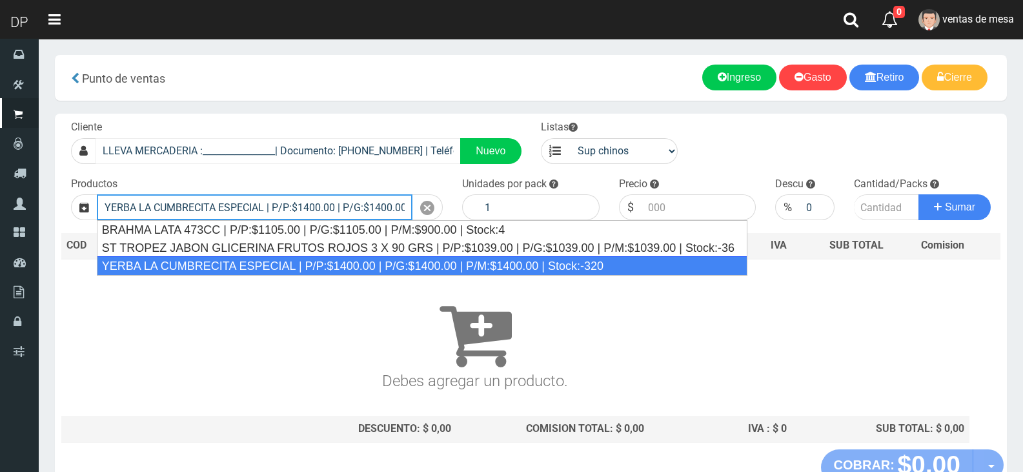
type input "YERBA LA CUMBRECITA ESPECIAL | P/P:$1400.00 | P/G:$1400.00 | P/M:$1400.00 | Sto…"
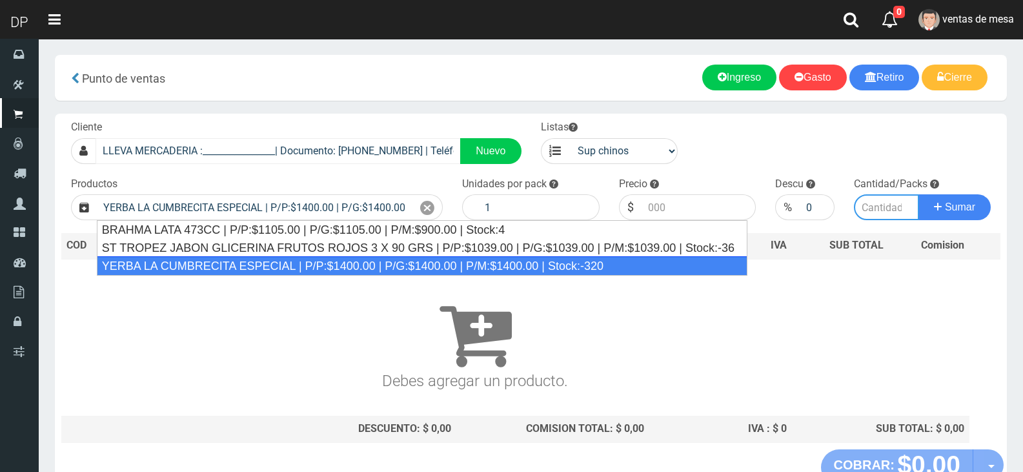
type input "10"
type input "1400.00"
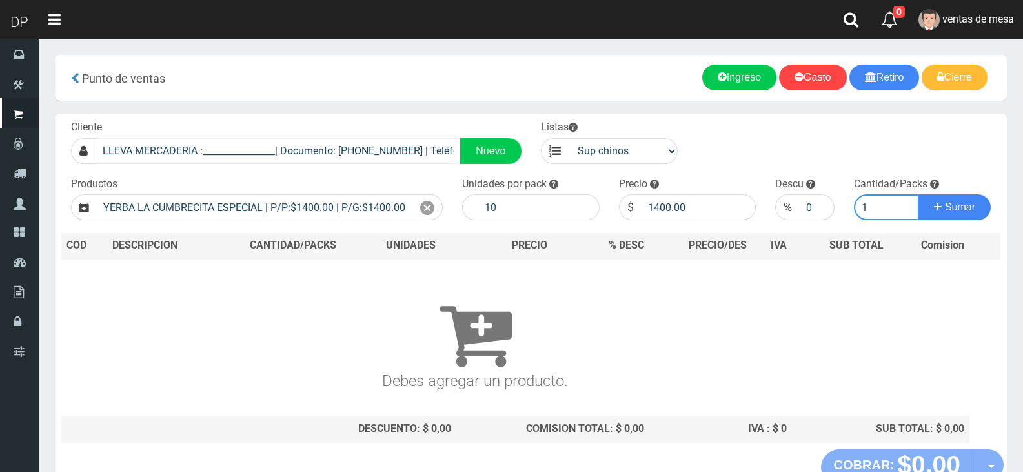
type input "1"
click at [919, 194] on button "Sumar" at bounding box center [955, 207] width 72 height 26
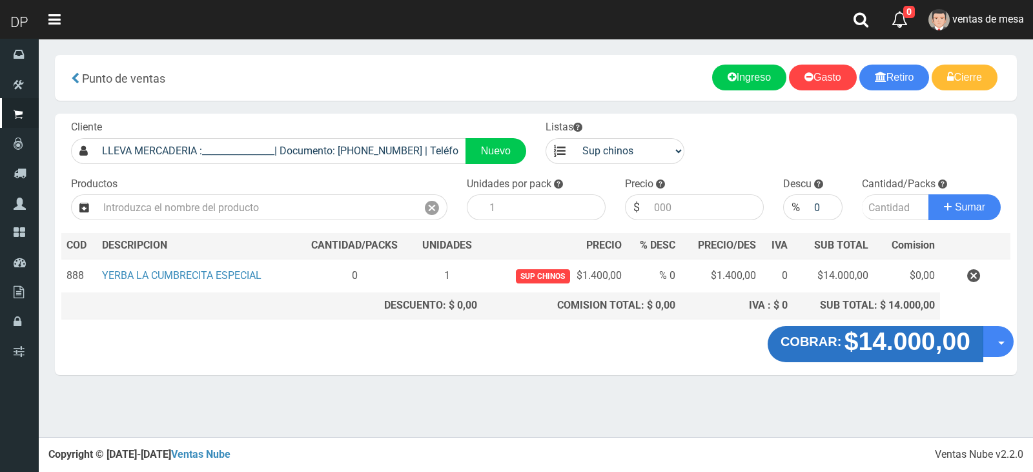
click at [913, 345] on strong "$14.000,00" at bounding box center [908, 341] width 126 height 28
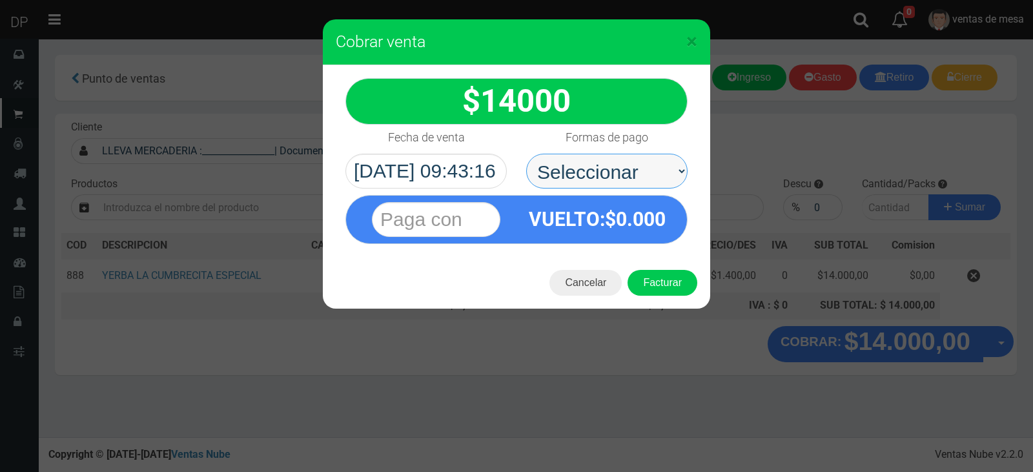
click at [631, 172] on select "Seleccionar Efectivo Tarjeta de Crédito Depósito Débito" at bounding box center [606, 171] width 161 height 35
select select "Efectivo"
click at [526, 154] on select "Seleccionar Efectivo Tarjeta de Crédito Depósito Débito" at bounding box center [606, 171] width 161 height 35
click at [669, 280] on button "Facturar" at bounding box center [663, 283] width 70 height 26
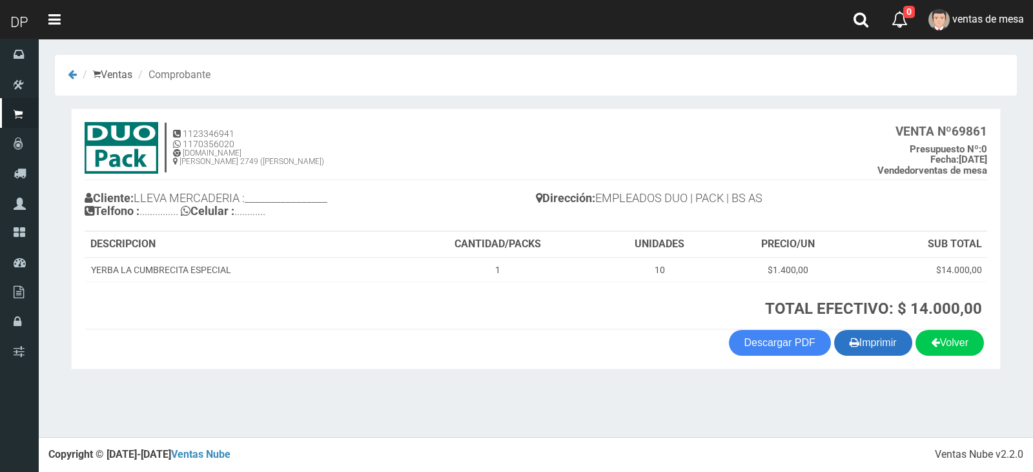
click at [892, 341] on button "Imprimir" at bounding box center [873, 343] width 78 height 26
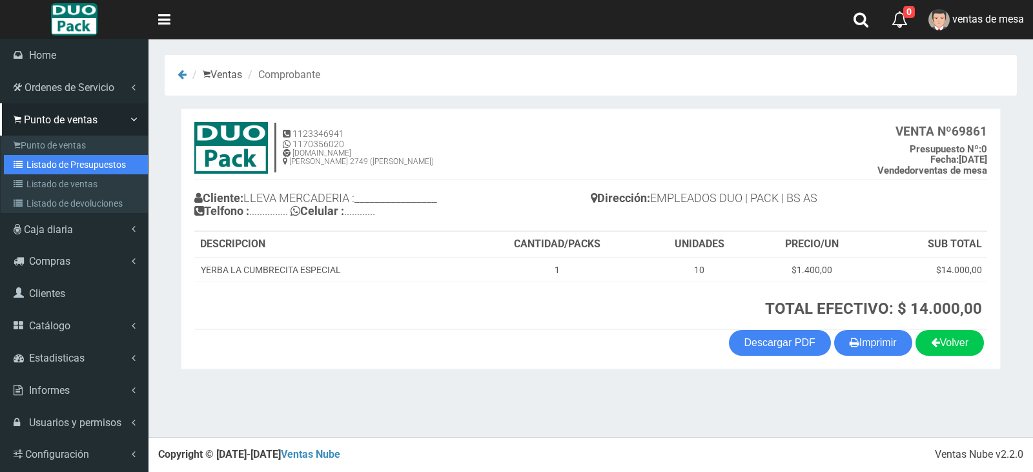
click at [52, 166] on link "Listado de Presupuestos" at bounding box center [76, 164] width 144 height 19
